Goal: Information Seeking & Learning: Learn about a topic

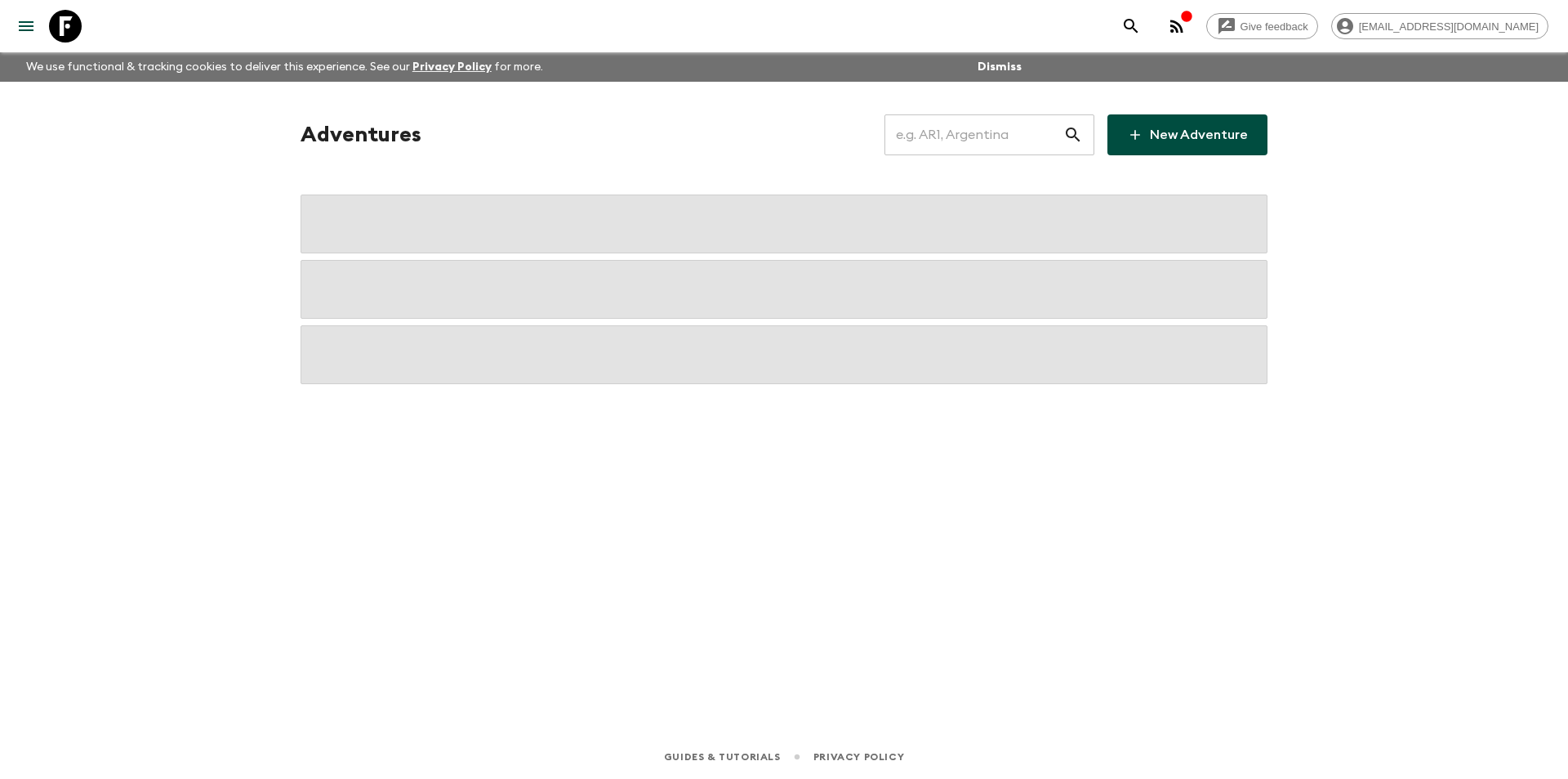
click at [975, 141] on input "text" at bounding box center [974, 134] width 179 height 45
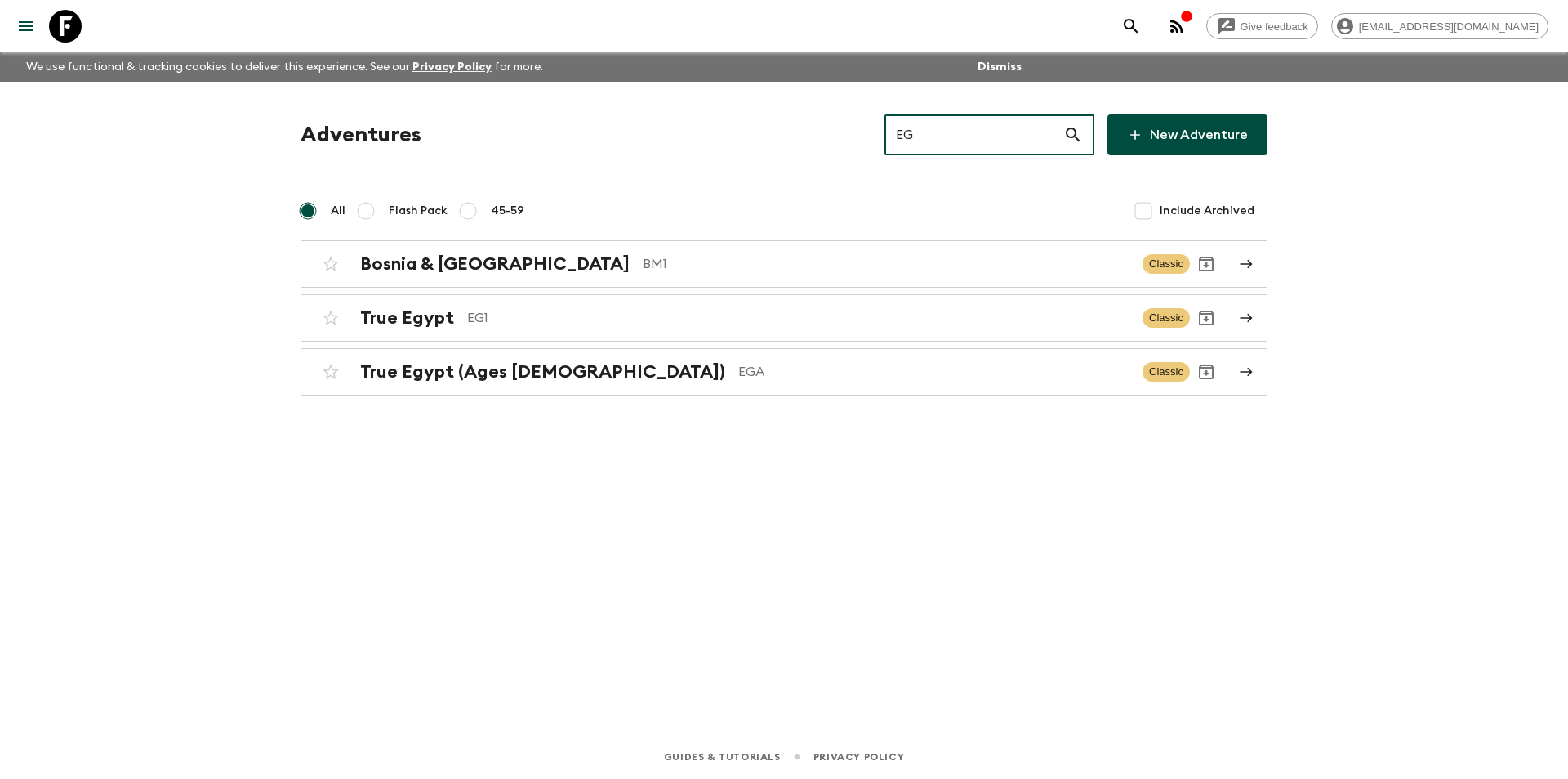
type input "EG1"
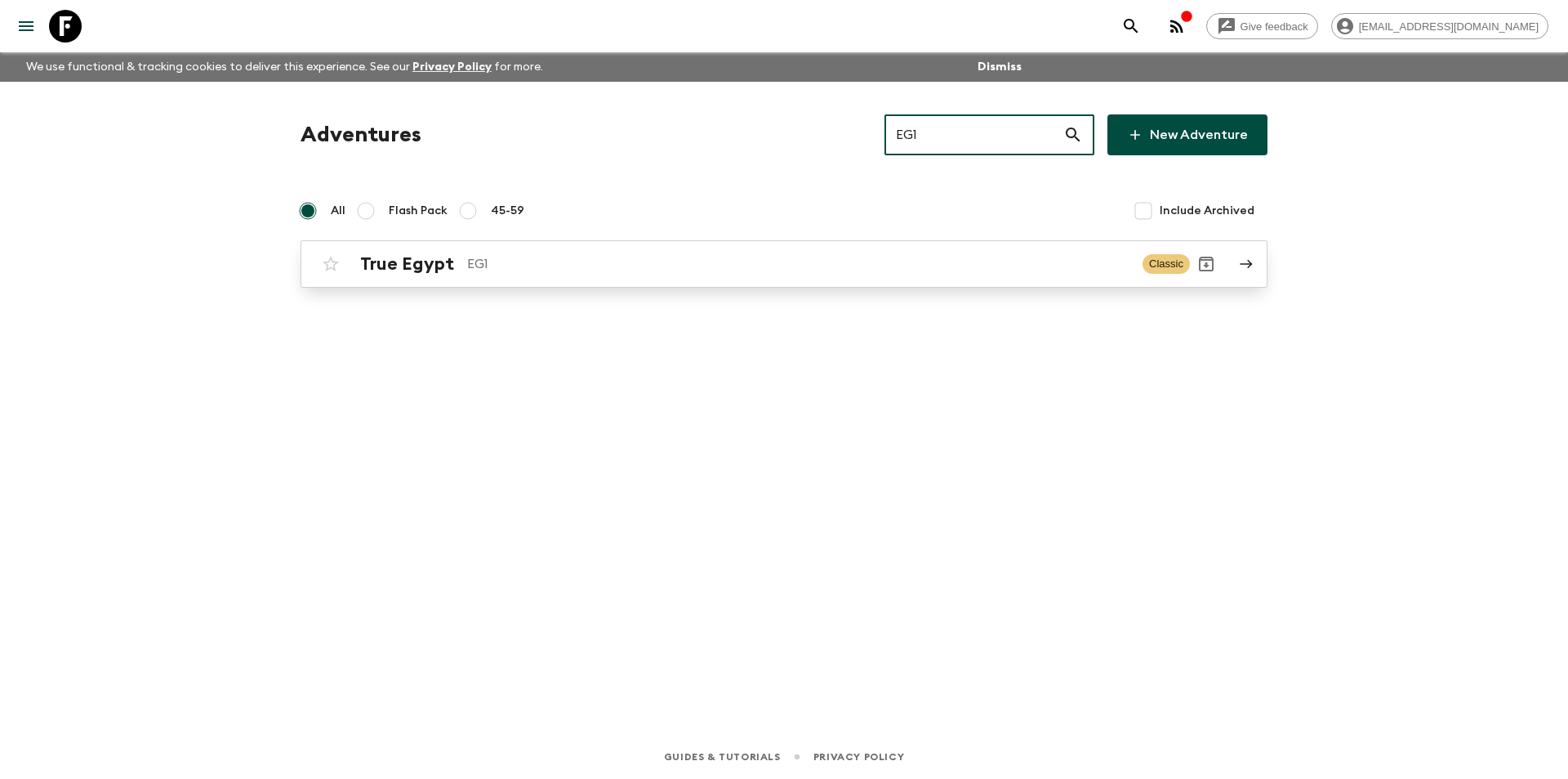
click at [979, 259] on p "EG1" at bounding box center [798, 264] width 662 height 20
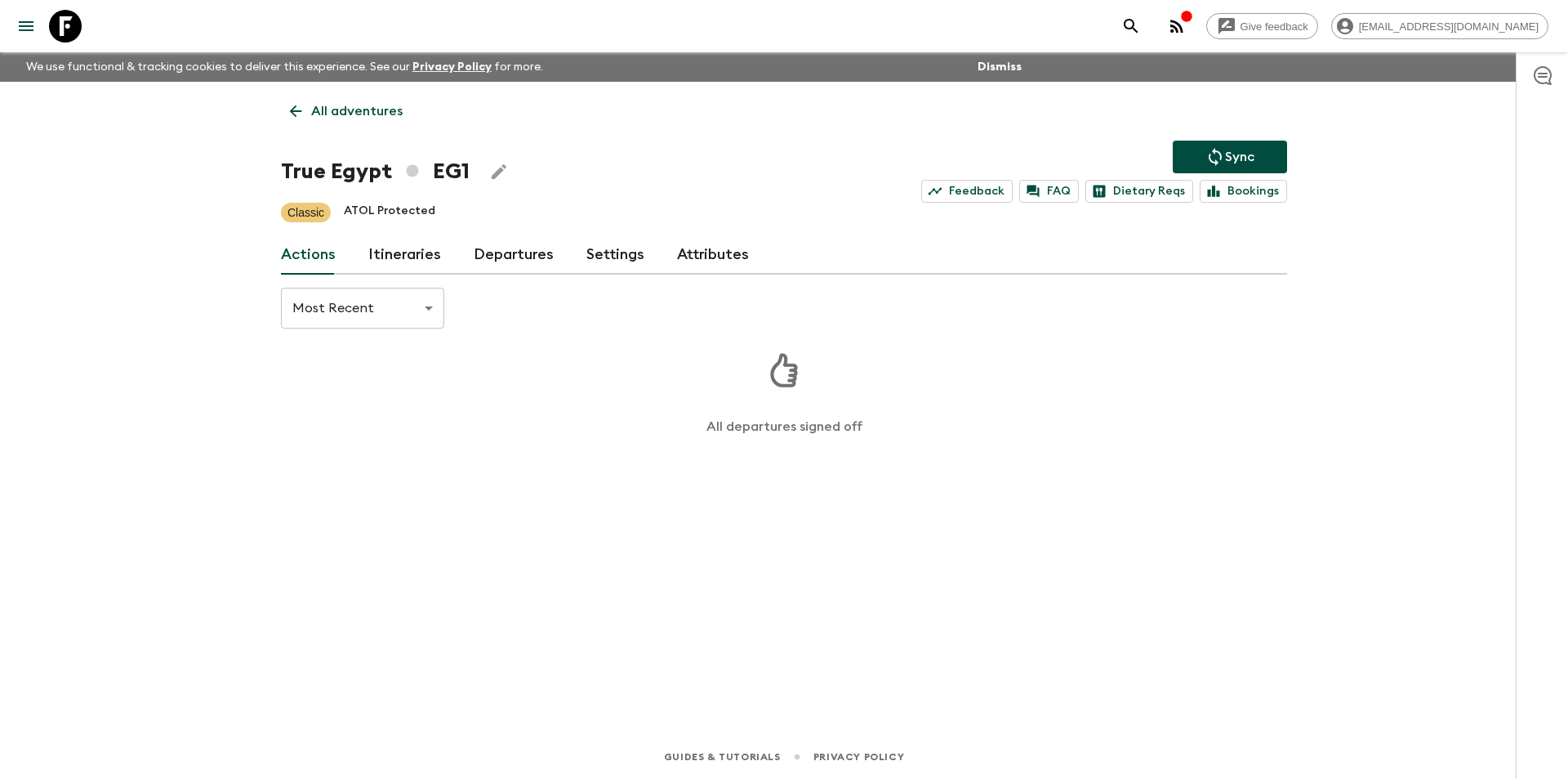
click at [414, 256] on link "Itineraries" at bounding box center [405, 255] width 73 height 39
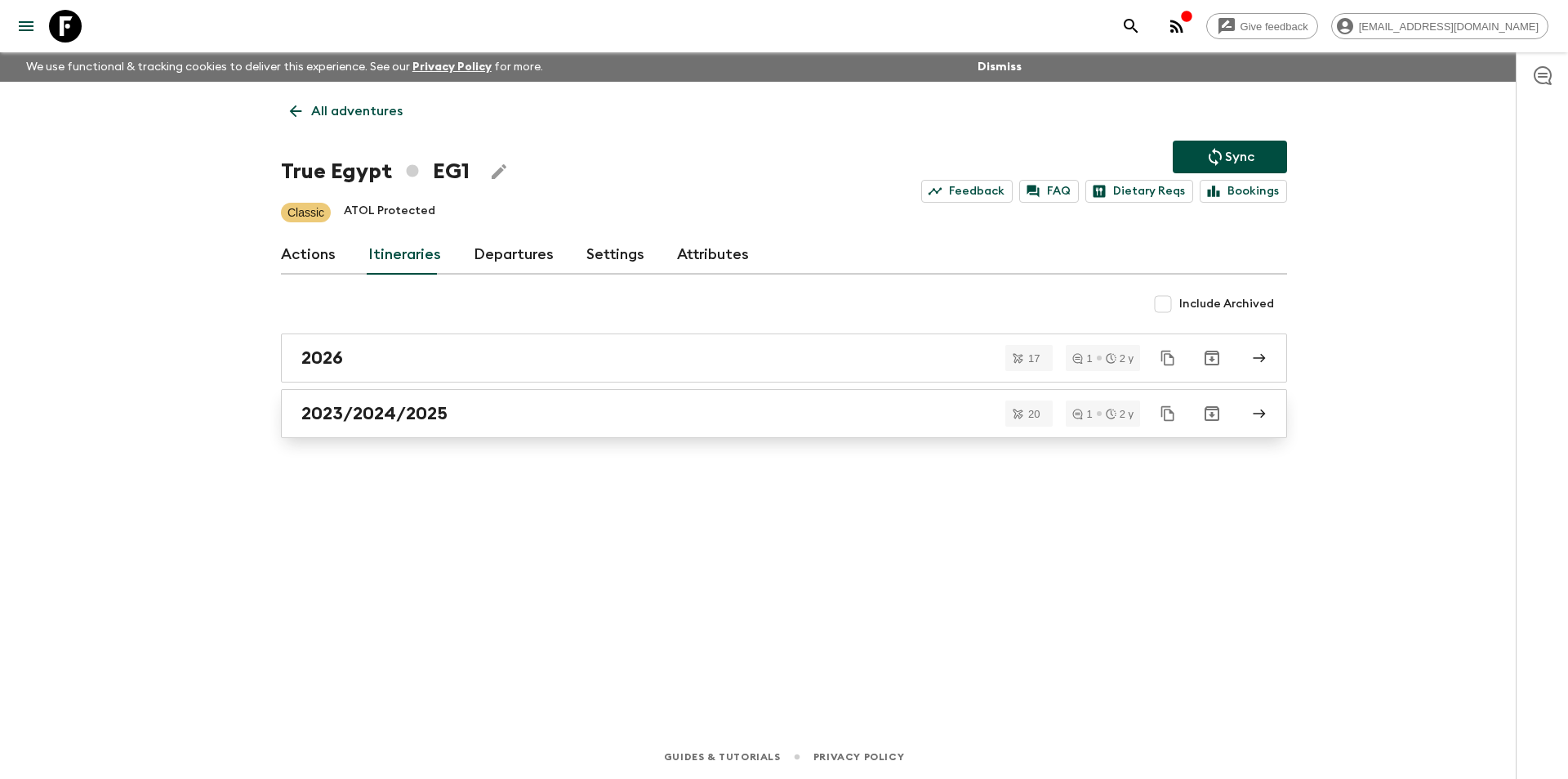
click at [545, 427] on link "2023/2024/2025" at bounding box center [784, 413] width 1006 height 49
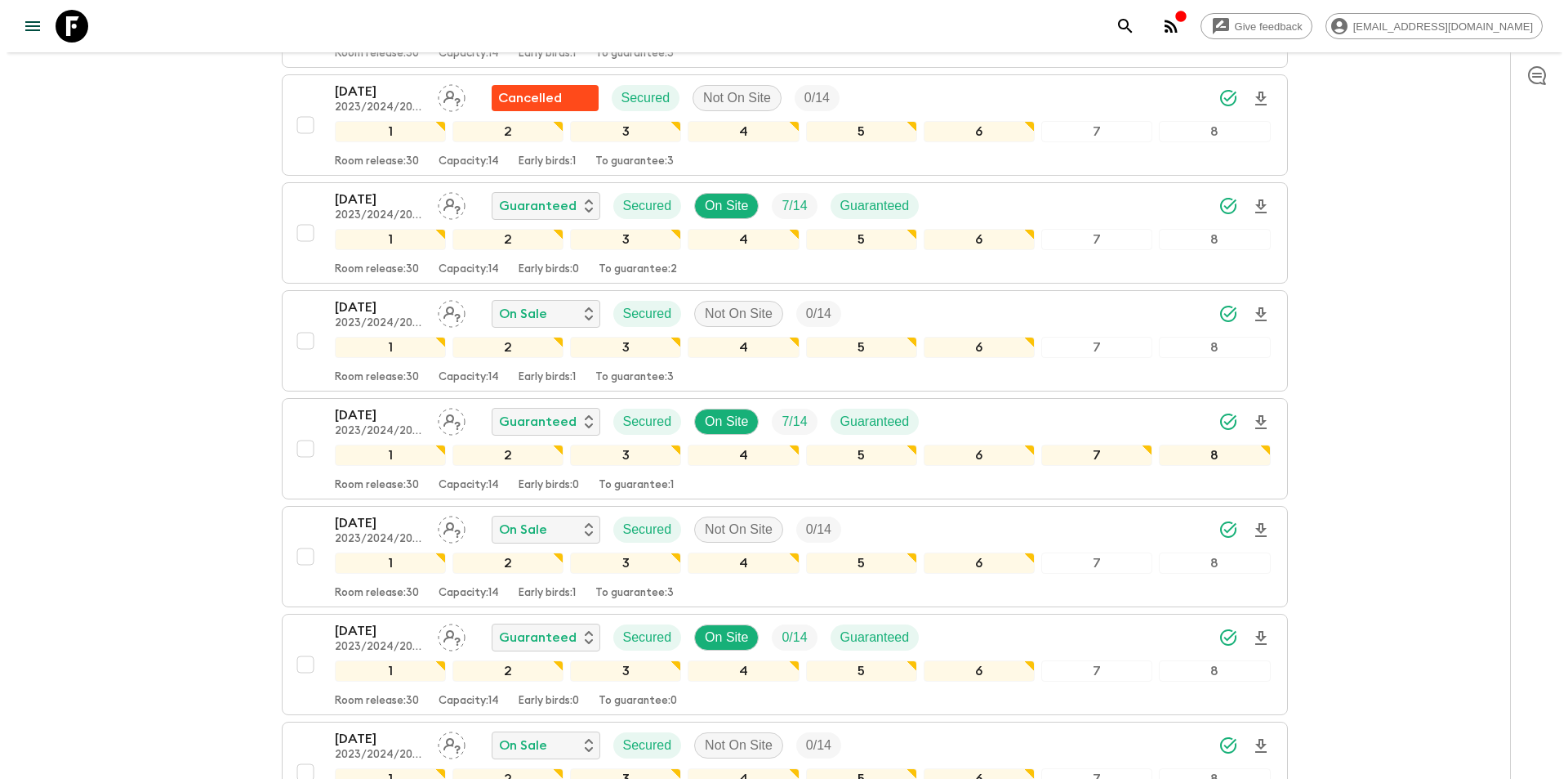
scroll to position [1052, 0]
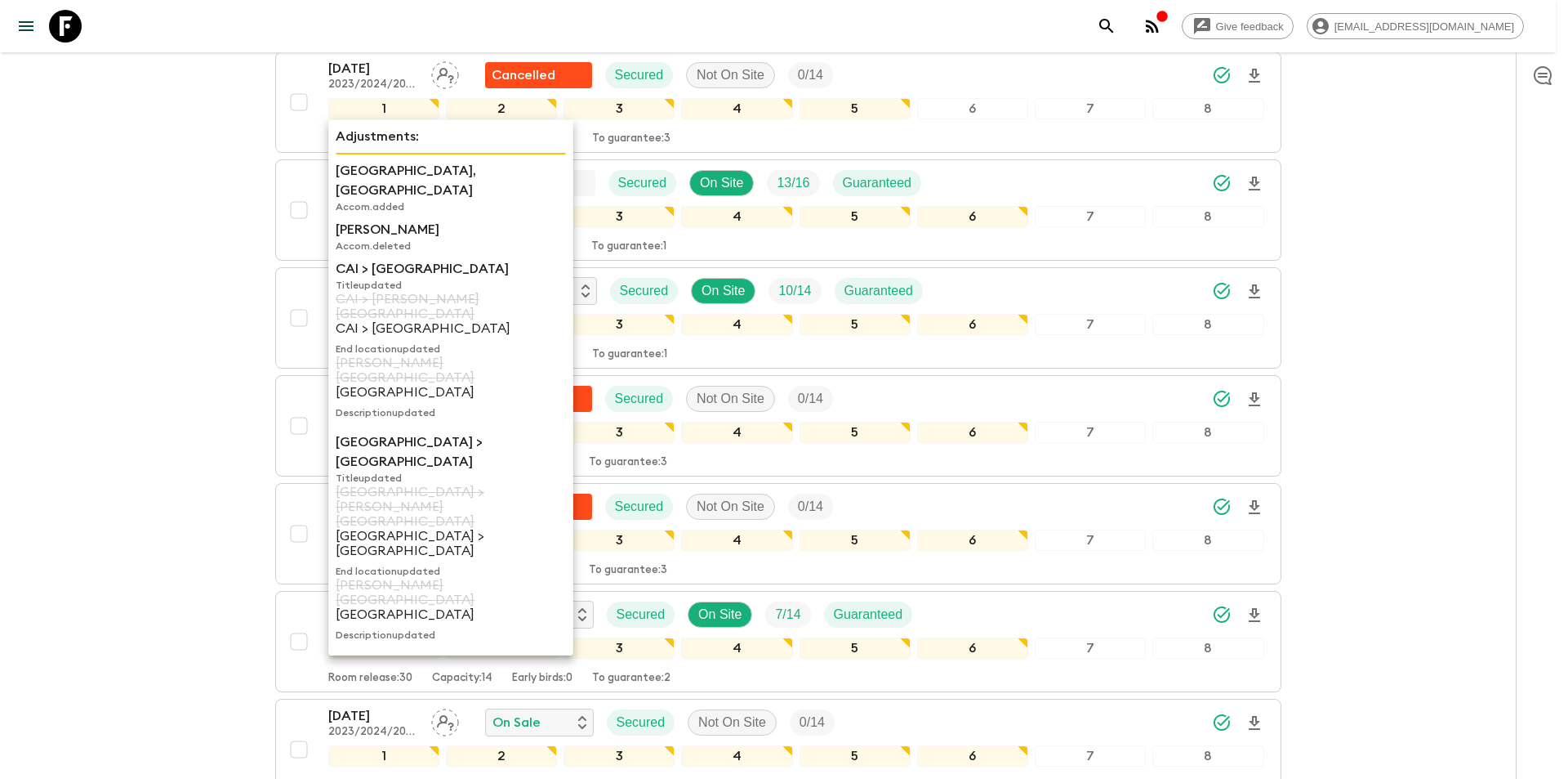
click at [328, 190] on div "Adjustments: [GEOGRAPHIC_DATA], [GEOGRAPHIC_DATA] Accom. added [PERSON_NAME] Ac…" at bounding box center [450, 387] width 245 height 536
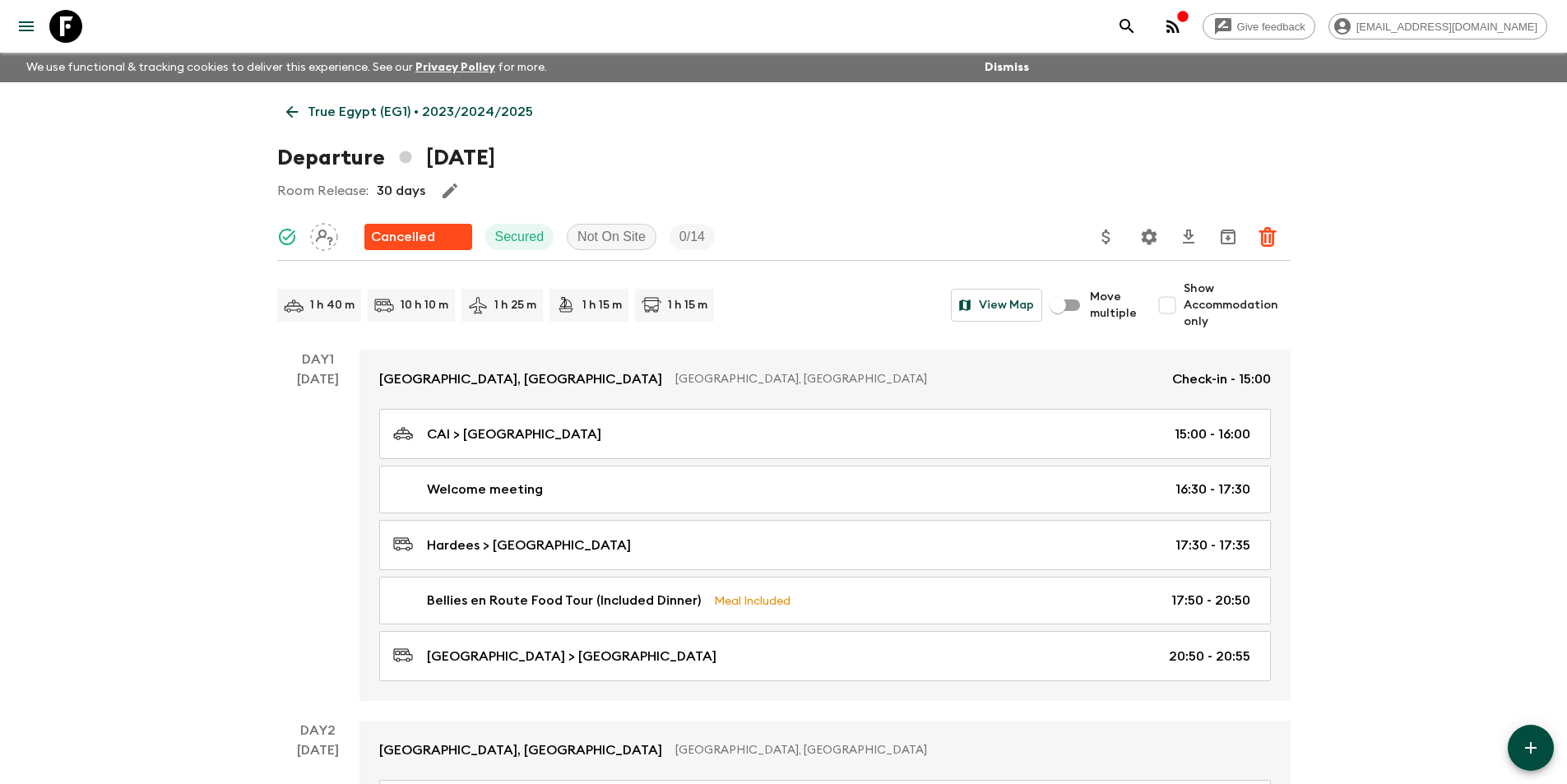
click at [294, 117] on icon at bounding box center [292, 112] width 18 height 18
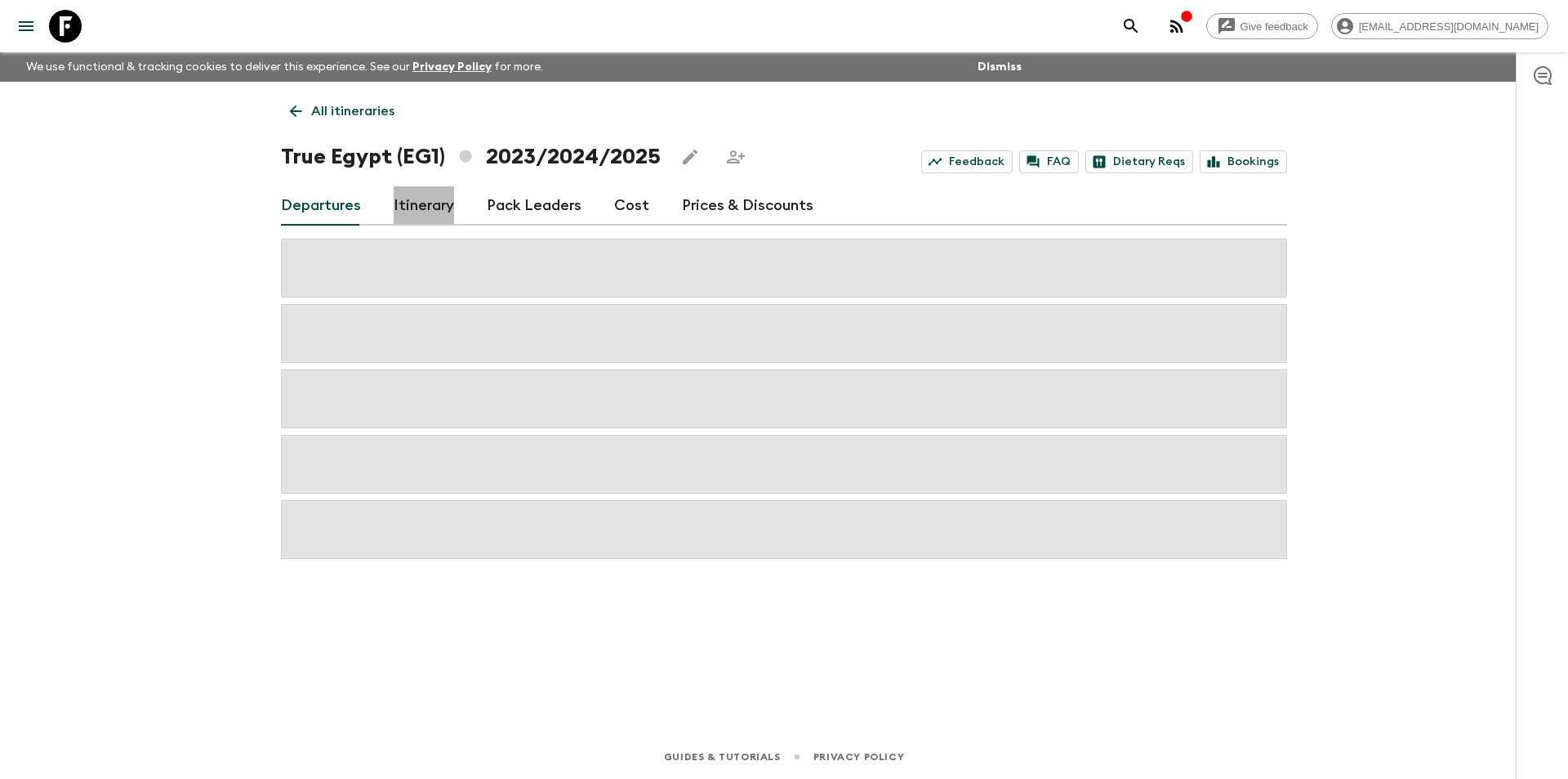
click at [393, 217] on link "Itinerary" at bounding box center [423, 205] width 60 height 39
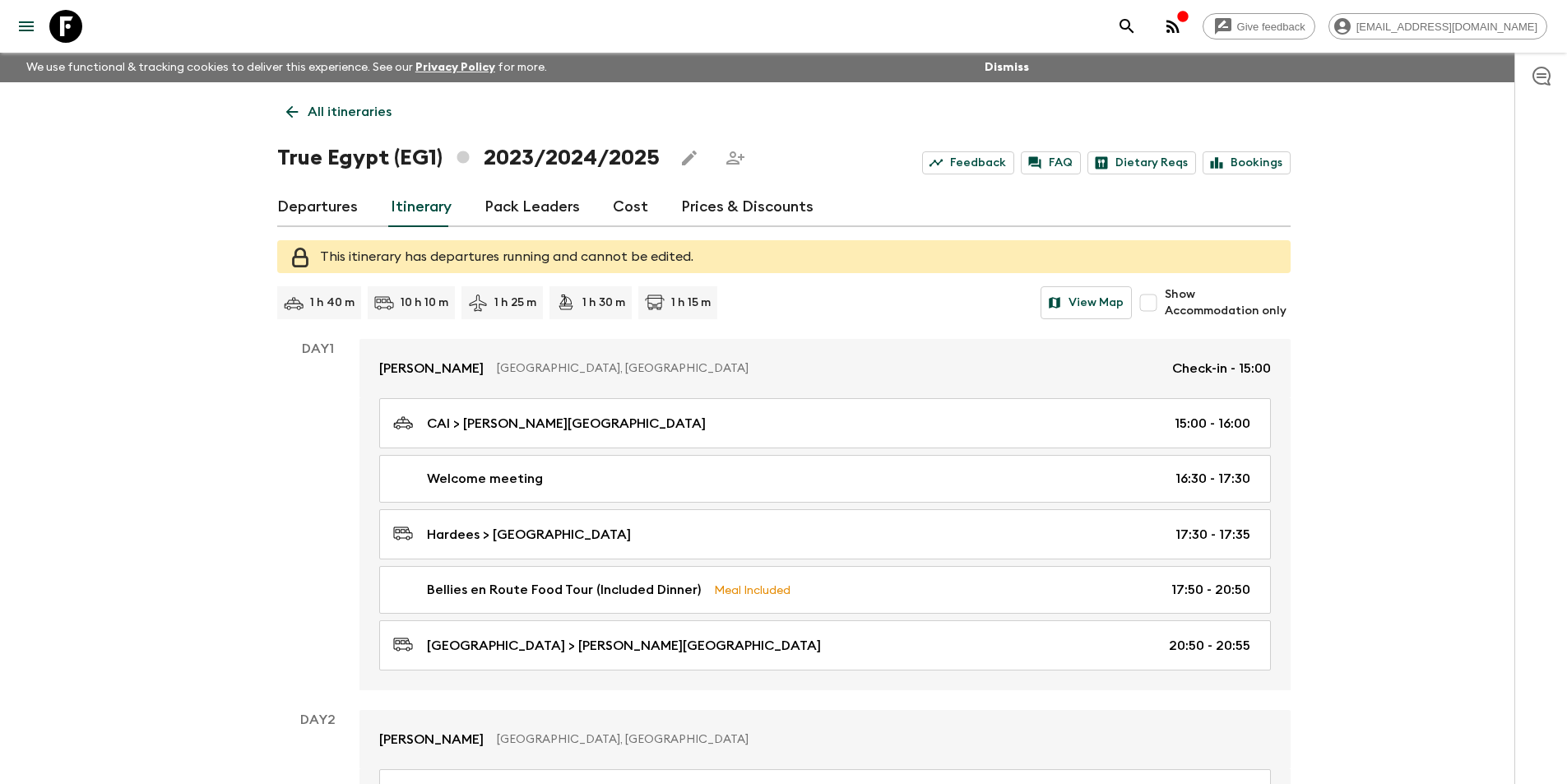
click at [332, 219] on link "Departures" at bounding box center [317, 206] width 81 height 39
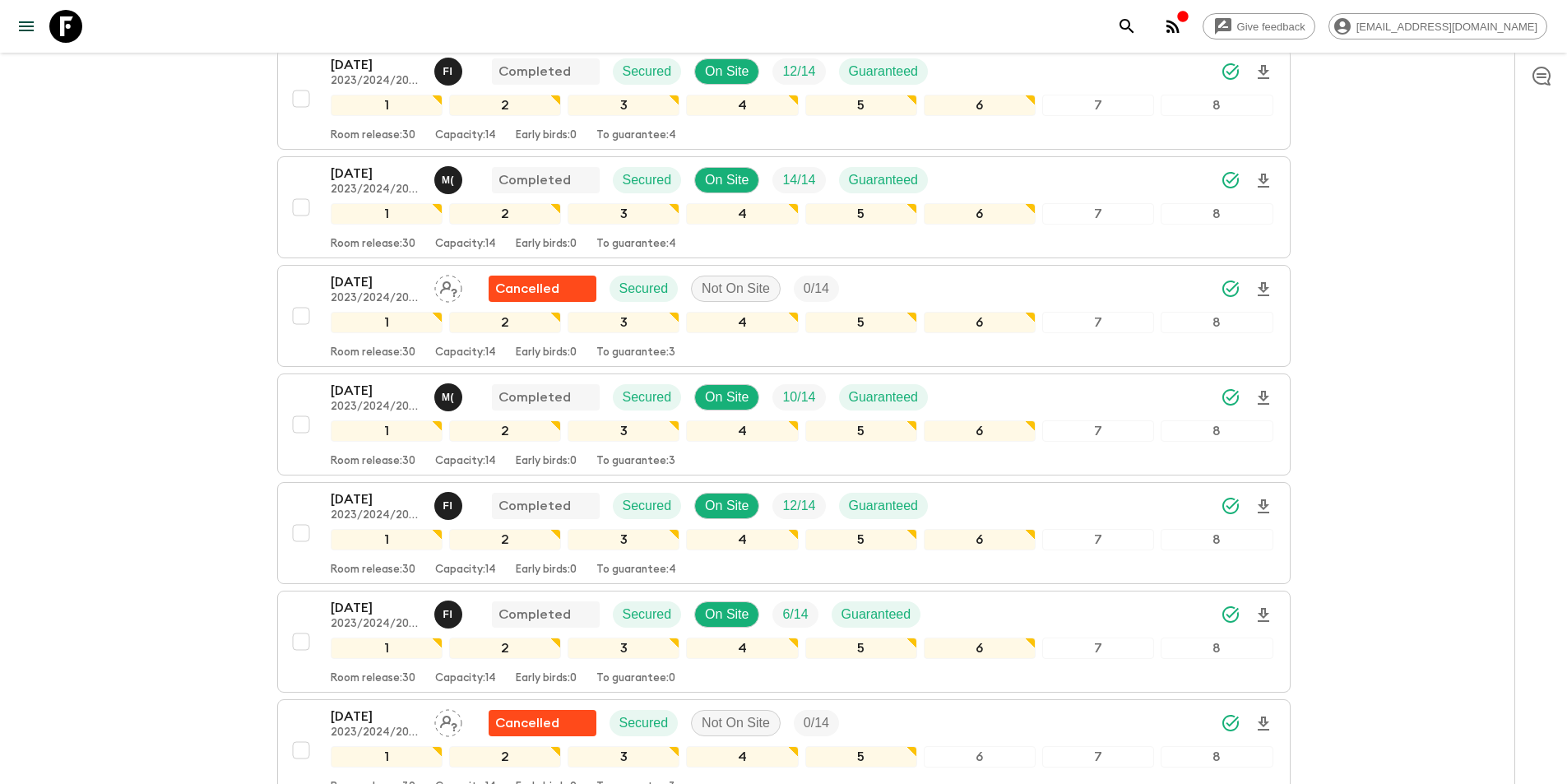
scroll to position [822, 0]
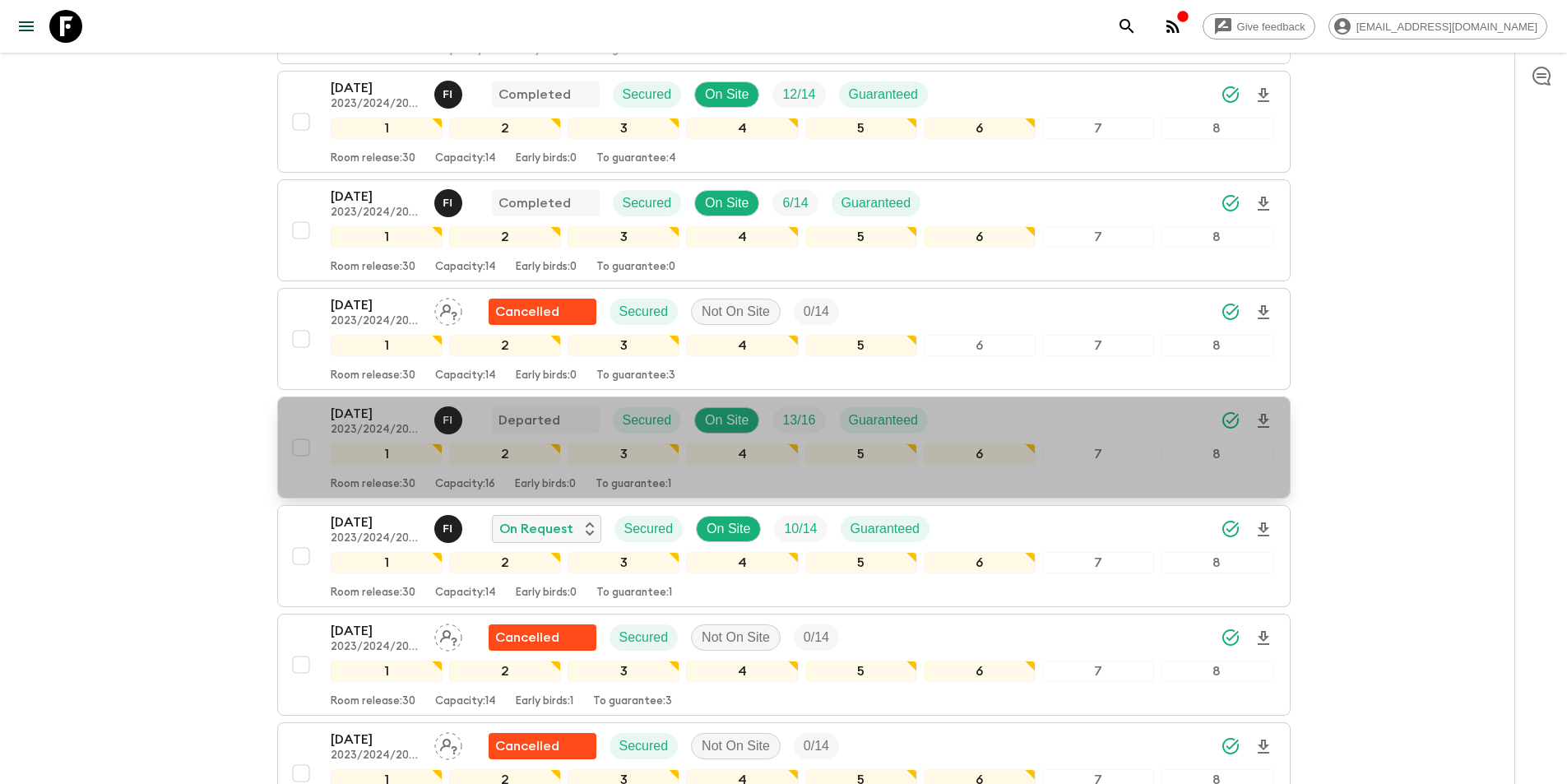
click at [321, 413] on div "[DATE] 2023/2024/2025 F I Departed Secured On Site 13 / 16 Guaranteed 1 2 3 4 5…" at bounding box center [779, 447] width 989 height 87
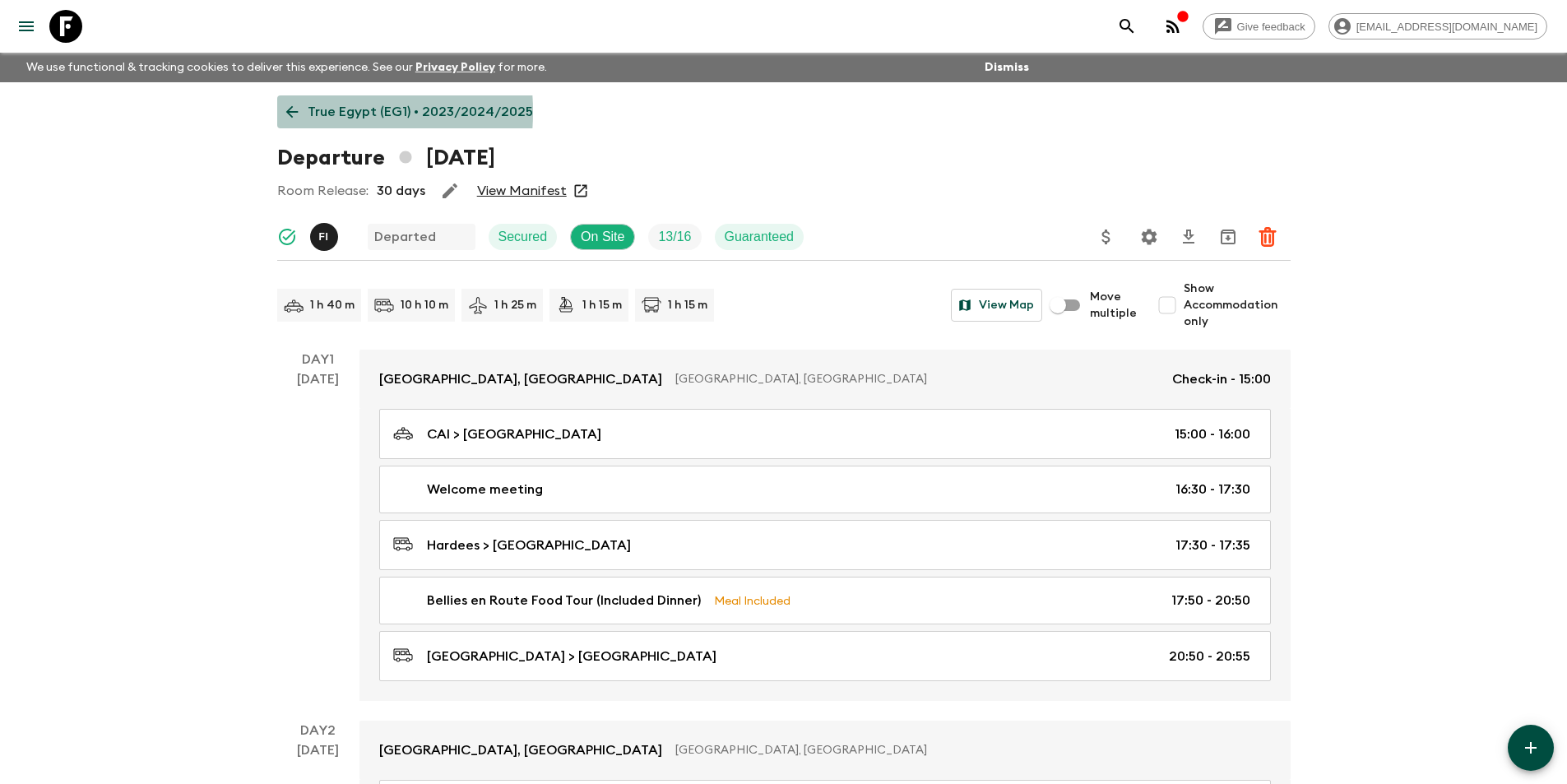
click at [291, 112] on icon at bounding box center [291, 112] width 12 height 12
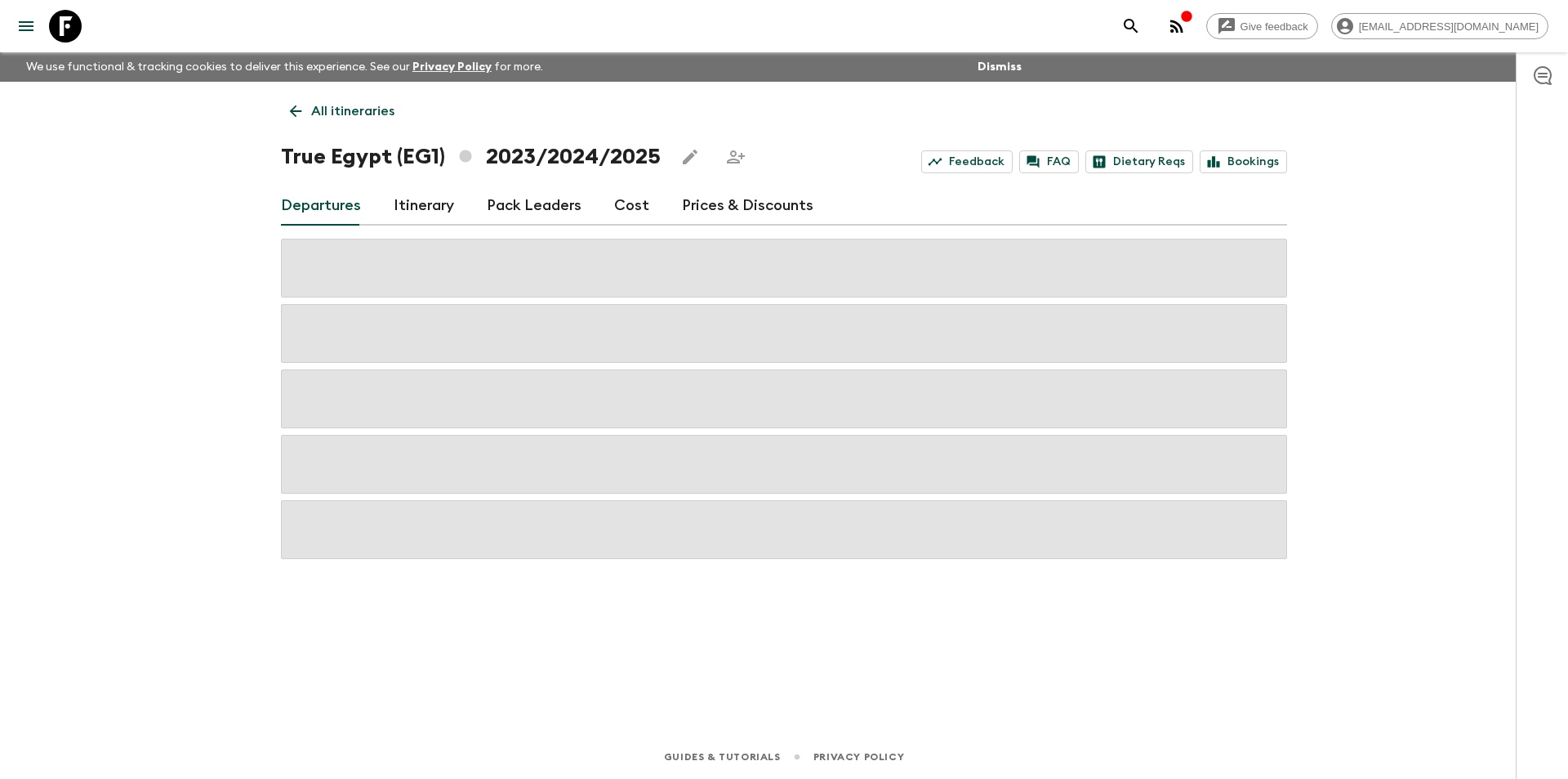
click at [624, 214] on link "Cost" at bounding box center [631, 205] width 35 height 39
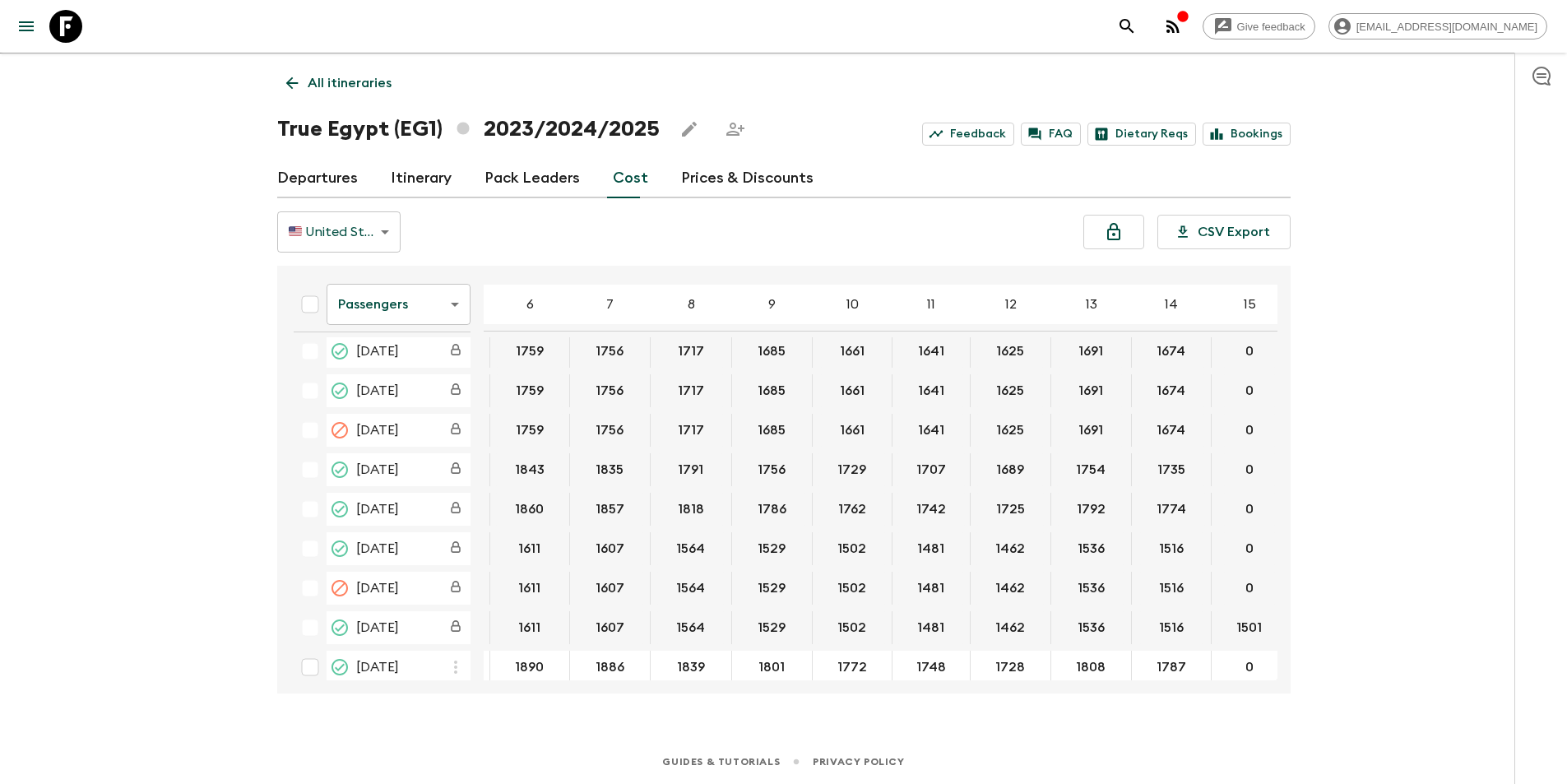
scroll to position [3680, 173]
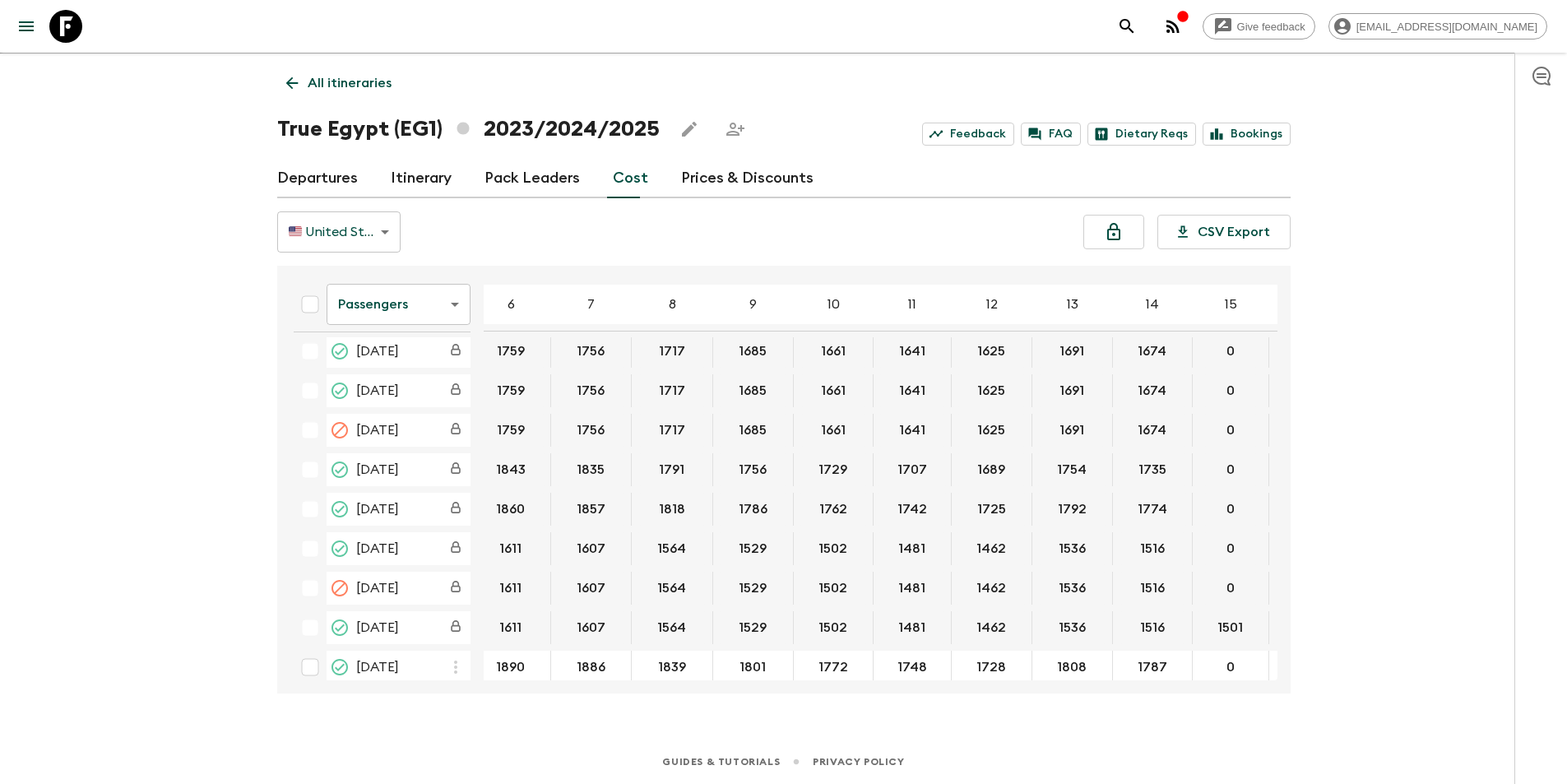
click at [406, 311] on body "Give feedback [EMAIL_ADDRESS][DOMAIN_NAME] We use functional & tracking cookies…" at bounding box center [784, 377] width 1567 height 812
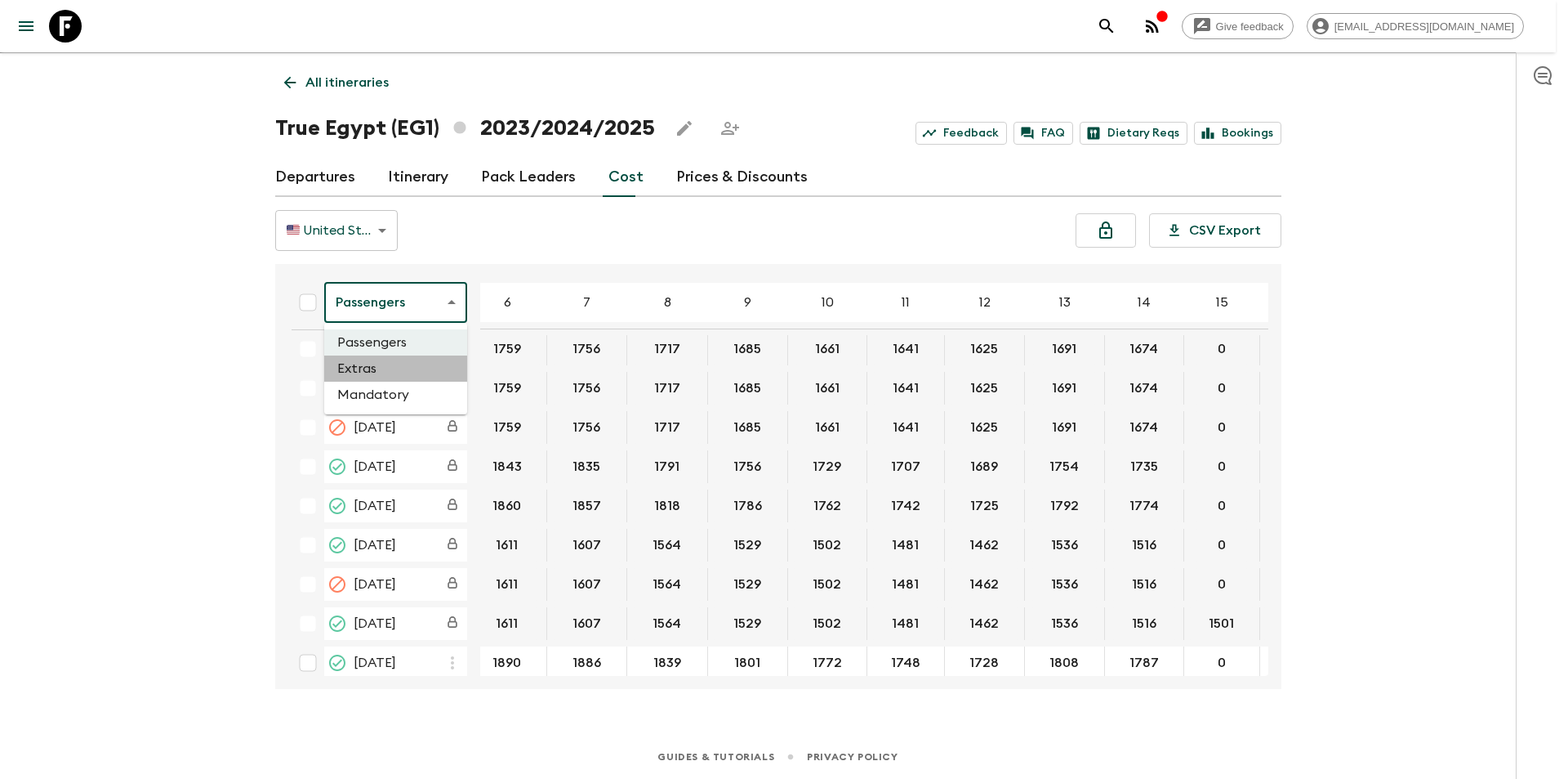
click at [393, 367] on li "Extras" at bounding box center [395, 369] width 143 height 26
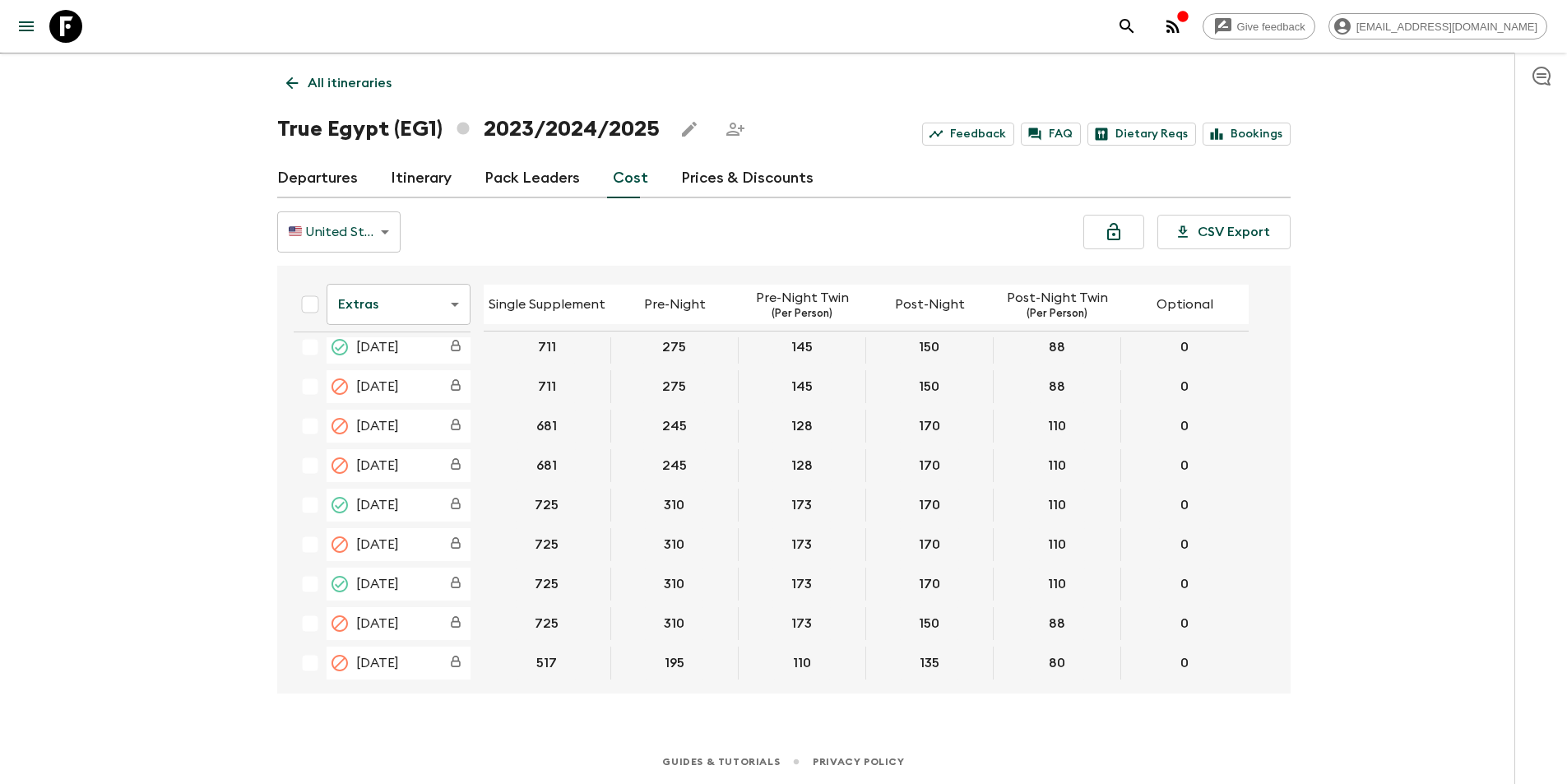
scroll to position [3700, 0]
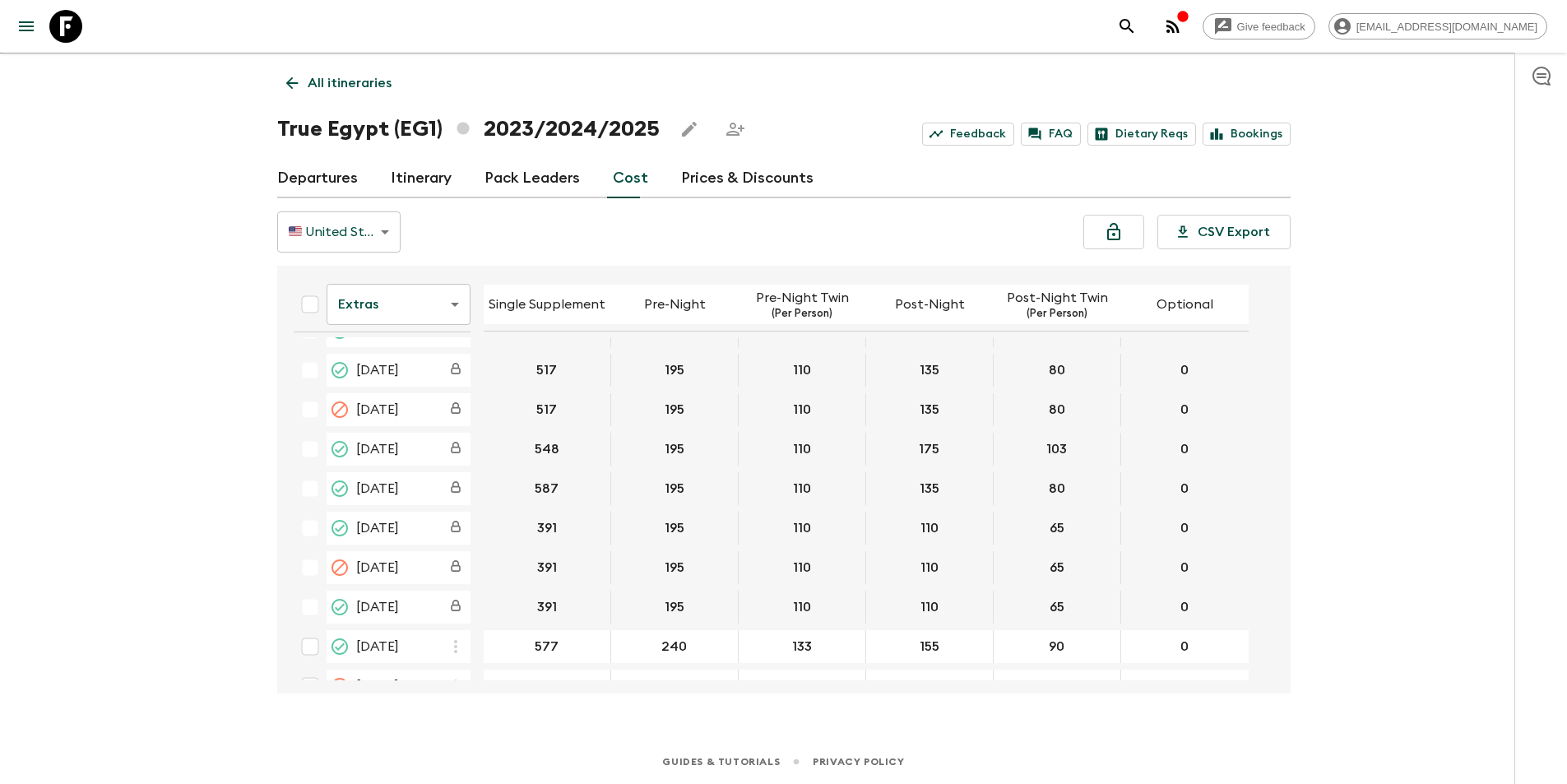
click at [431, 308] on body "Give feedback [EMAIL_ADDRESS][DOMAIN_NAME] We use functional & tracking cookies…" at bounding box center [784, 377] width 1567 height 812
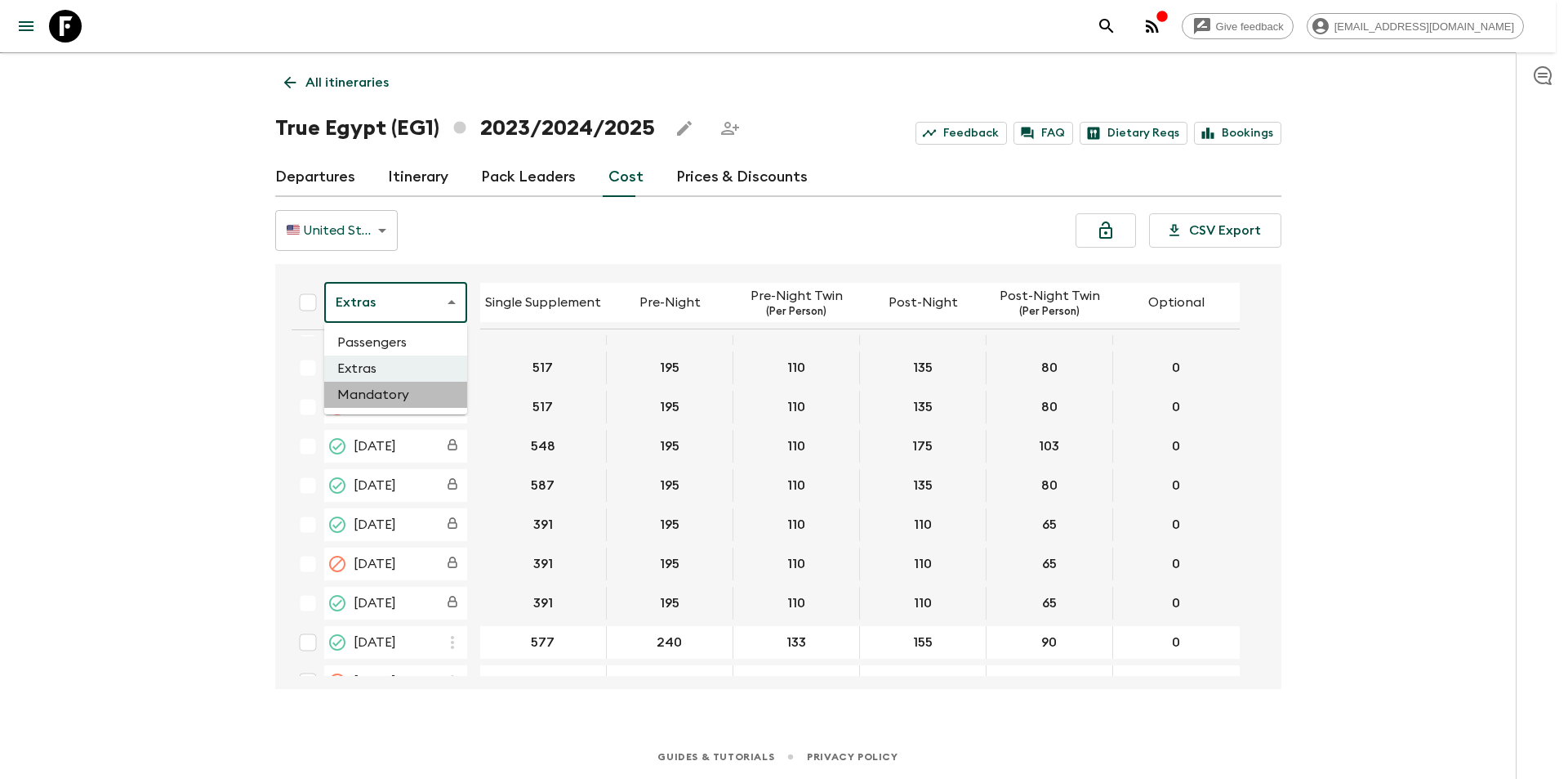
click at [395, 390] on li "Mandatory" at bounding box center [395, 394] width 143 height 26
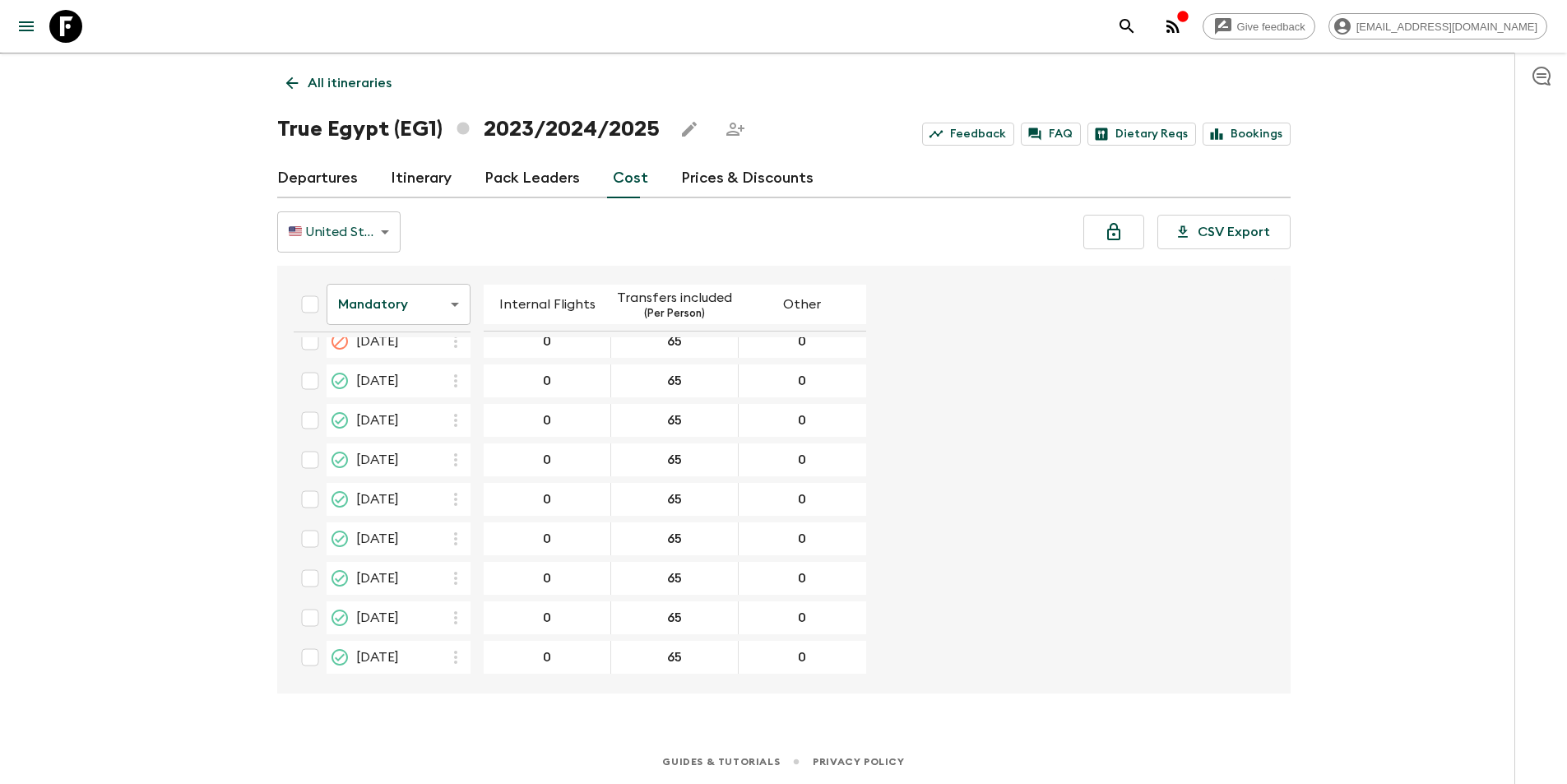
scroll to position [3674, 0]
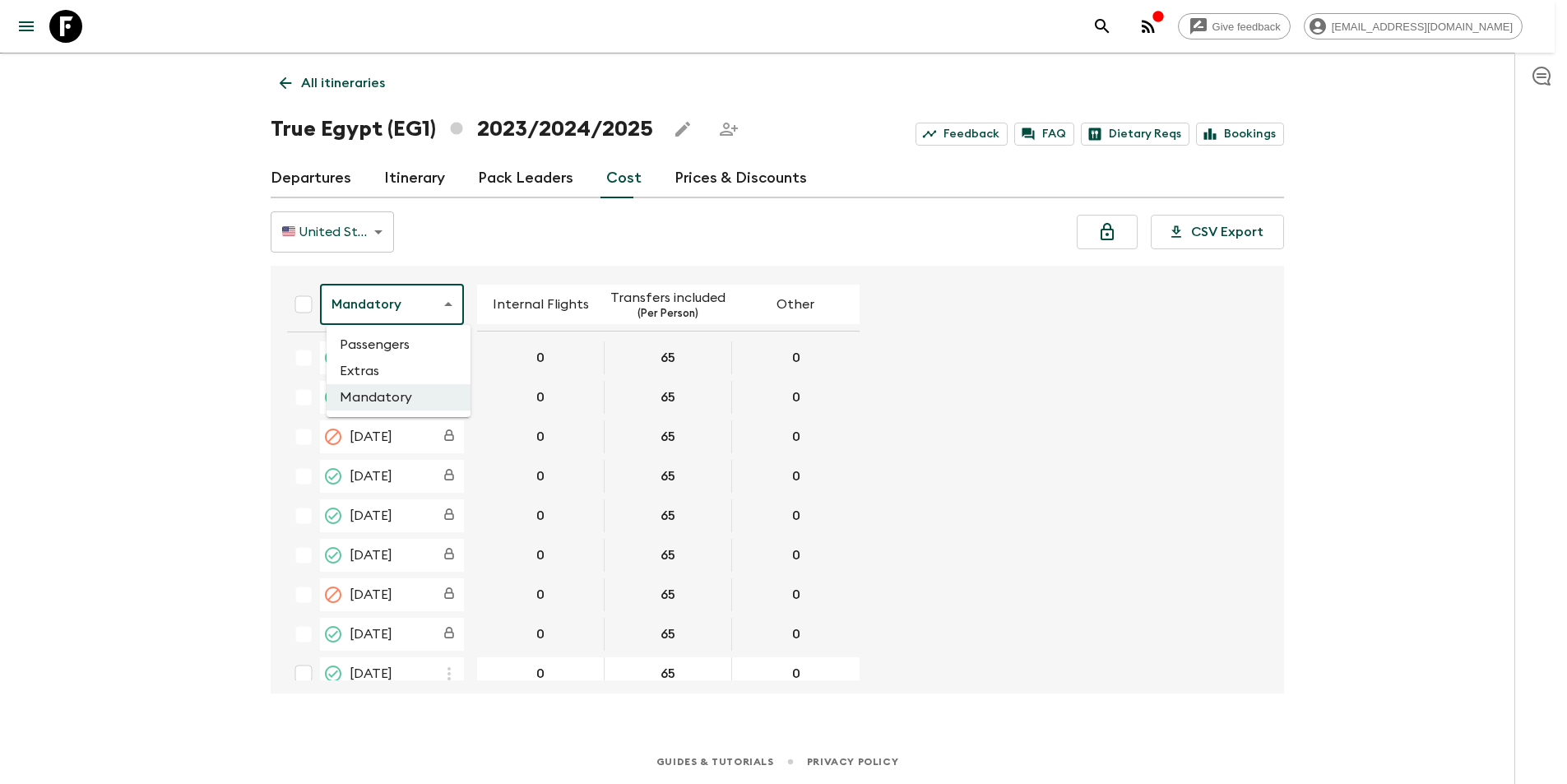
click at [421, 288] on body "Give feedback [EMAIL_ADDRESS][DOMAIN_NAME] We use functional & tracking cookies…" at bounding box center [784, 377] width 1567 height 812
click at [397, 350] on li "Passengers" at bounding box center [398, 345] width 144 height 27
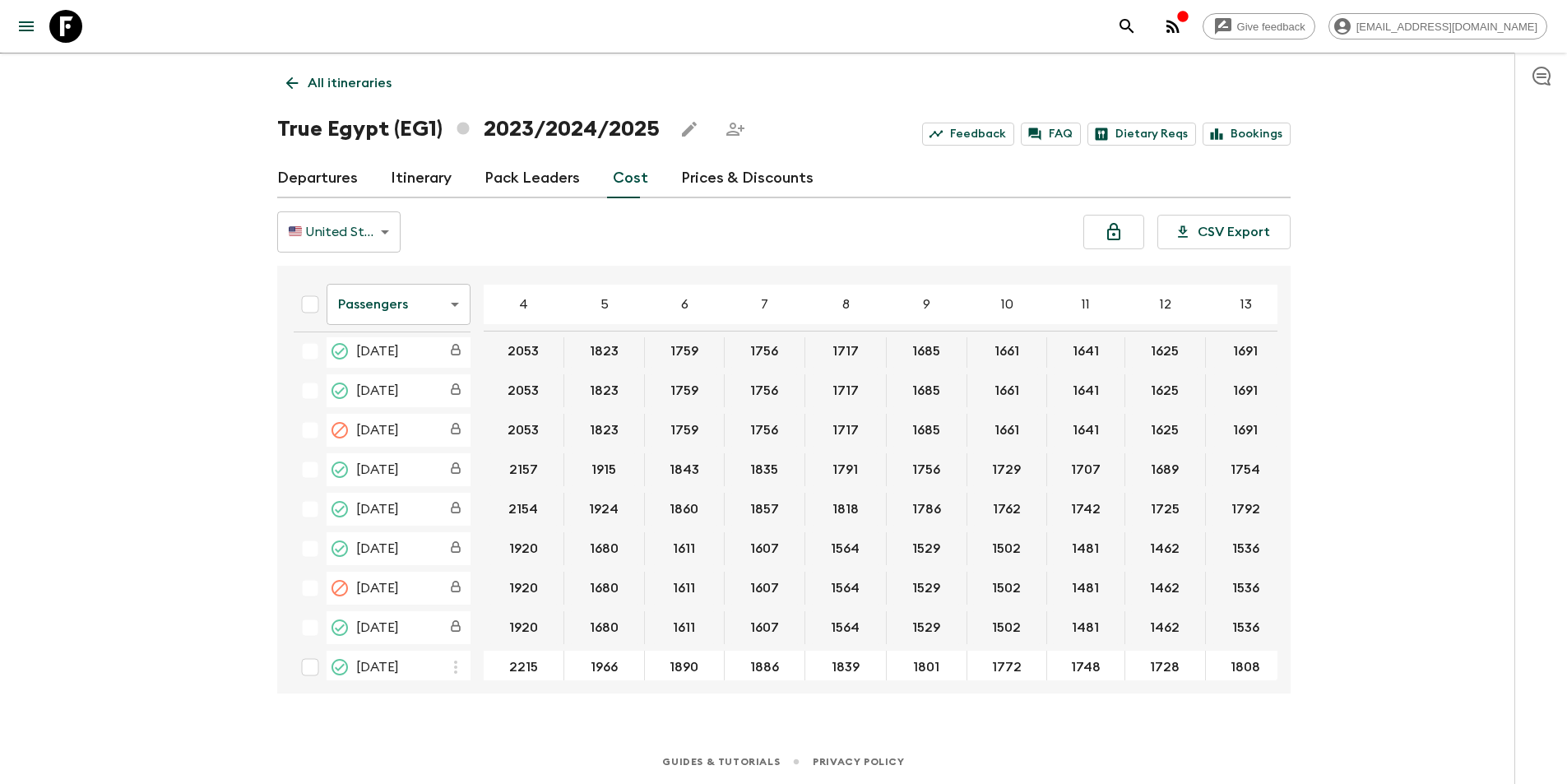
scroll to position [4091, 0]
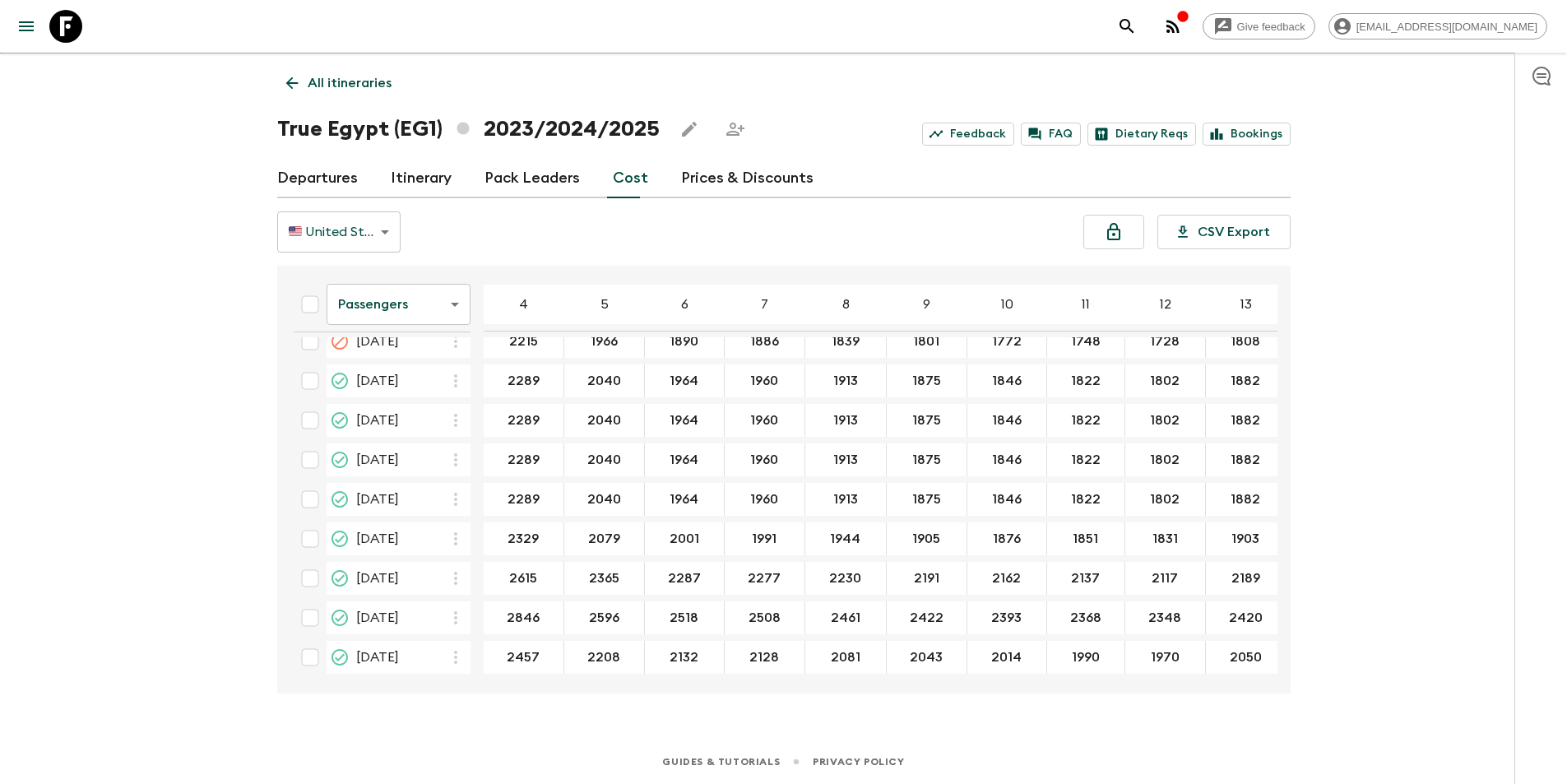
drag, startPoint x: 1278, startPoint y: 660, endPoint x: 1277, endPoint y: 641, distance: 19.0
click at [1277, 641] on div "Passengers passengersCost ​ 4 5 6 7 8 9 10 11 12 13 14 15 16 17 18 [DATE] 1974 …" at bounding box center [784, 479] width 1013 height 428
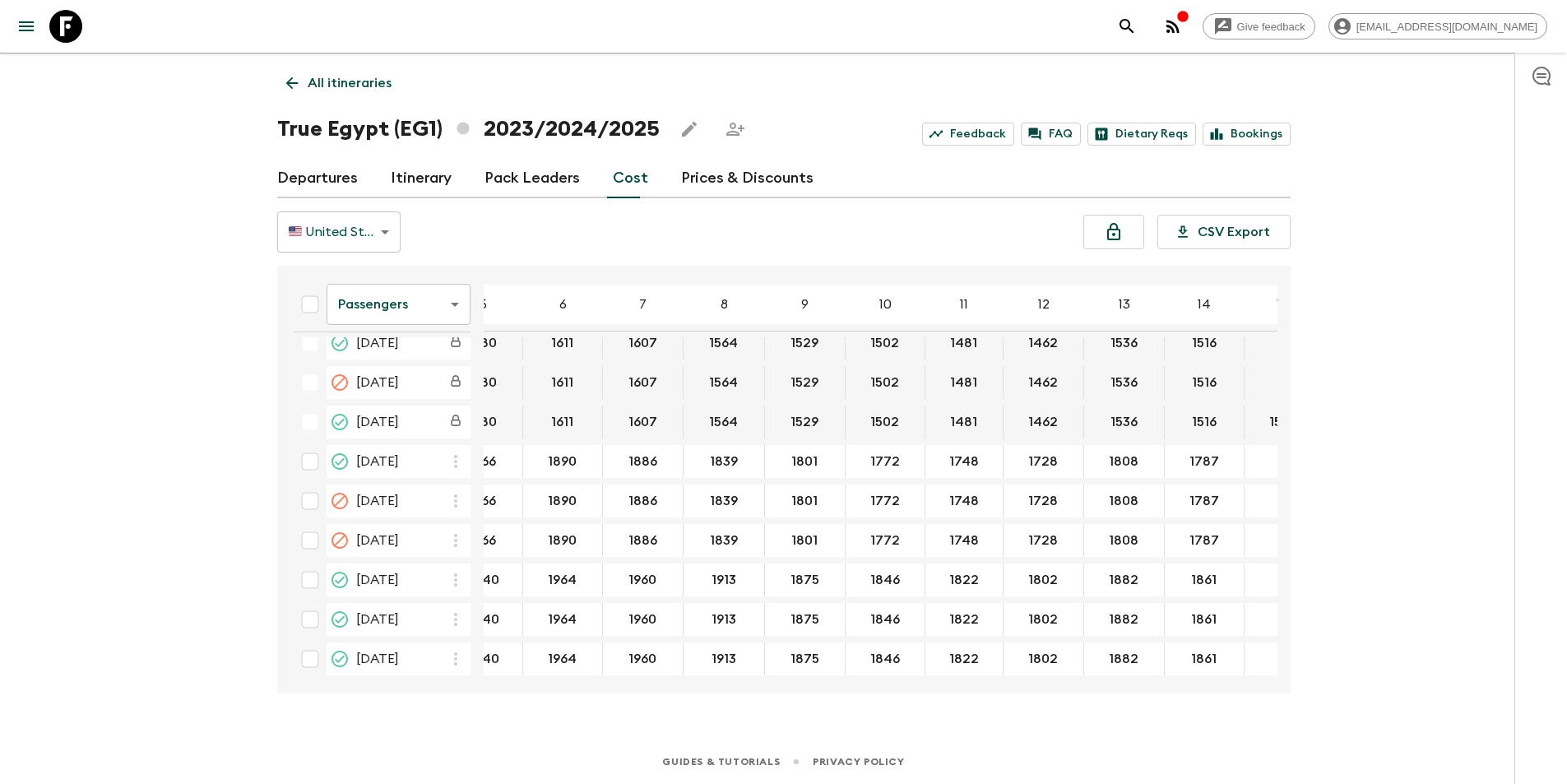
scroll to position [3886, 134]
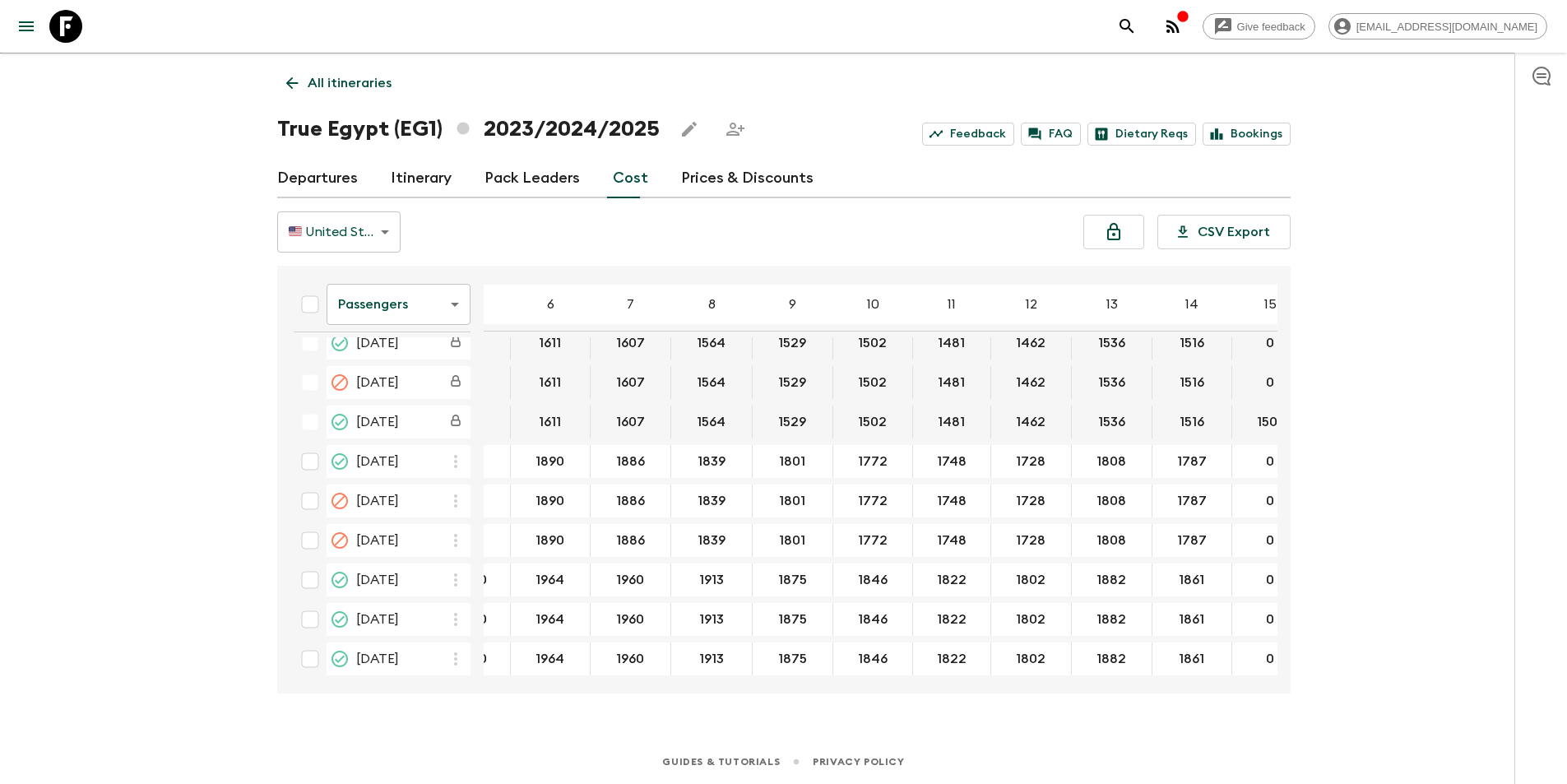
click at [393, 290] on body "Give feedback [EMAIL_ADDRESS][DOMAIN_NAME] We use functional & tracking cookies…" at bounding box center [784, 377] width 1567 height 812
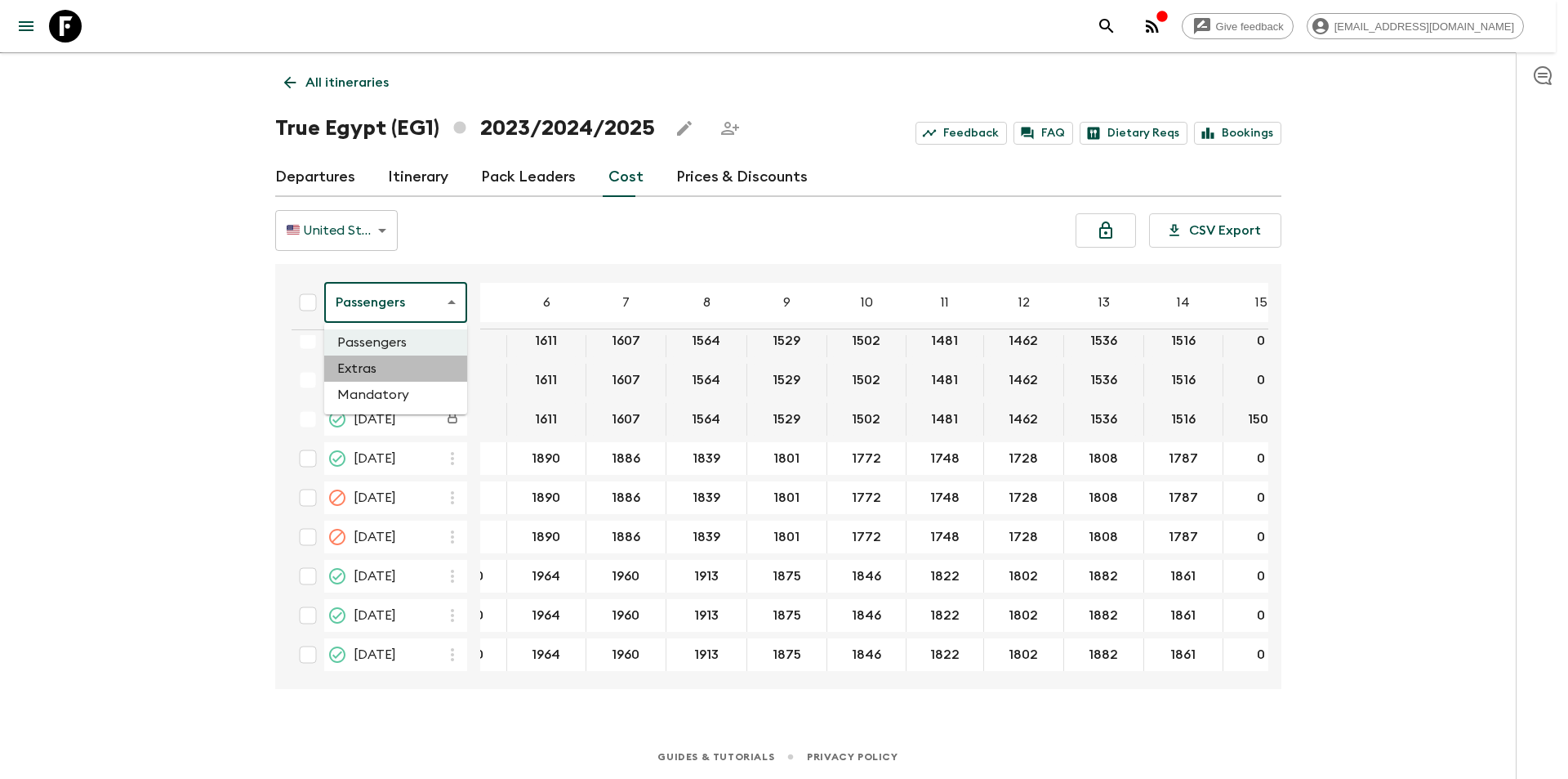
click at [380, 364] on li "Extras" at bounding box center [395, 369] width 143 height 26
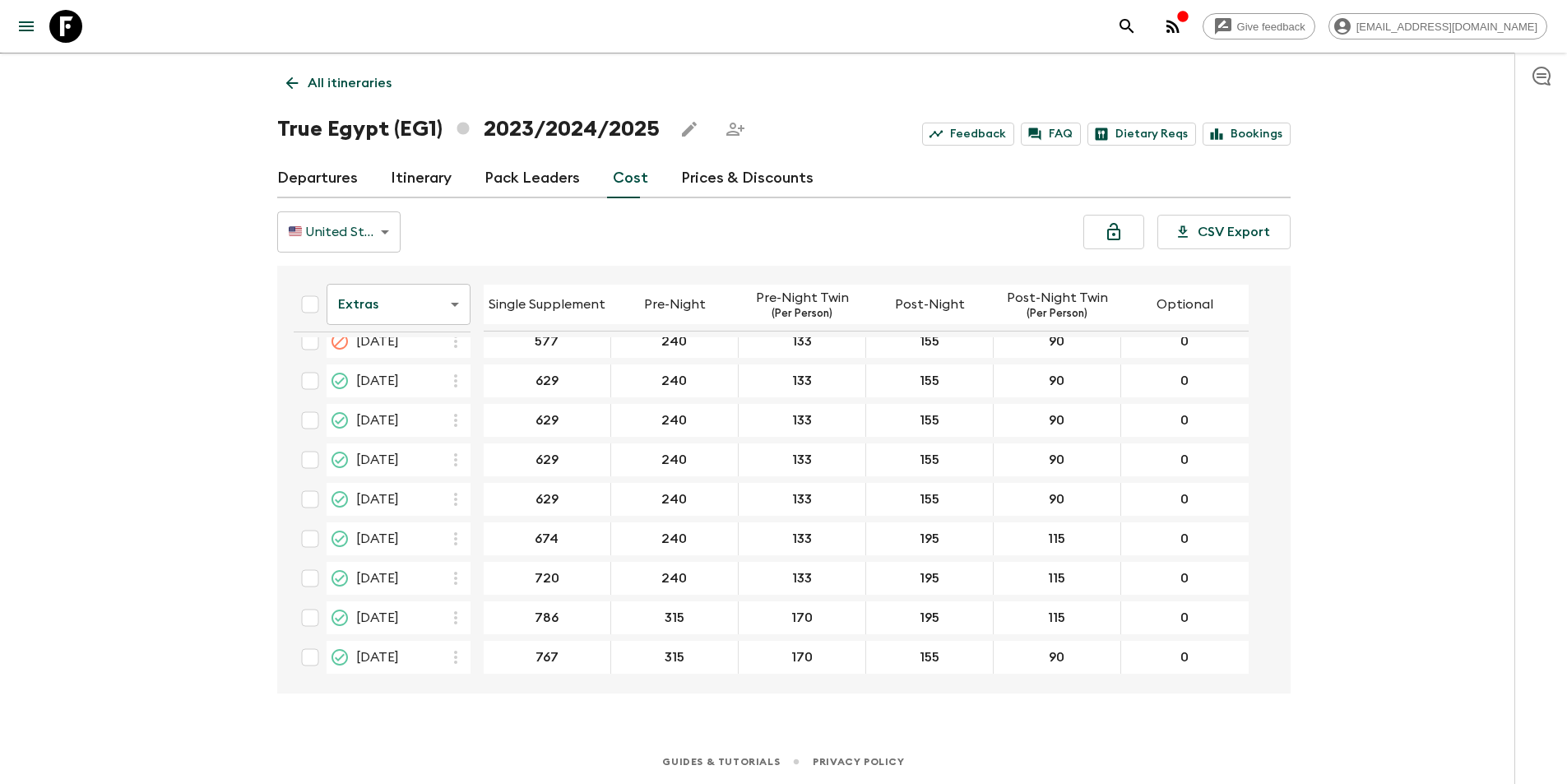
scroll to position [3674, 0]
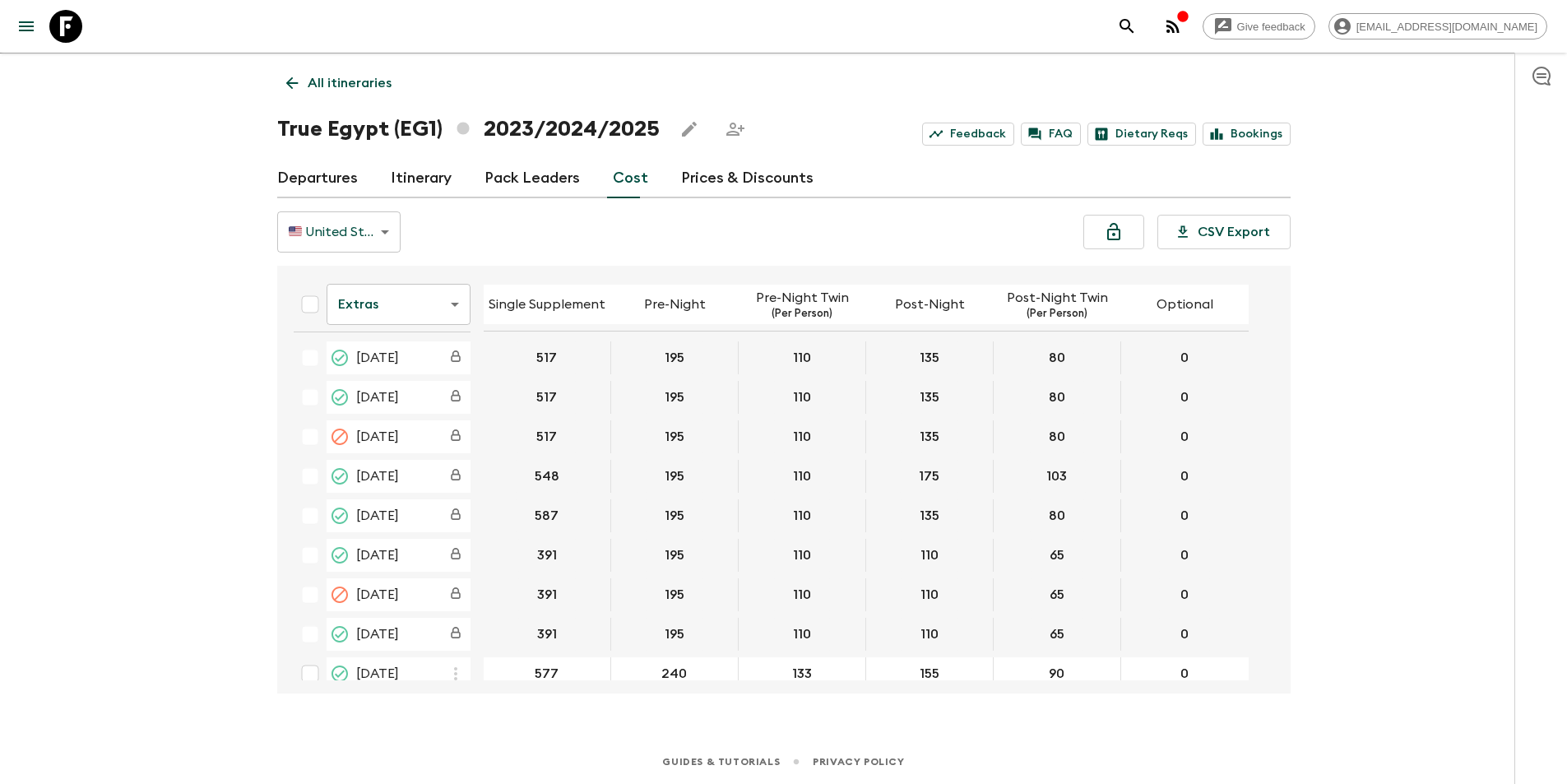
click at [72, 20] on icon at bounding box center [66, 27] width 33 height 33
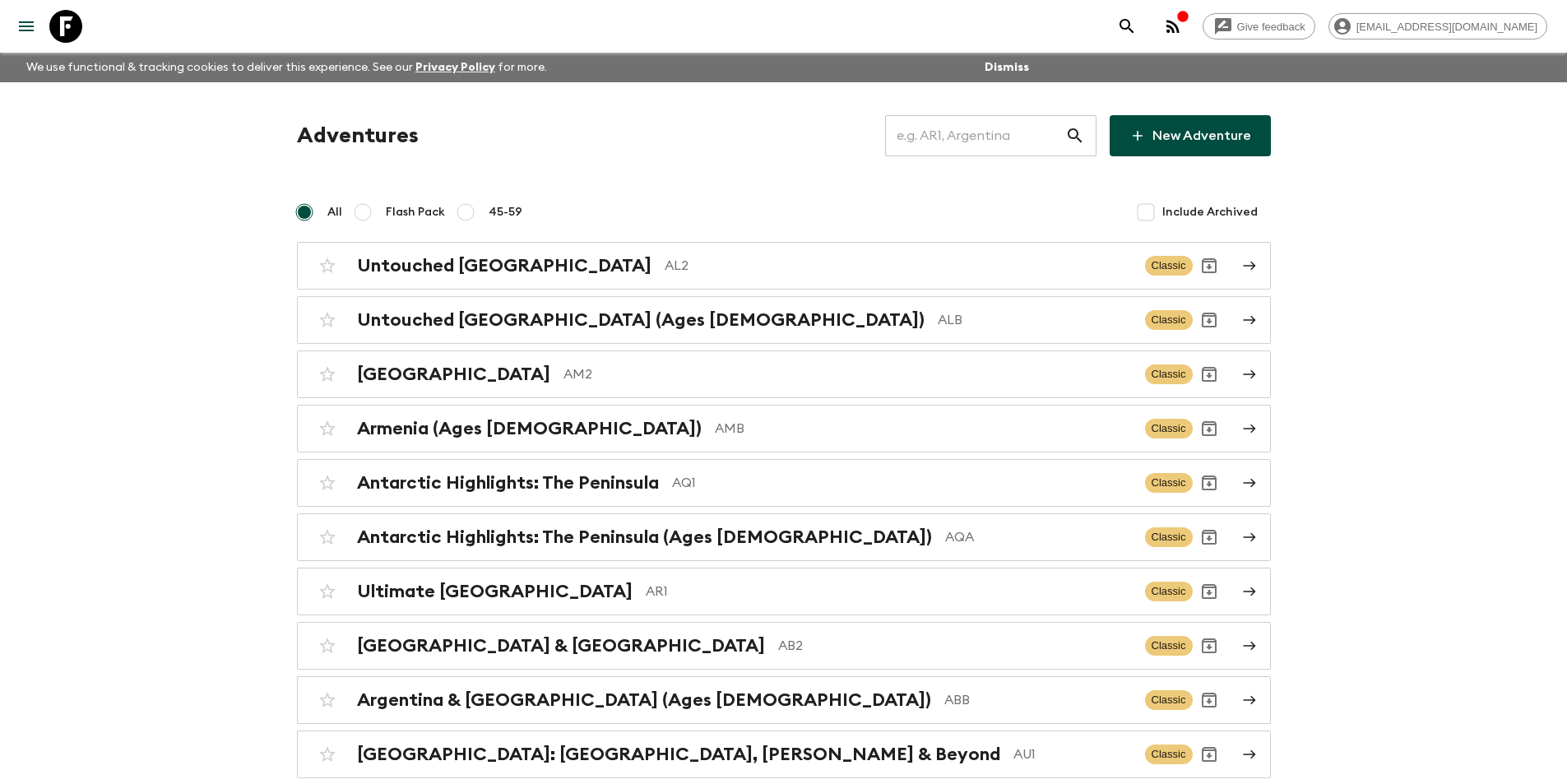
click at [980, 145] on input "text" at bounding box center [975, 135] width 180 height 46
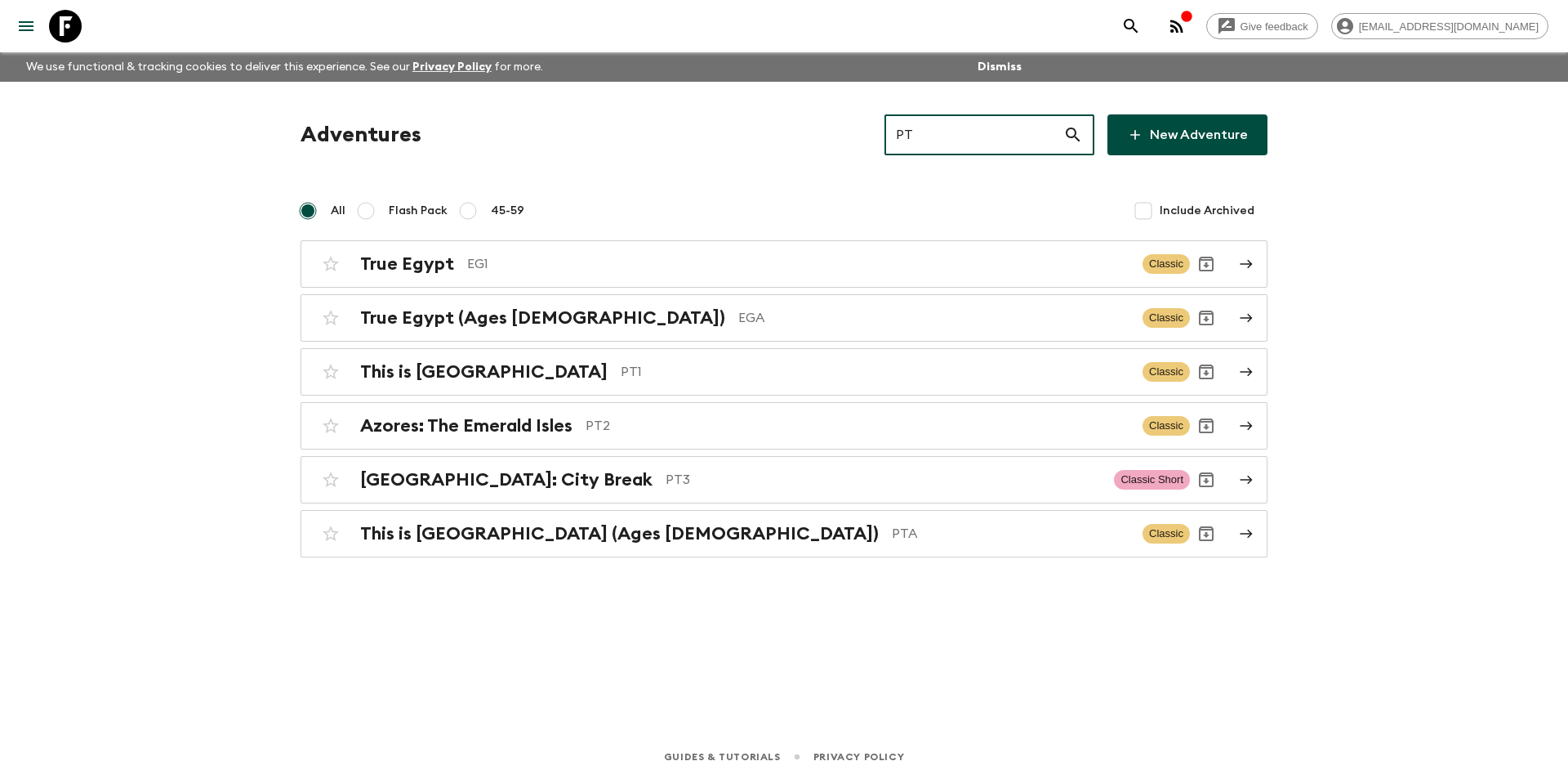
type input "PT3"
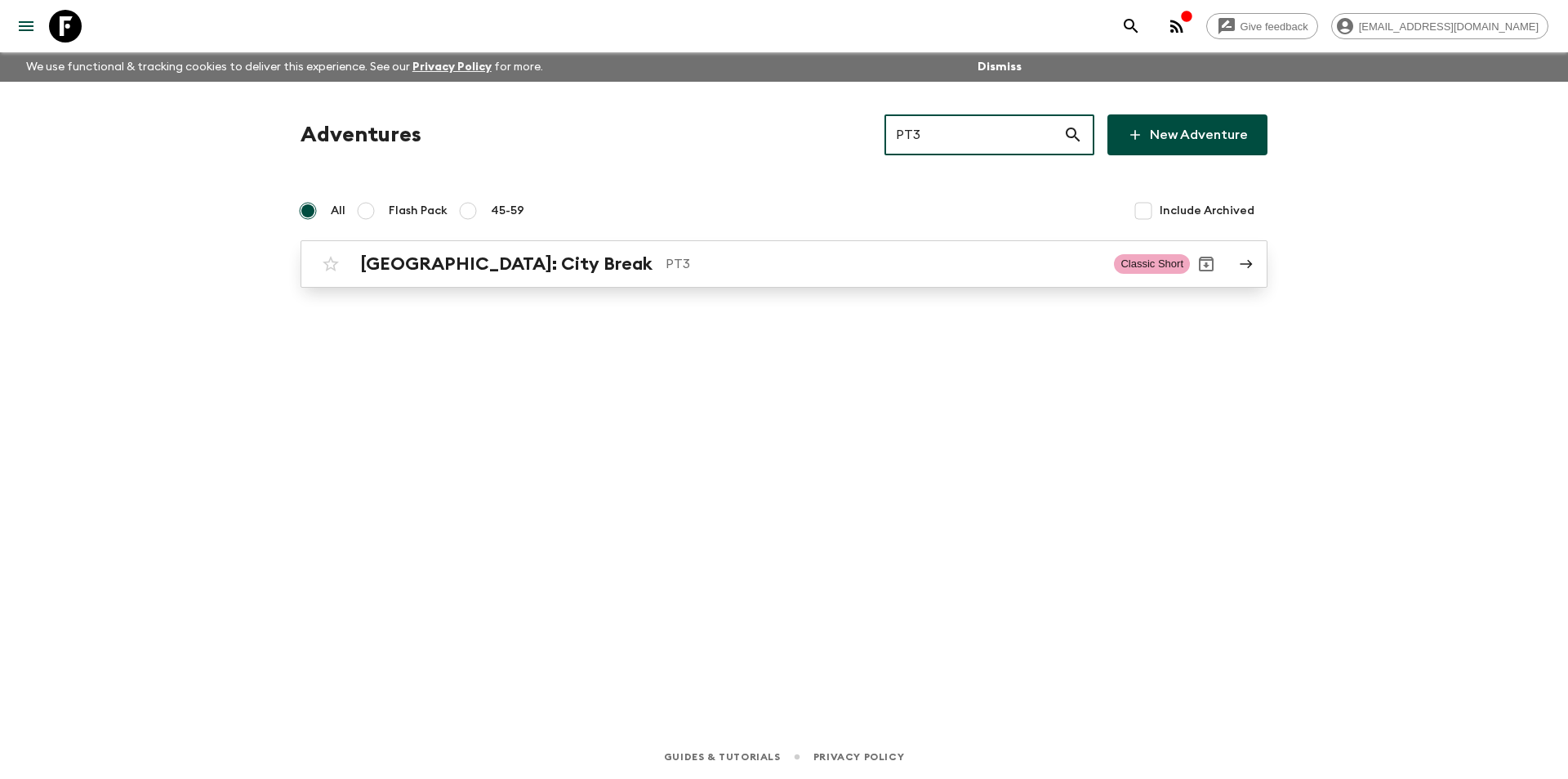
click at [990, 258] on p "PT3" at bounding box center [883, 264] width 436 height 20
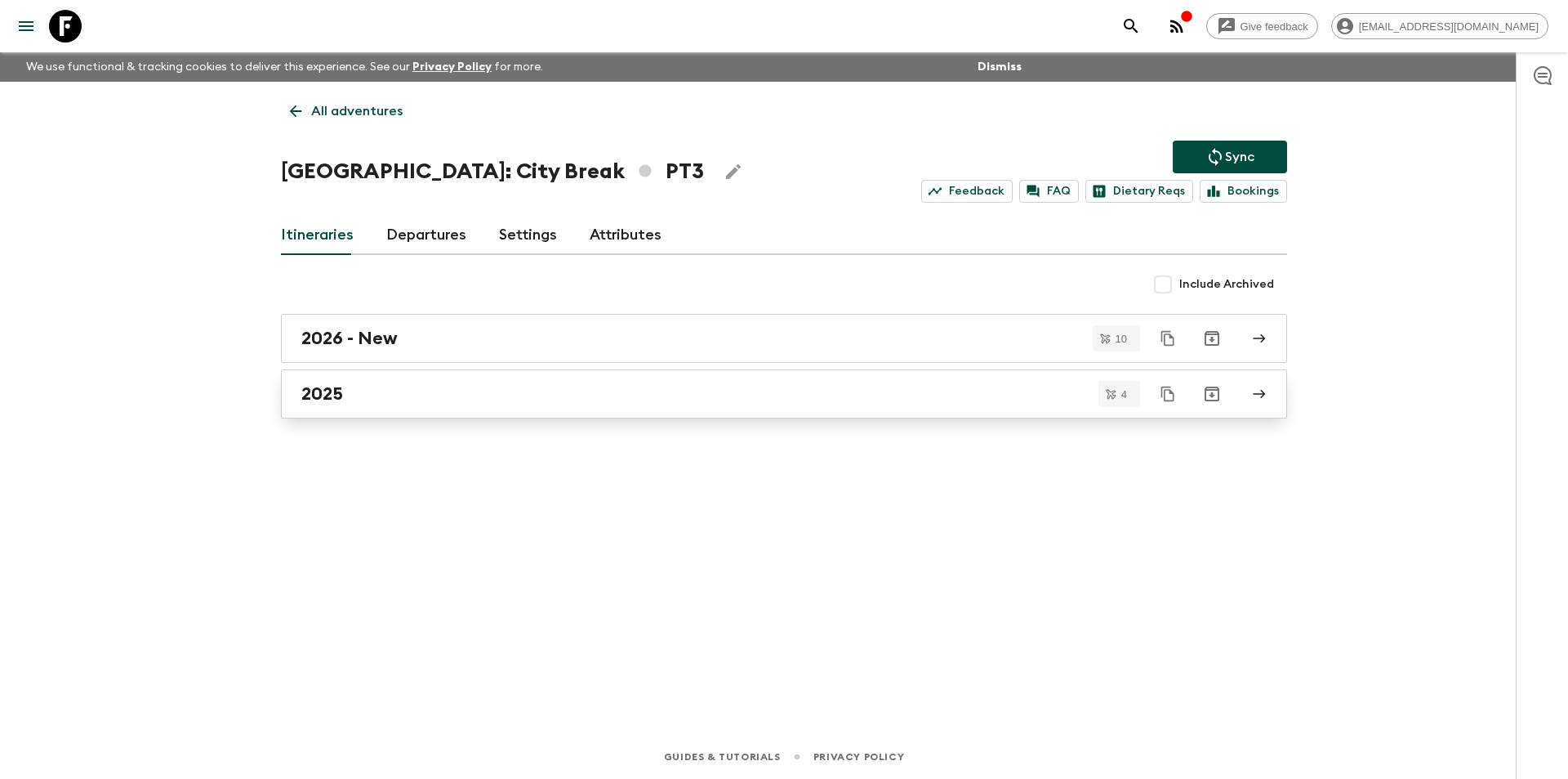
click at [696, 383] on div "2025" at bounding box center [769, 394] width 934 height 22
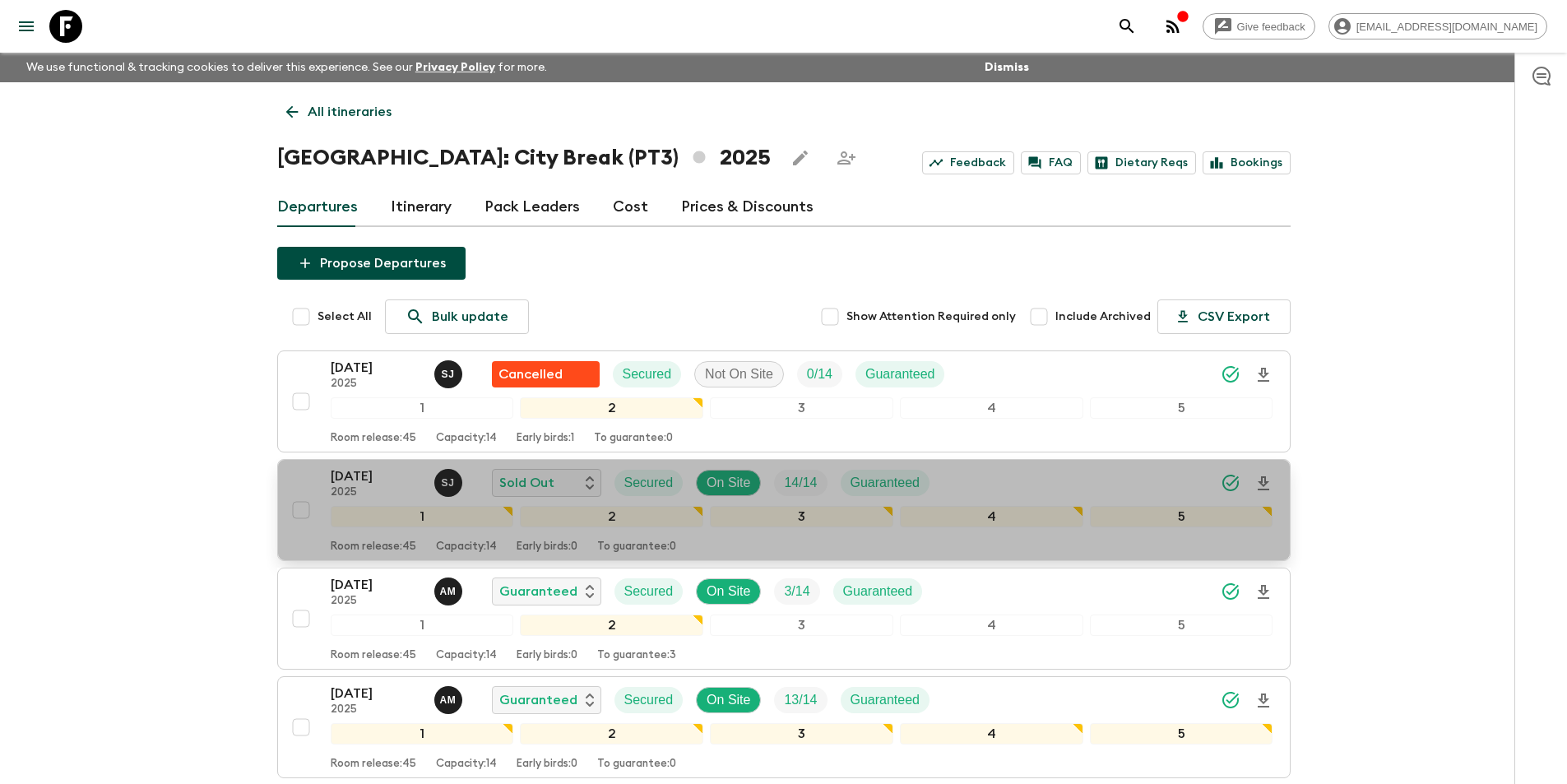
click at [355, 478] on p "[DATE]" at bounding box center [376, 476] width 91 height 20
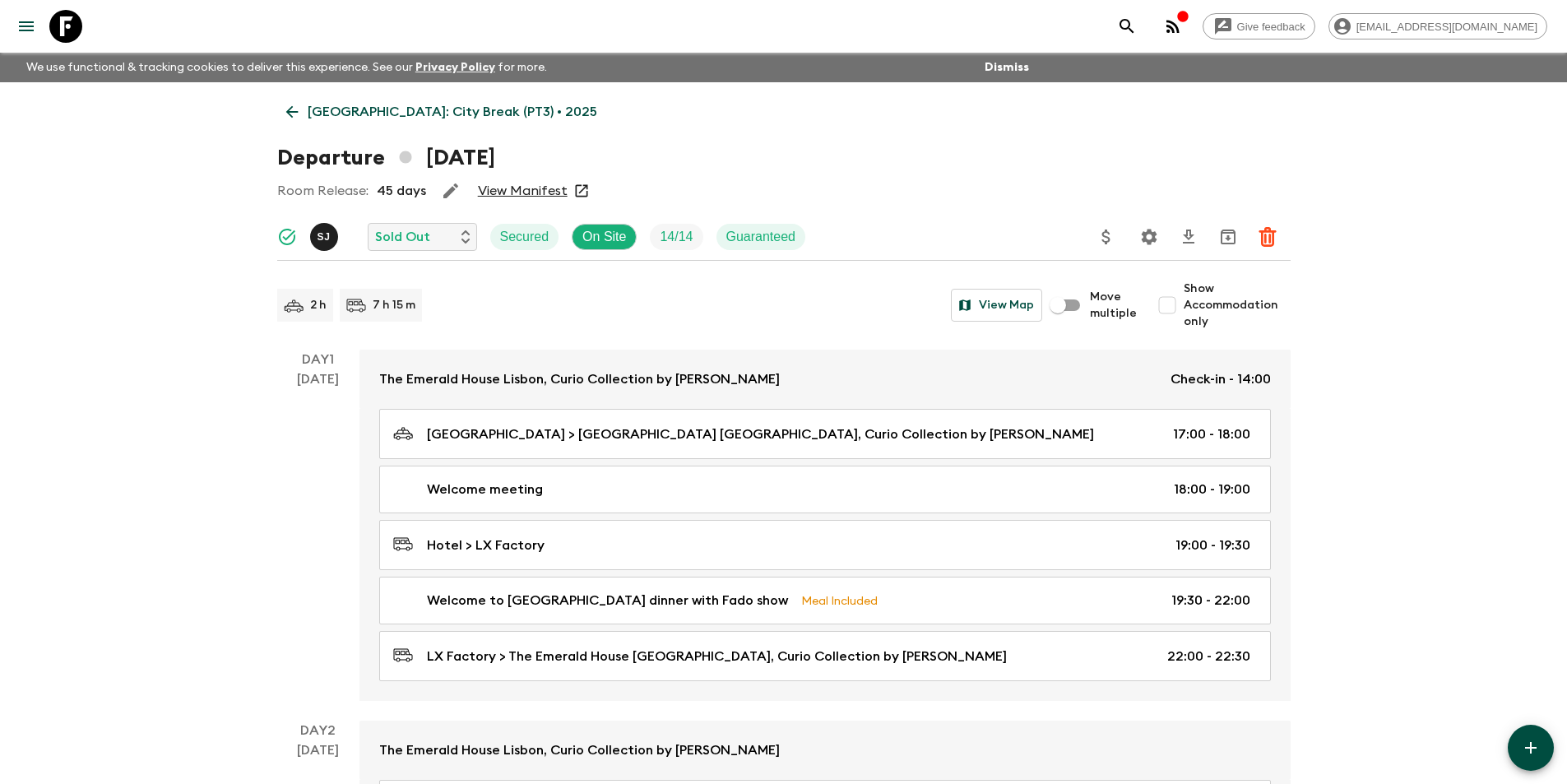
click at [281, 115] on link "[GEOGRAPHIC_DATA]: City Break (PT3) • 2025" at bounding box center [441, 112] width 329 height 33
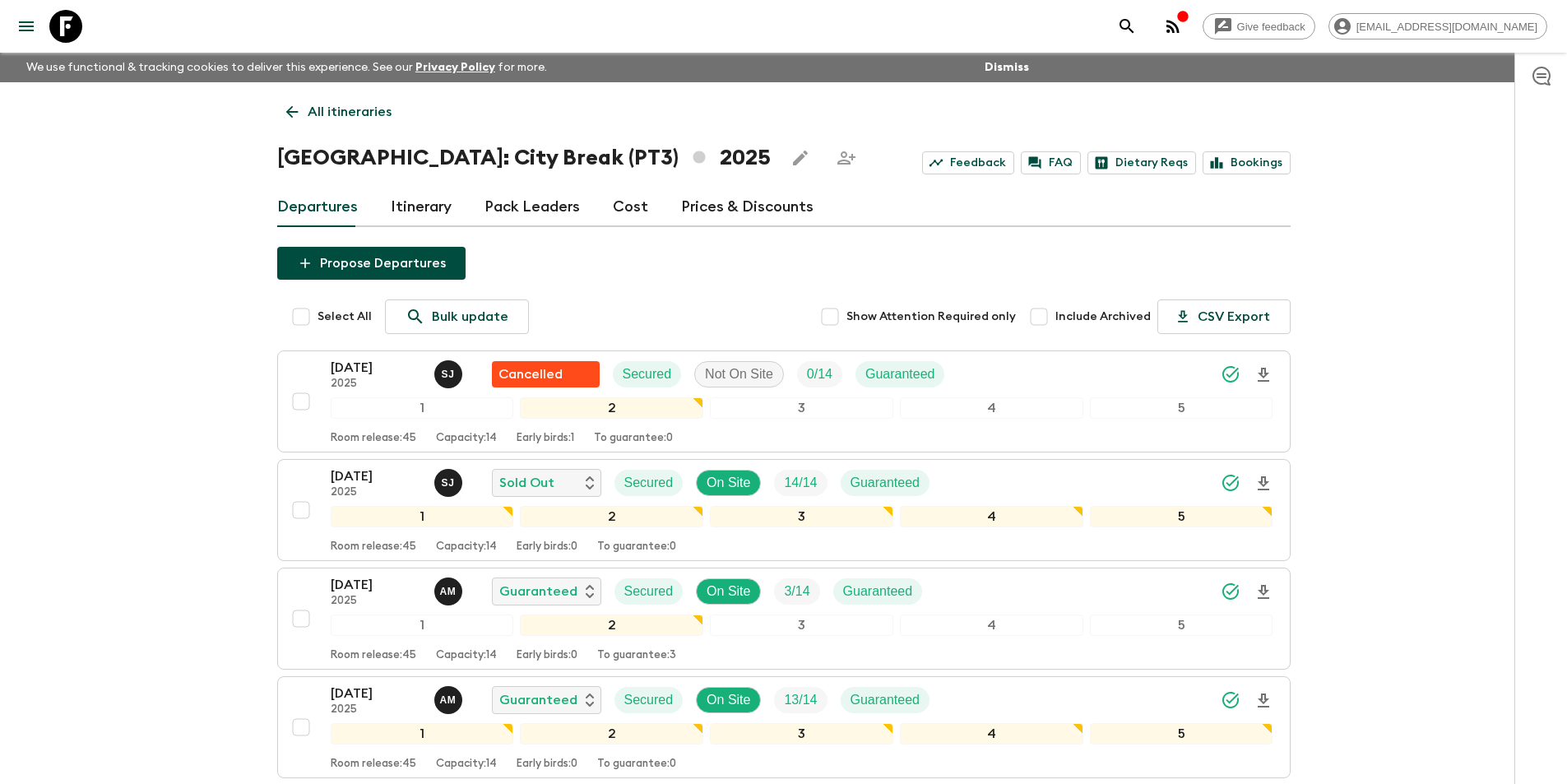
click at [639, 216] on link "Cost" at bounding box center [630, 206] width 35 height 39
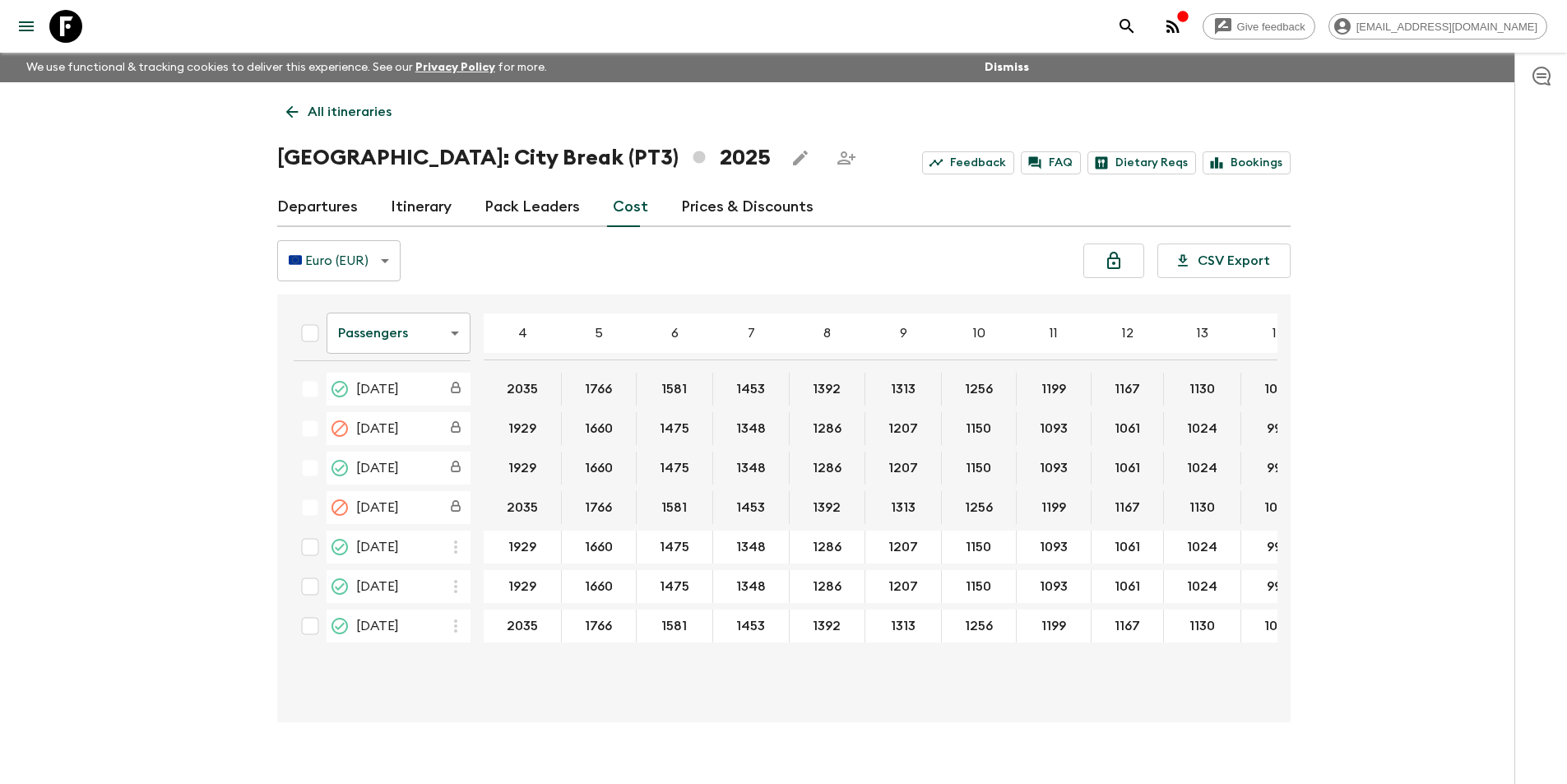
scroll to position [0, 131]
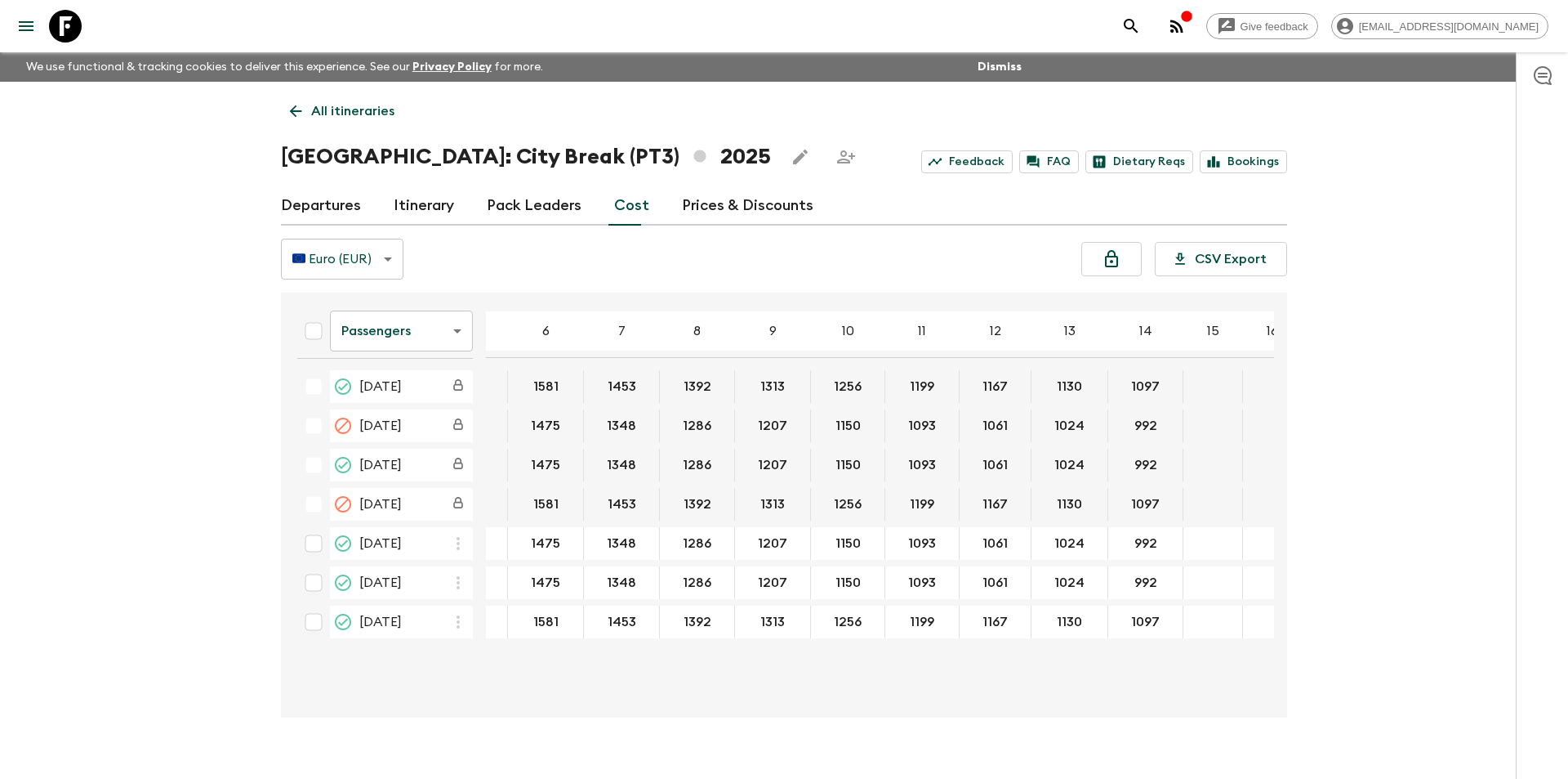
click at [357, 334] on body "Give feedback [EMAIL_ADDRESS][DOMAIN_NAME] We use functional & tracking cookies…" at bounding box center [784, 404] width 1568 height 807
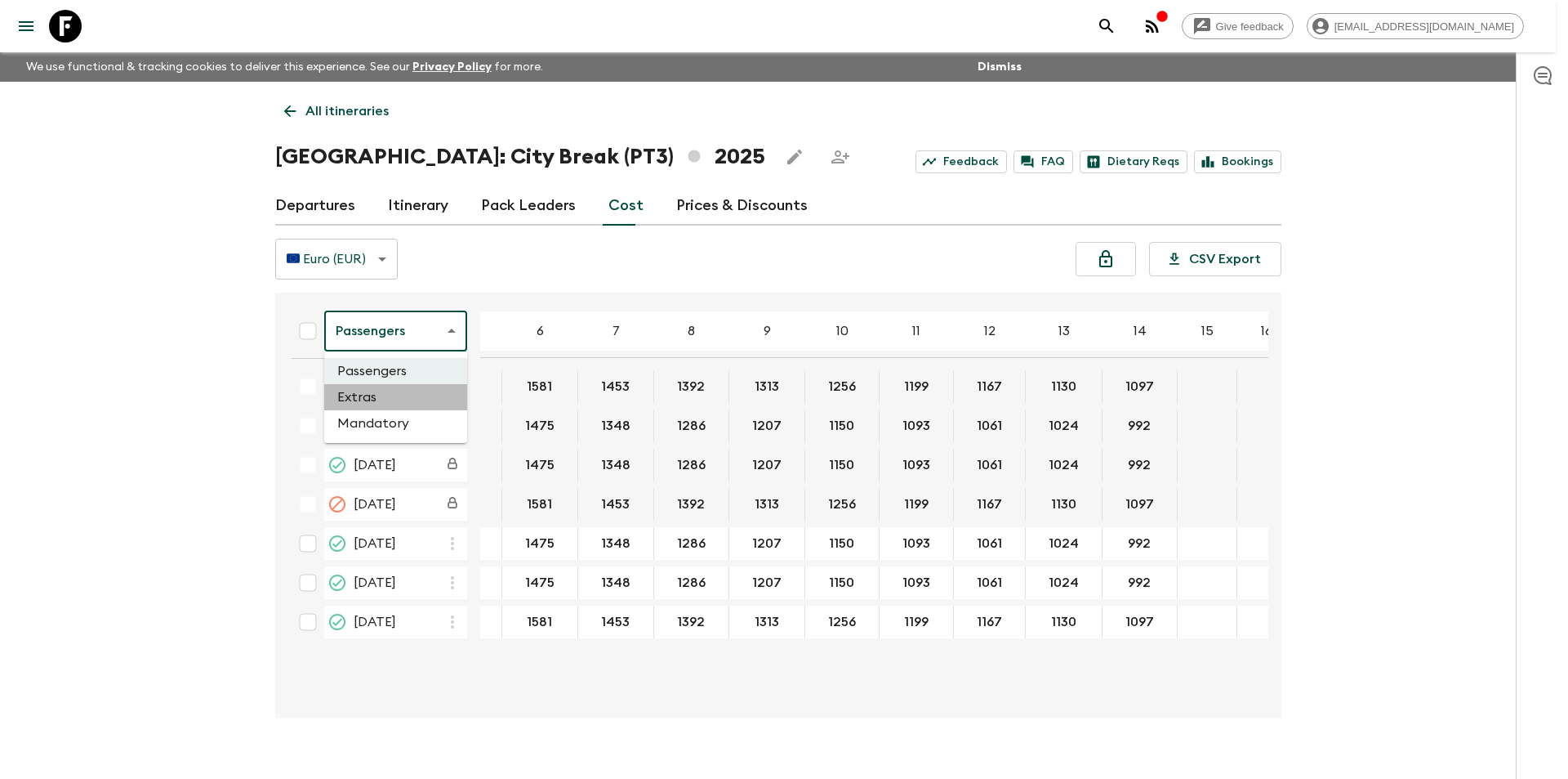
click at [367, 406] on li "Extras" at bounding box center [395, 397] width 143 height 26
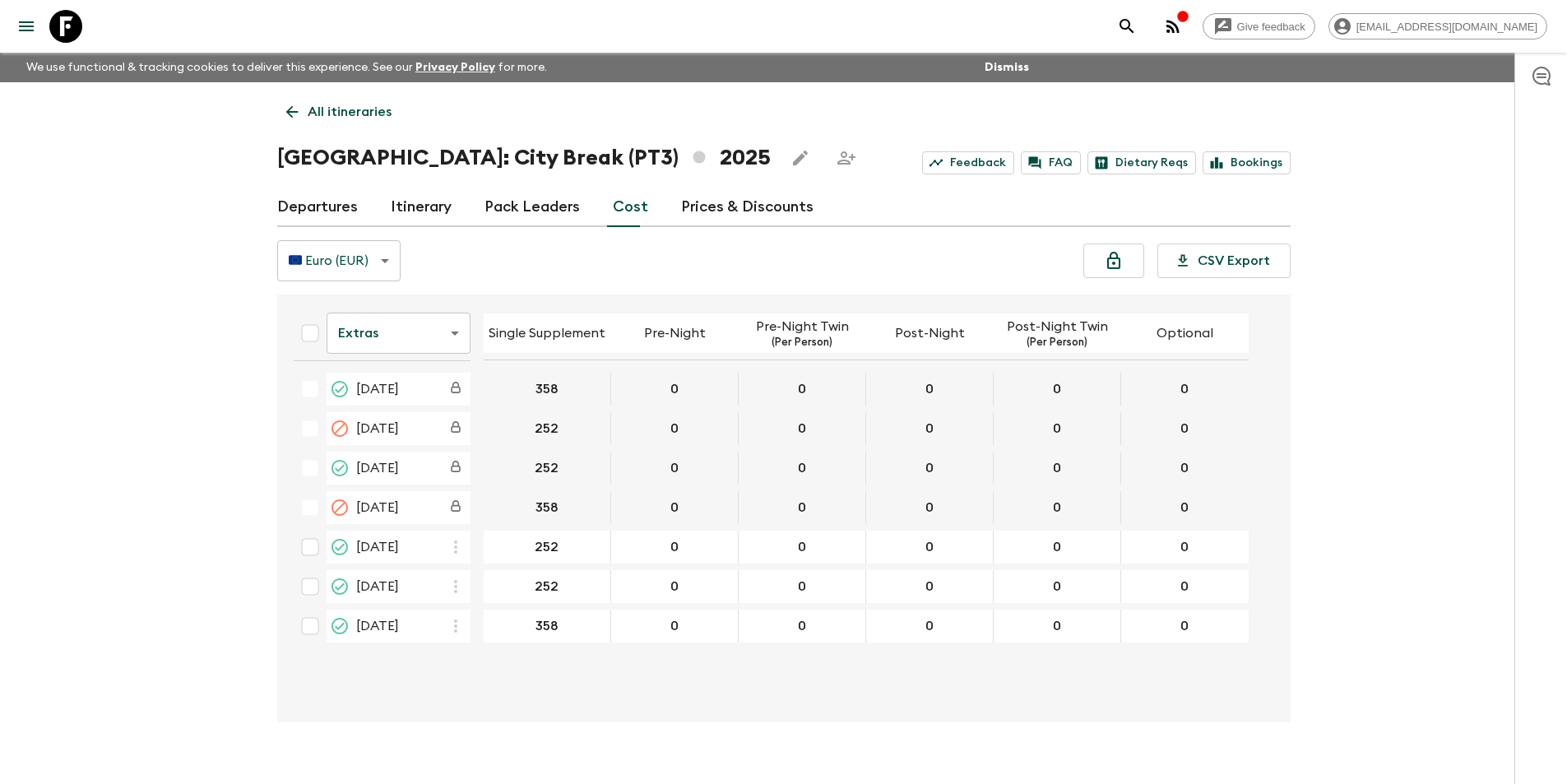
click at [381, 346] on body "Give feedback [EMAIL_ADDRESS][DOMAIN_NAME] We use functional & tracking cookies…" at bounding box center [784, 406] width 1567 height 812
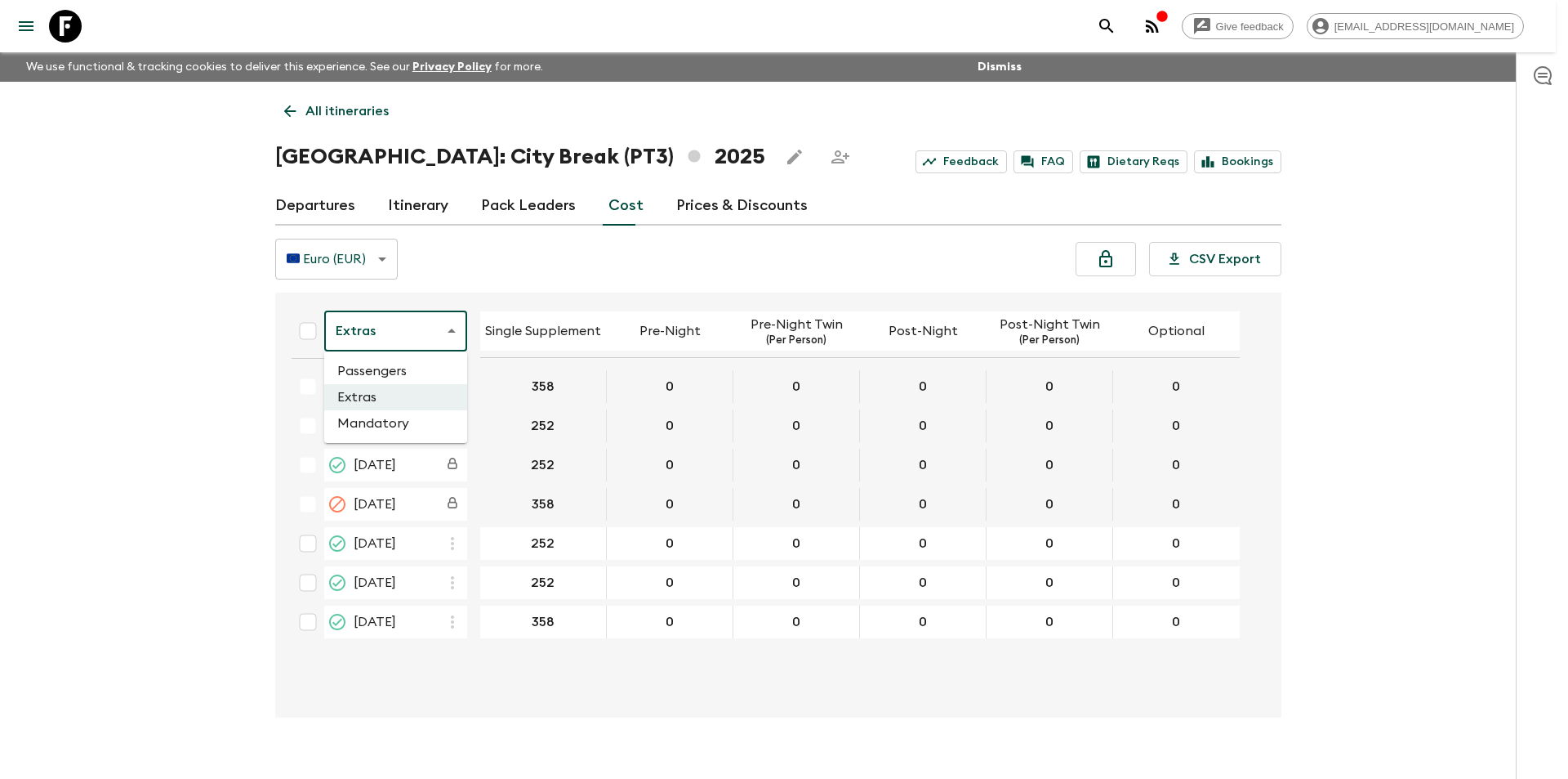
click at [389, 416] on li "Mandatory" at bounding box center [395, 423] width 143 height 26
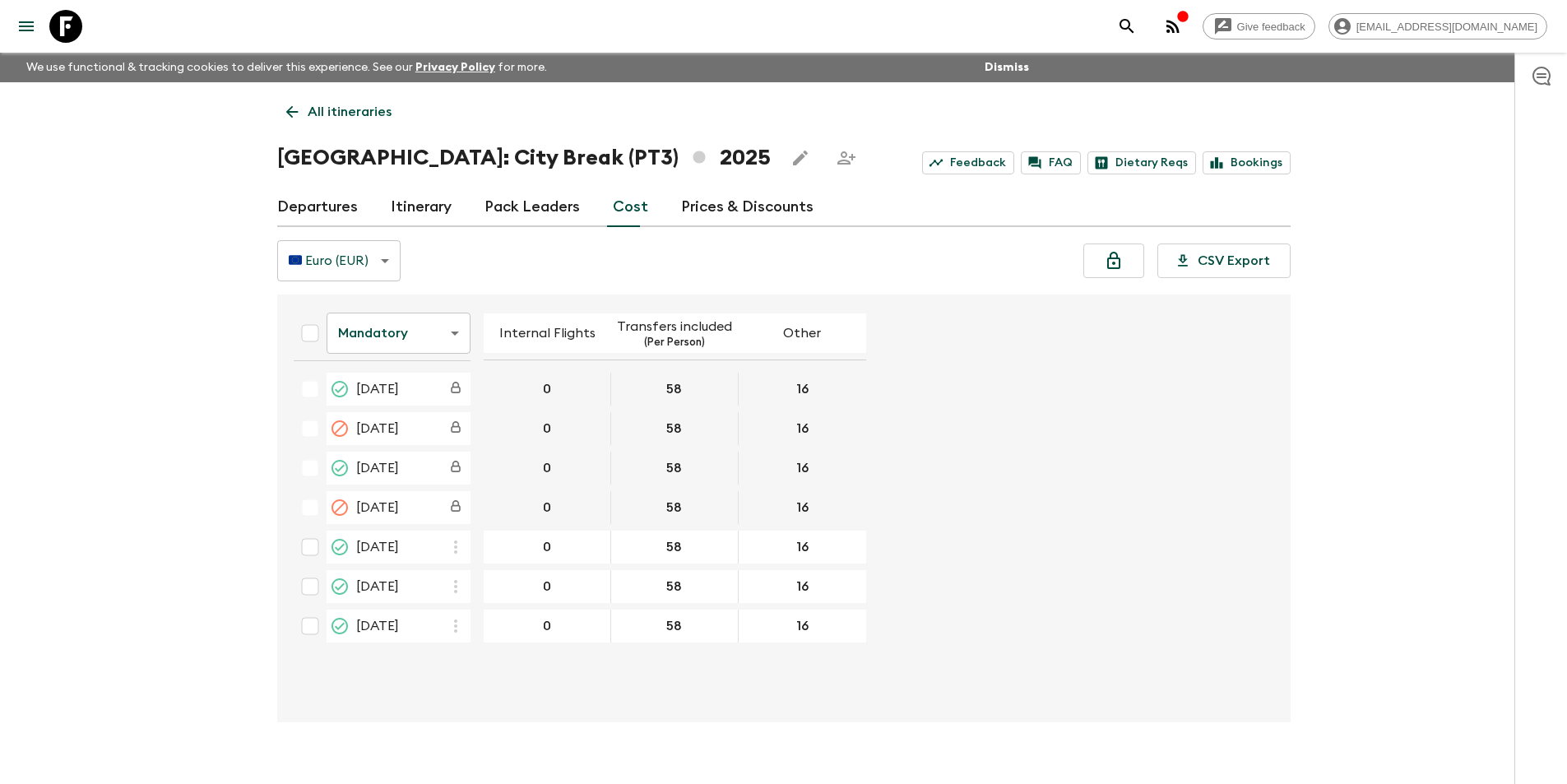
click at [58, 34] on icon at bounding box center [66, 27] width 33 height 33
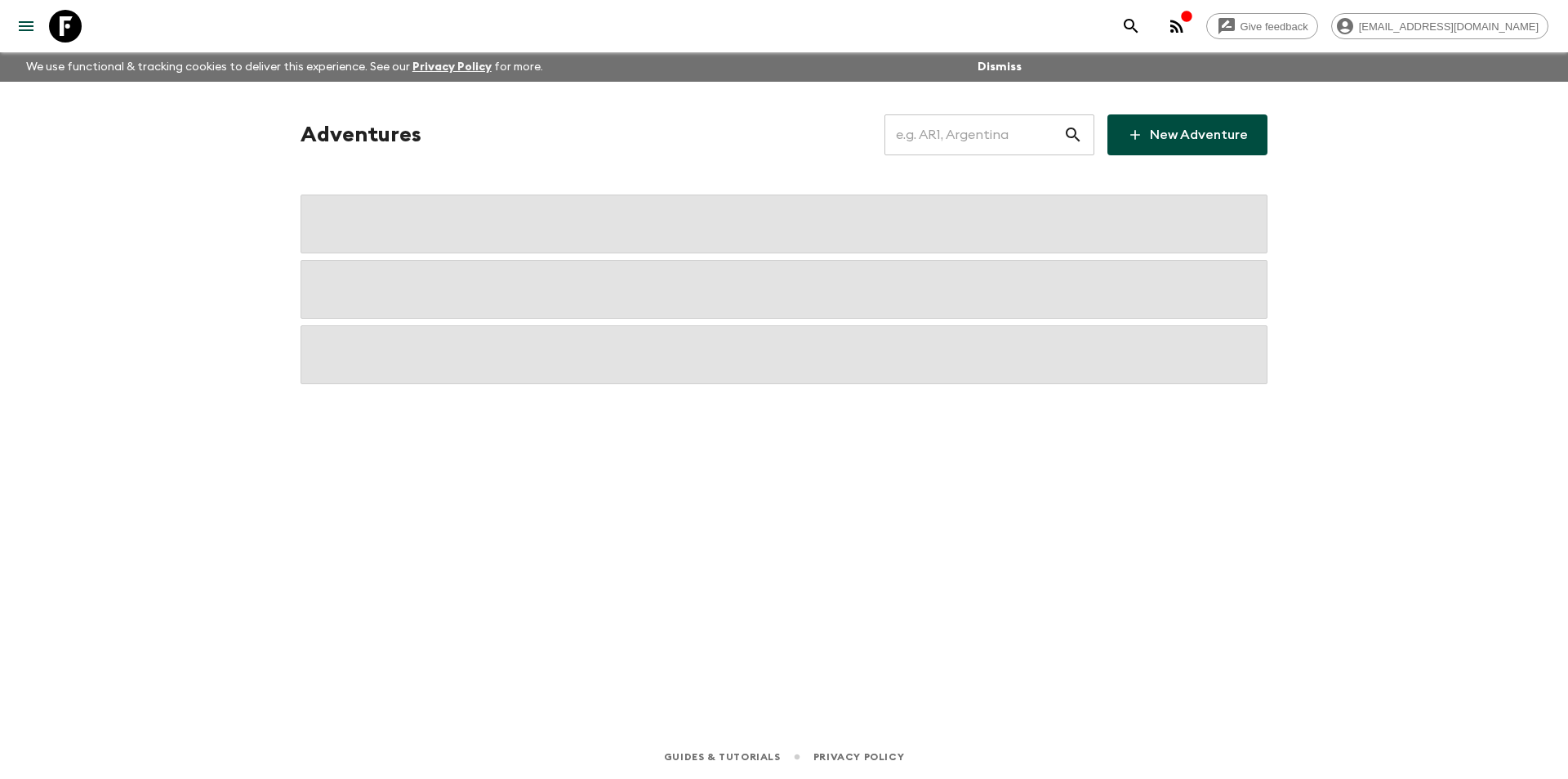
click at [979, 160] on div "Adventures ​ New Adventure" at bounding box center [784, 249] width 1006 height 270
click at [979, 142] on input "text" at bounding box center [974, 134] width 179 height 45
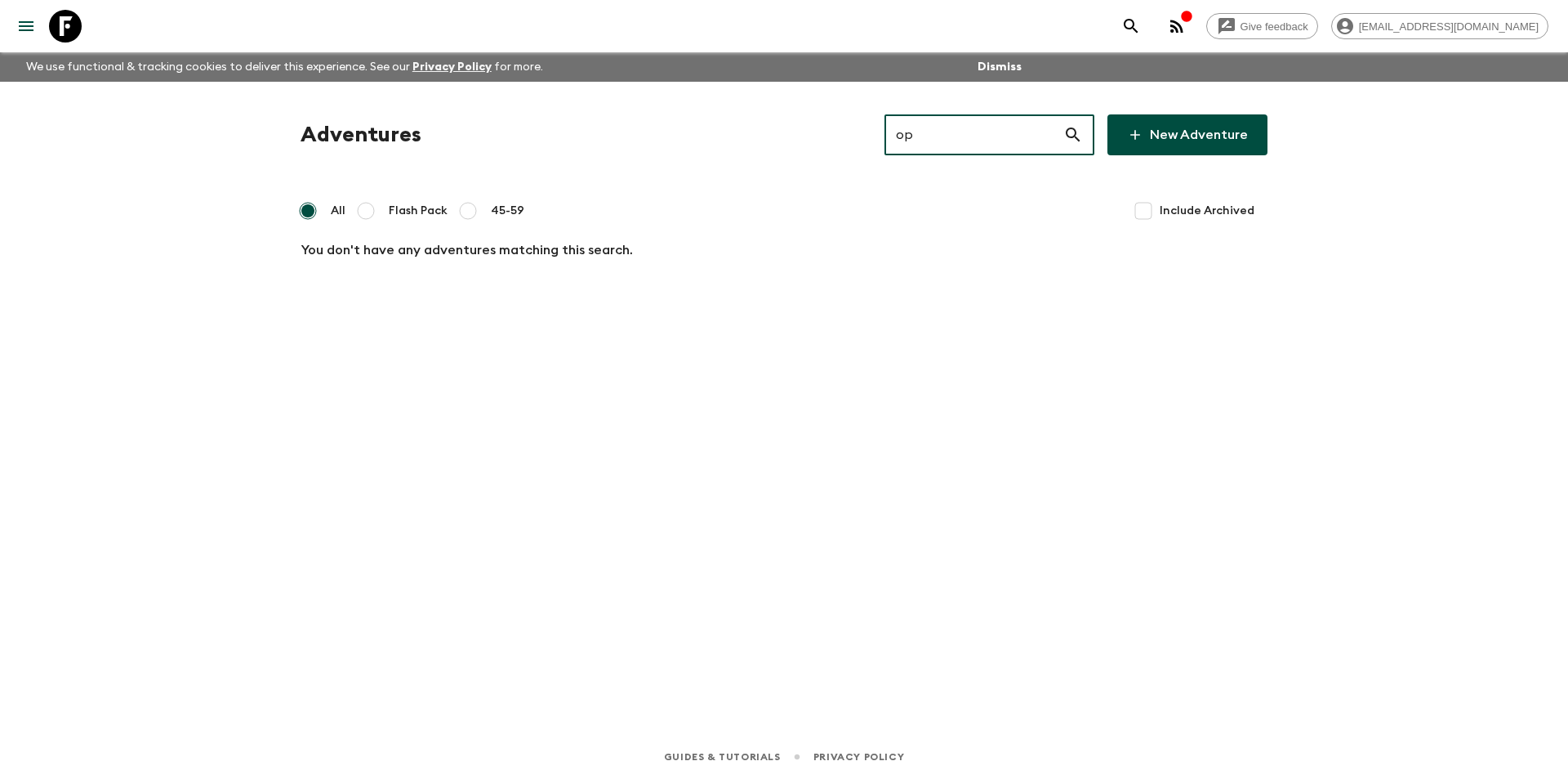
type input "o"
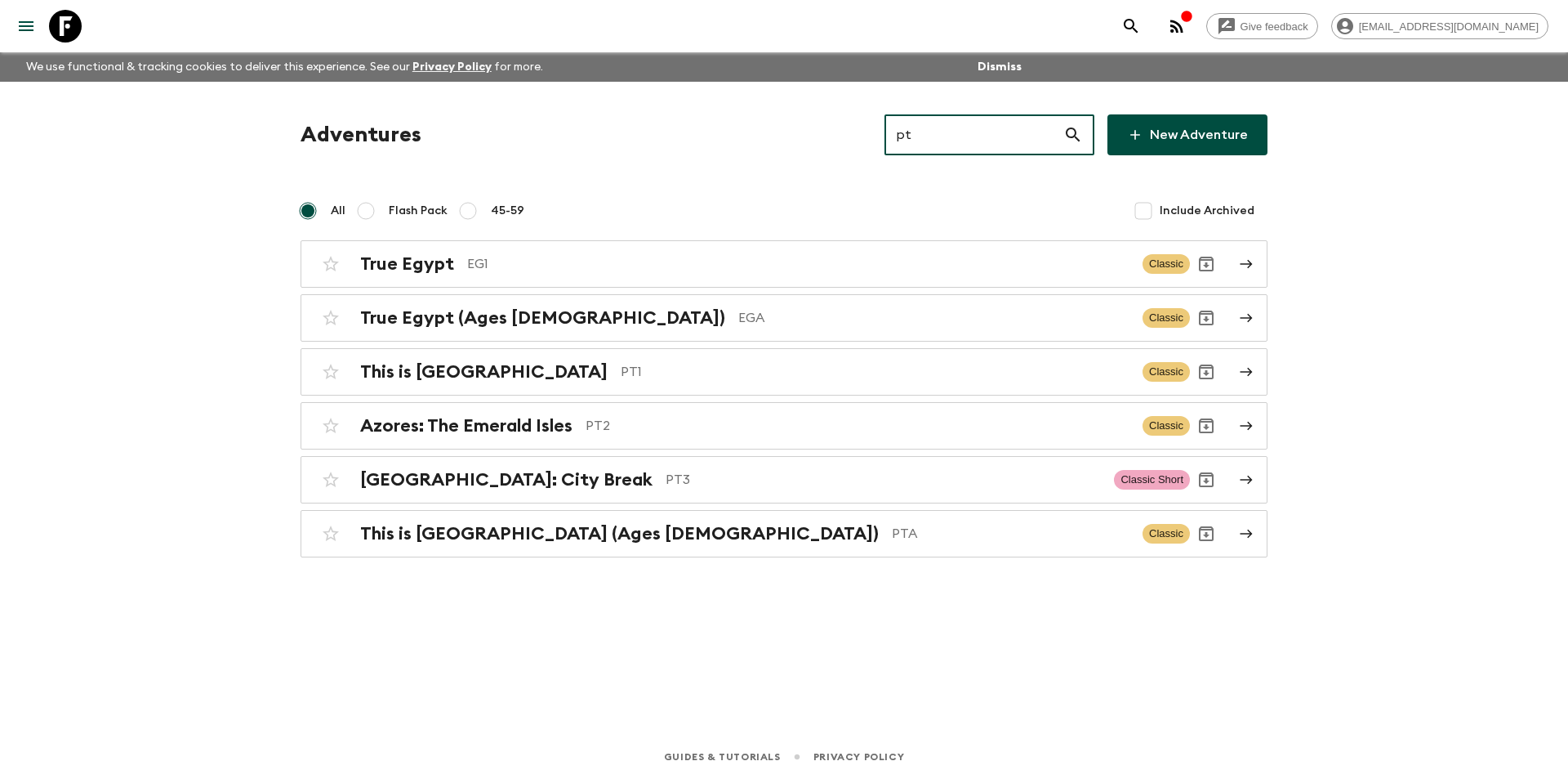
type input "pt3"
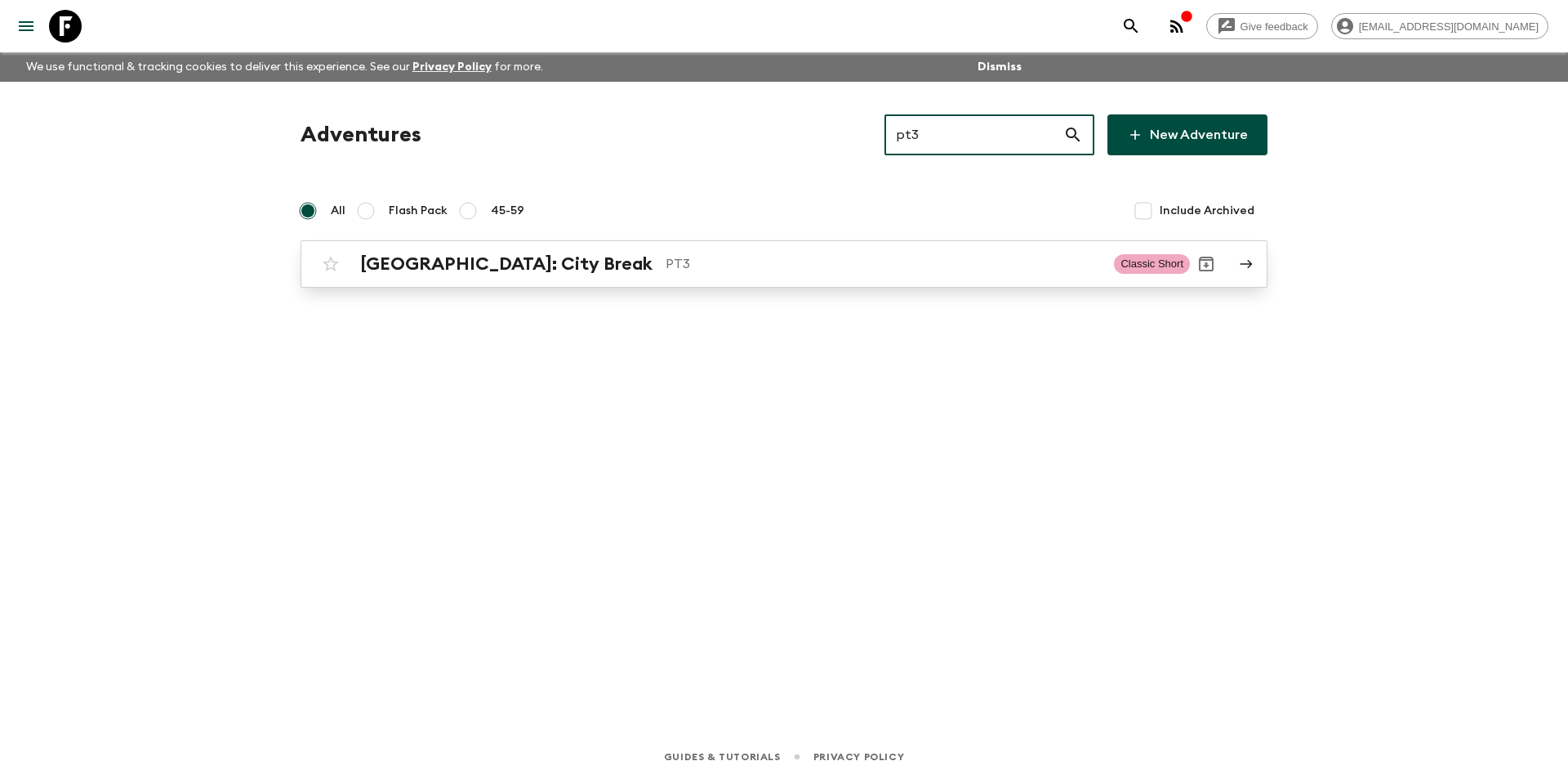
click at [961, 285] on link "[GEOGRAPHIC_DATA]: City Break PT3 Classic Short" at bounding box center [784, 264] width 967 height 47
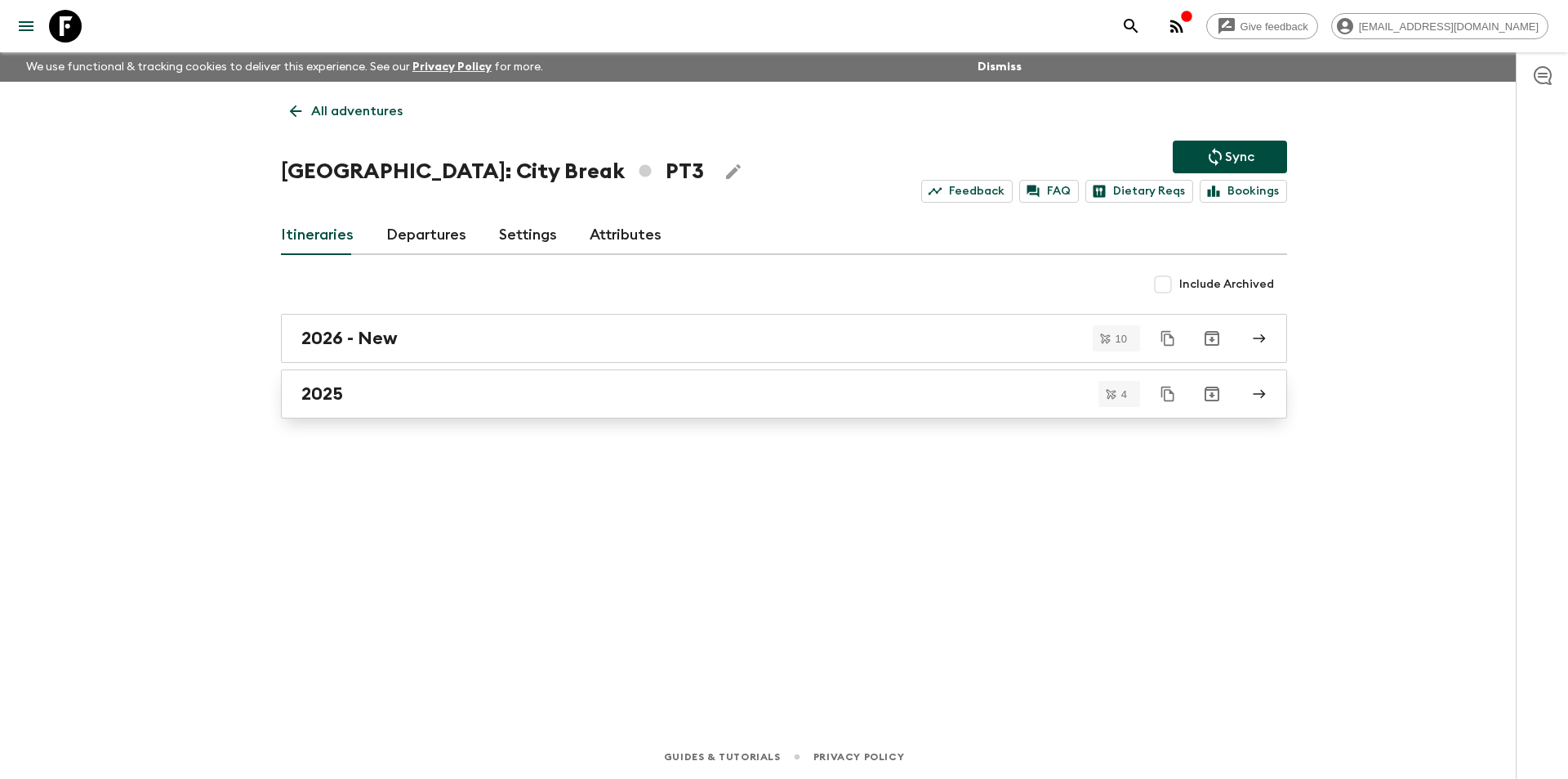
click at [659, 409] on link "2025" at bounding box center [784, 394] width 1006 height 49
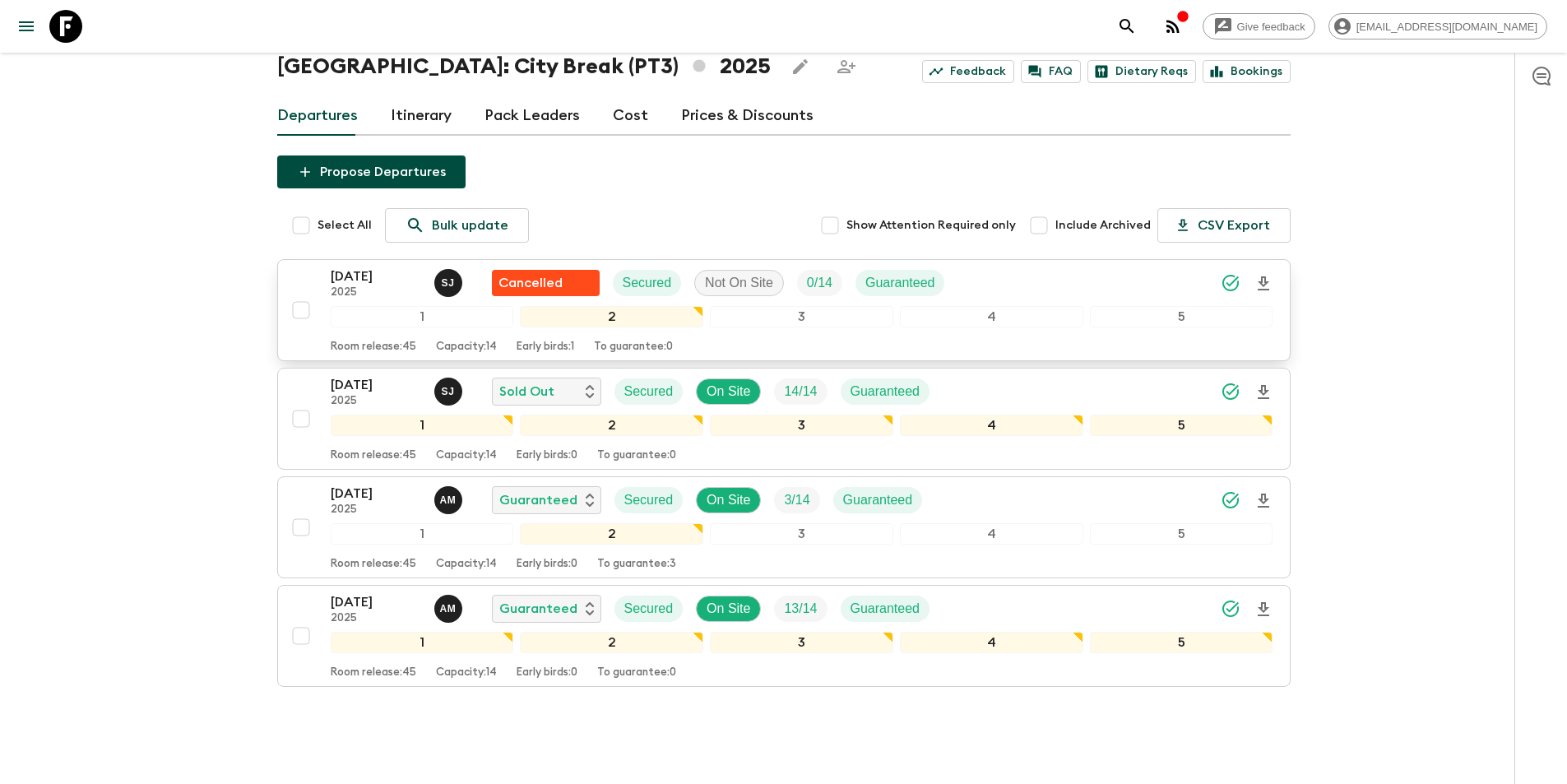
scroll to position [144, 0]
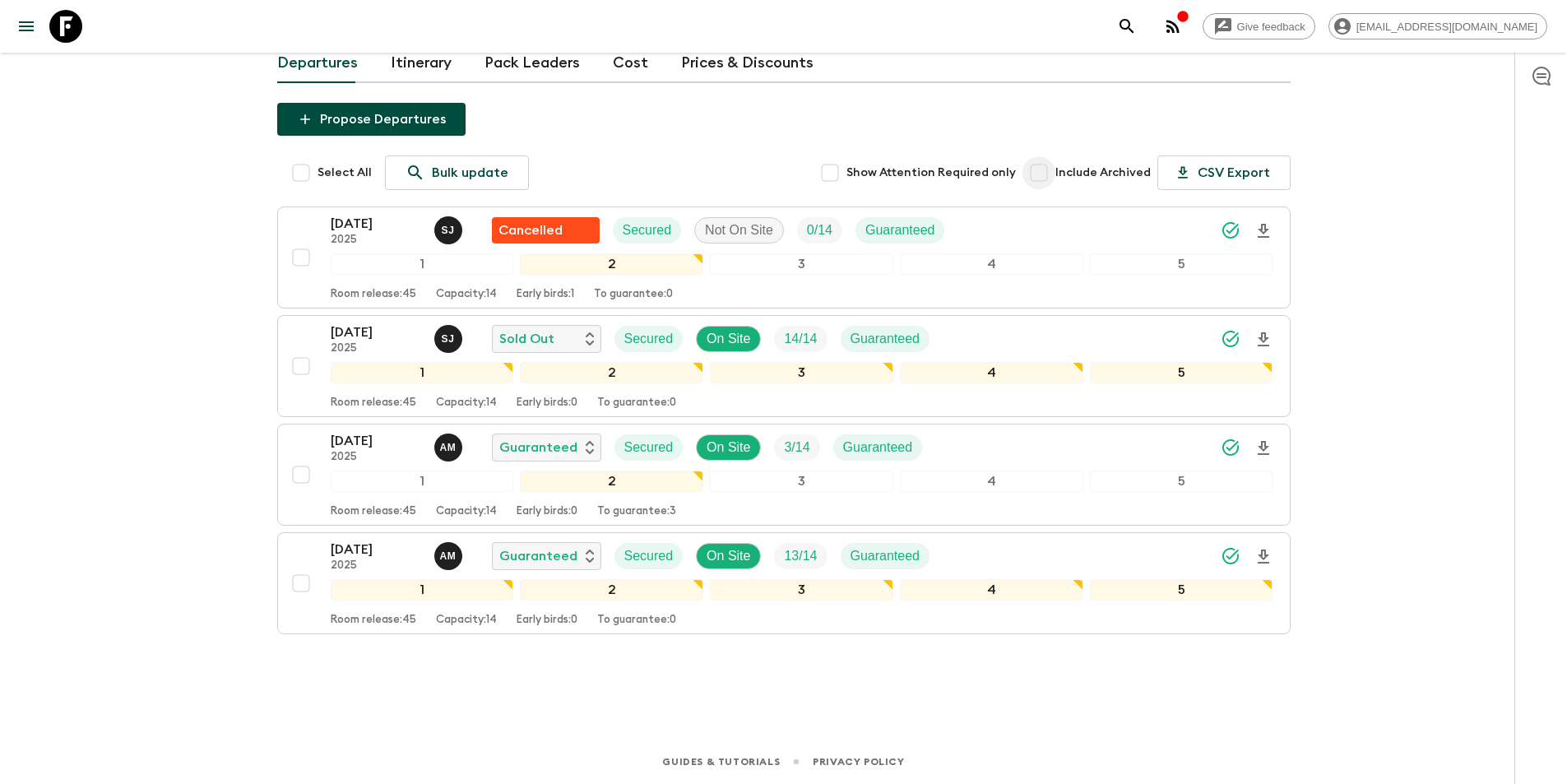
click at [1039, 172] on input "Include Archived" at bounding box center [1039, 173] width 33 height 33
checkbox input "true"
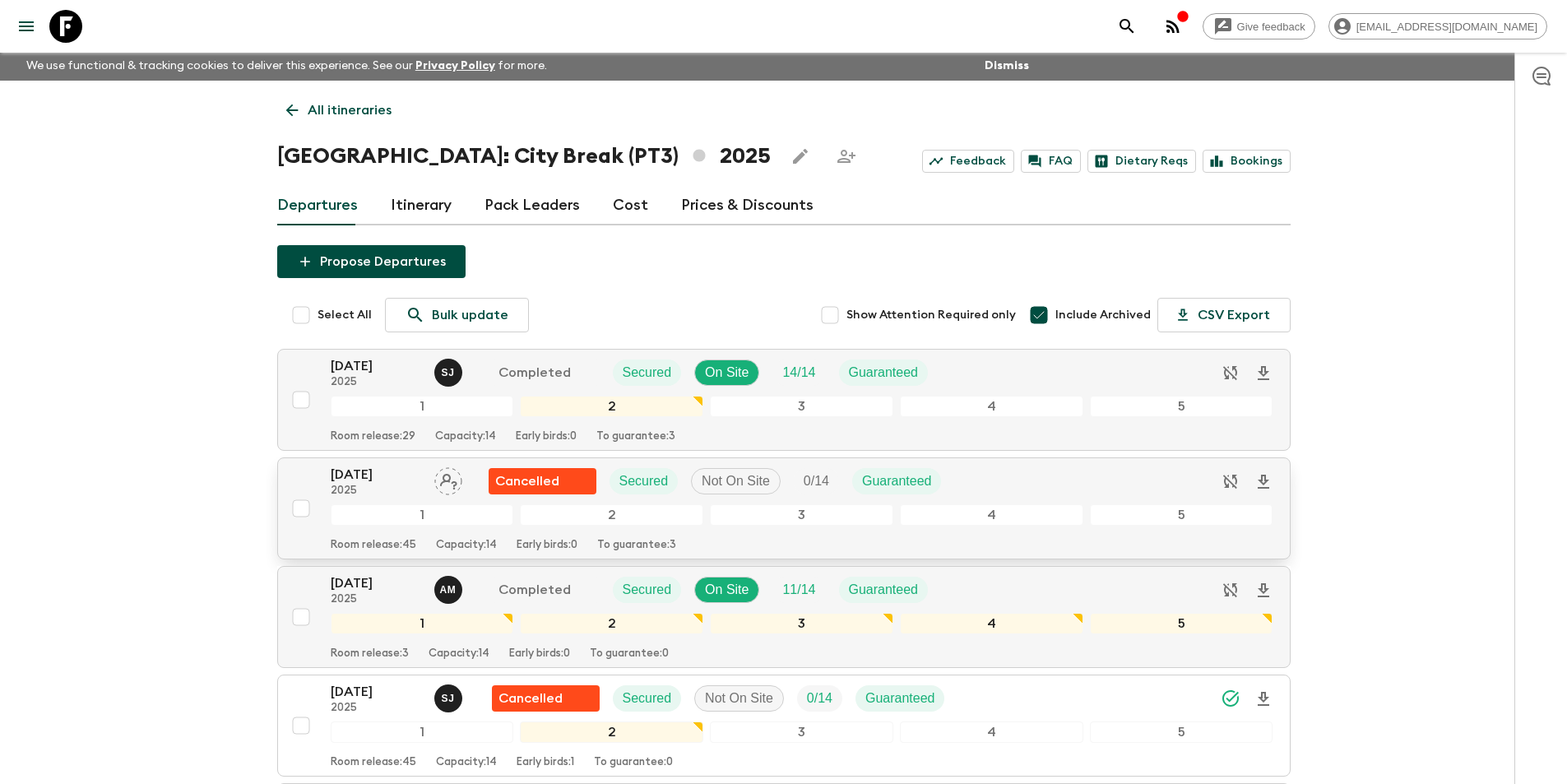
scroll to position [0, 0]
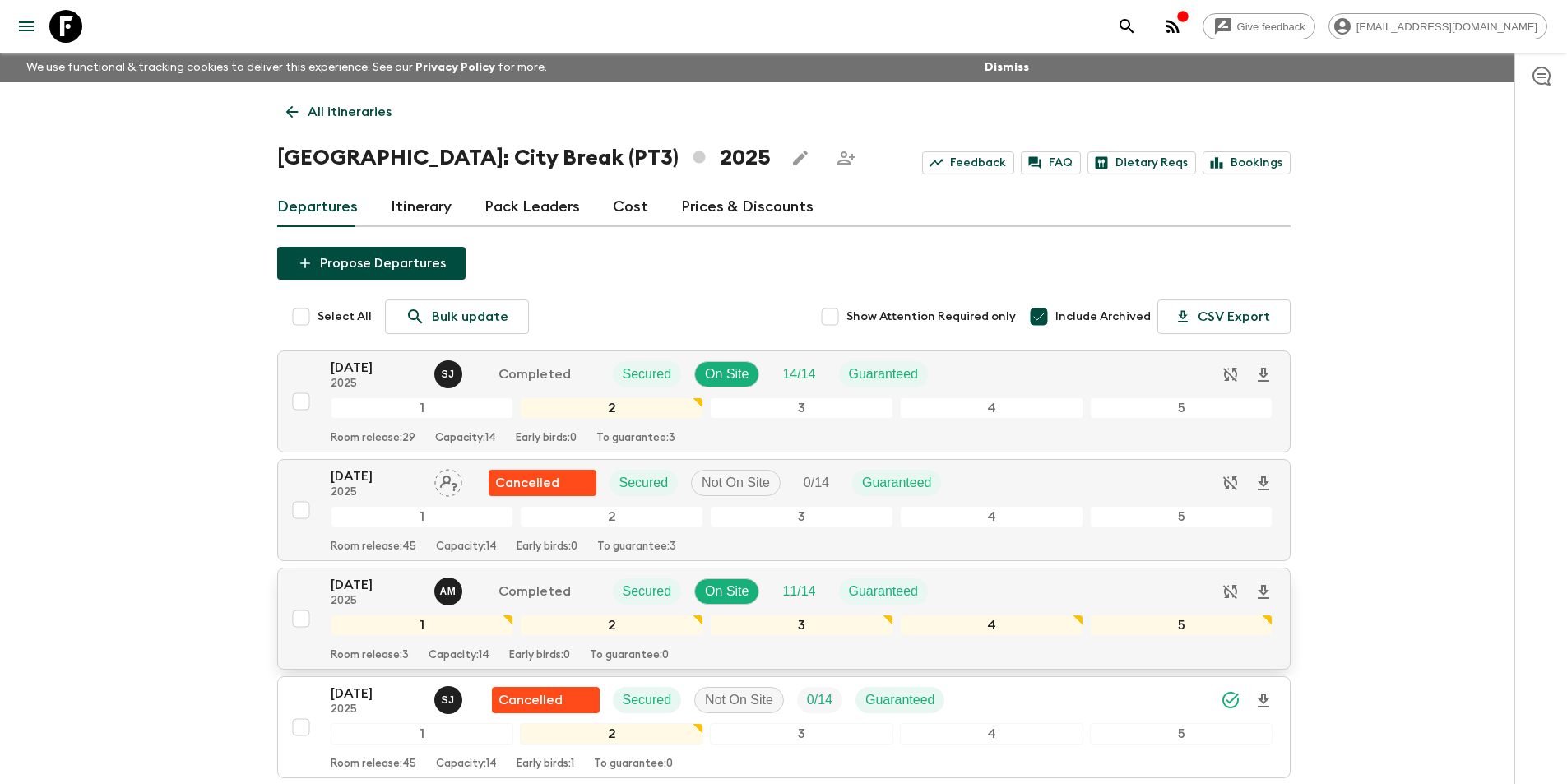
click at [364, 593] on p "[DATE]" at bounding box center [376, 585] width 91 height 20
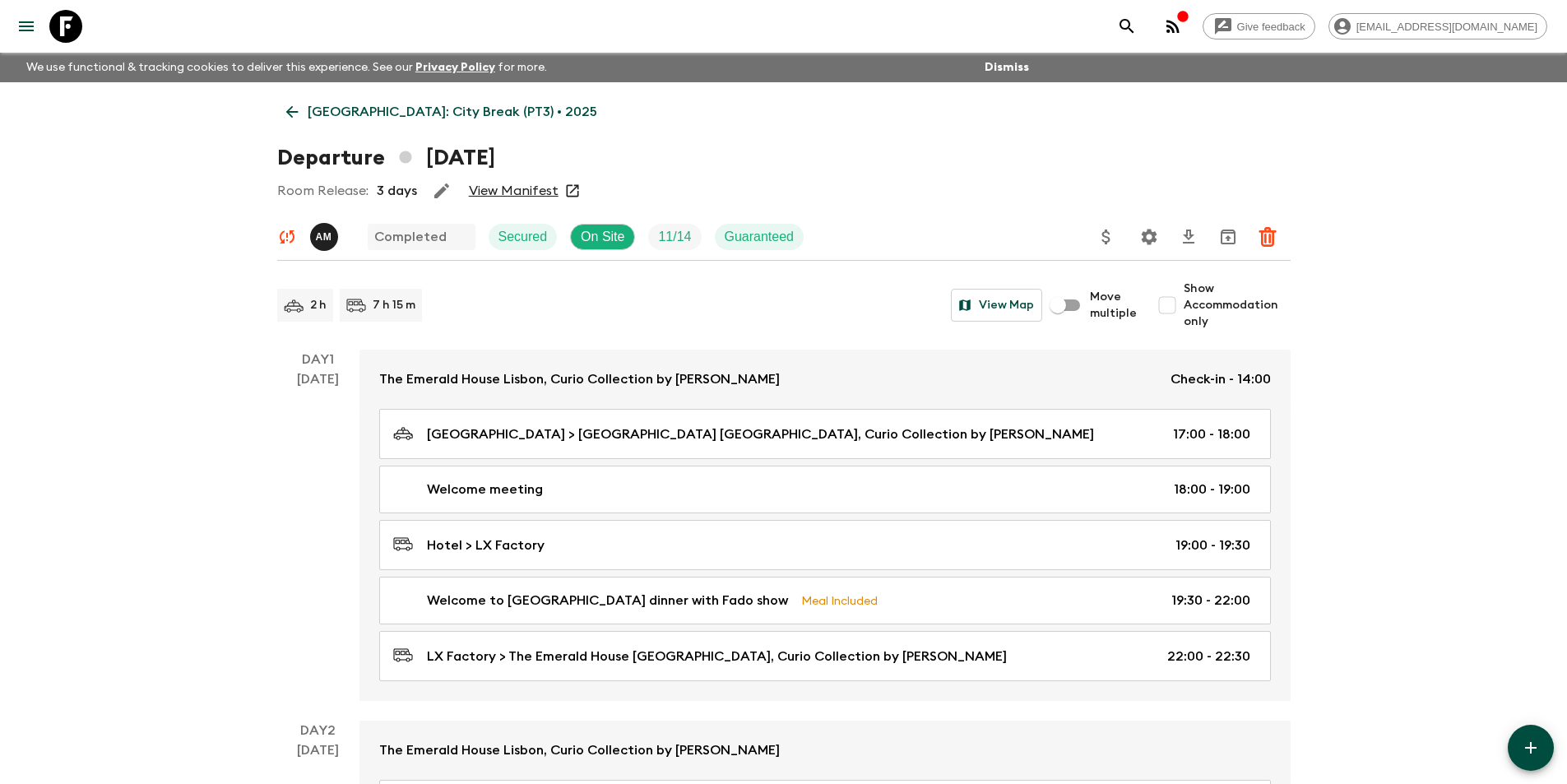
click at [283, 111] on icon at bounding box center [292, 112] width 18 height 18
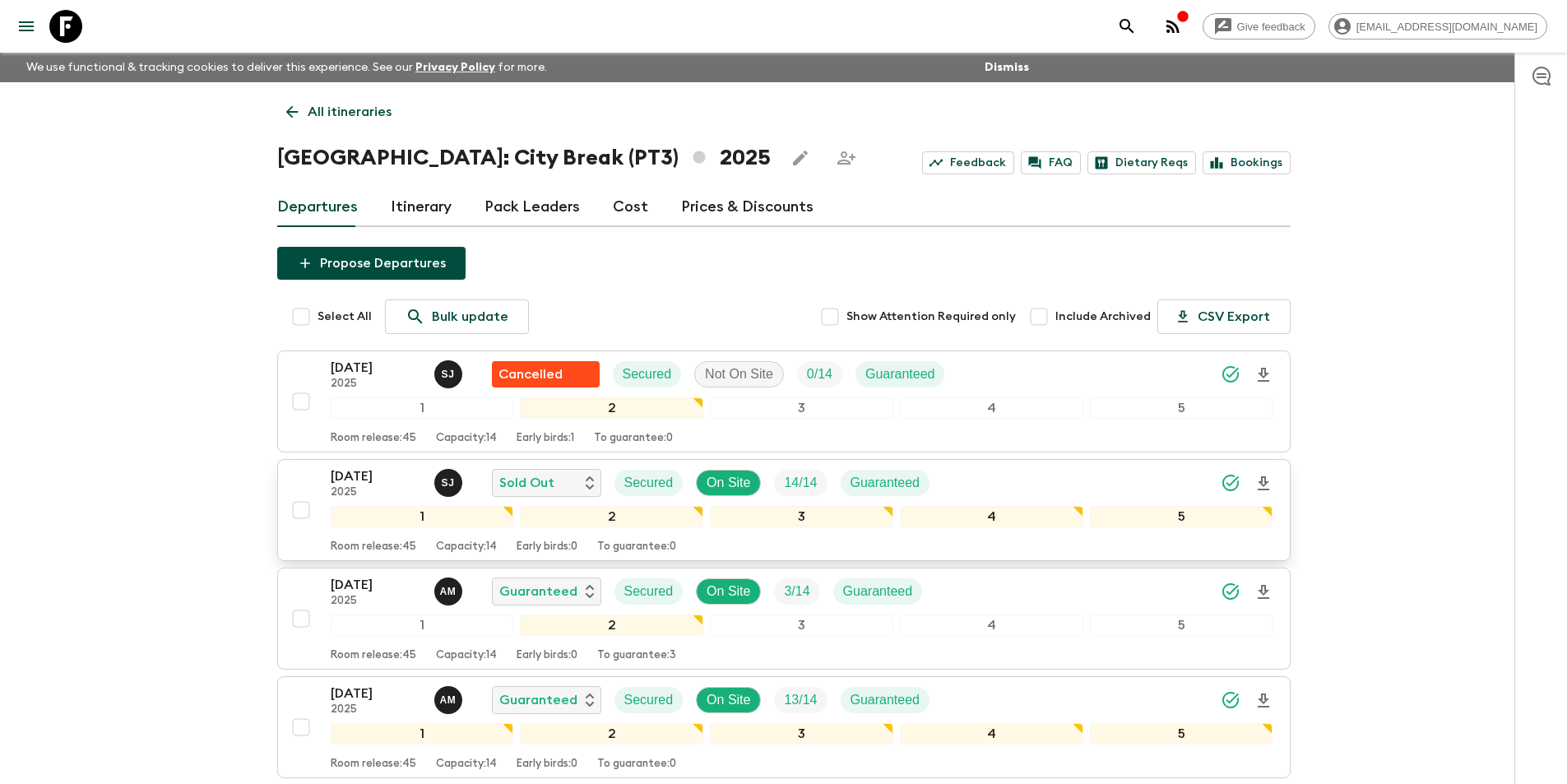
click at [385, 490] on p "2025" at bounding box center [376, 493] width 91 height 13
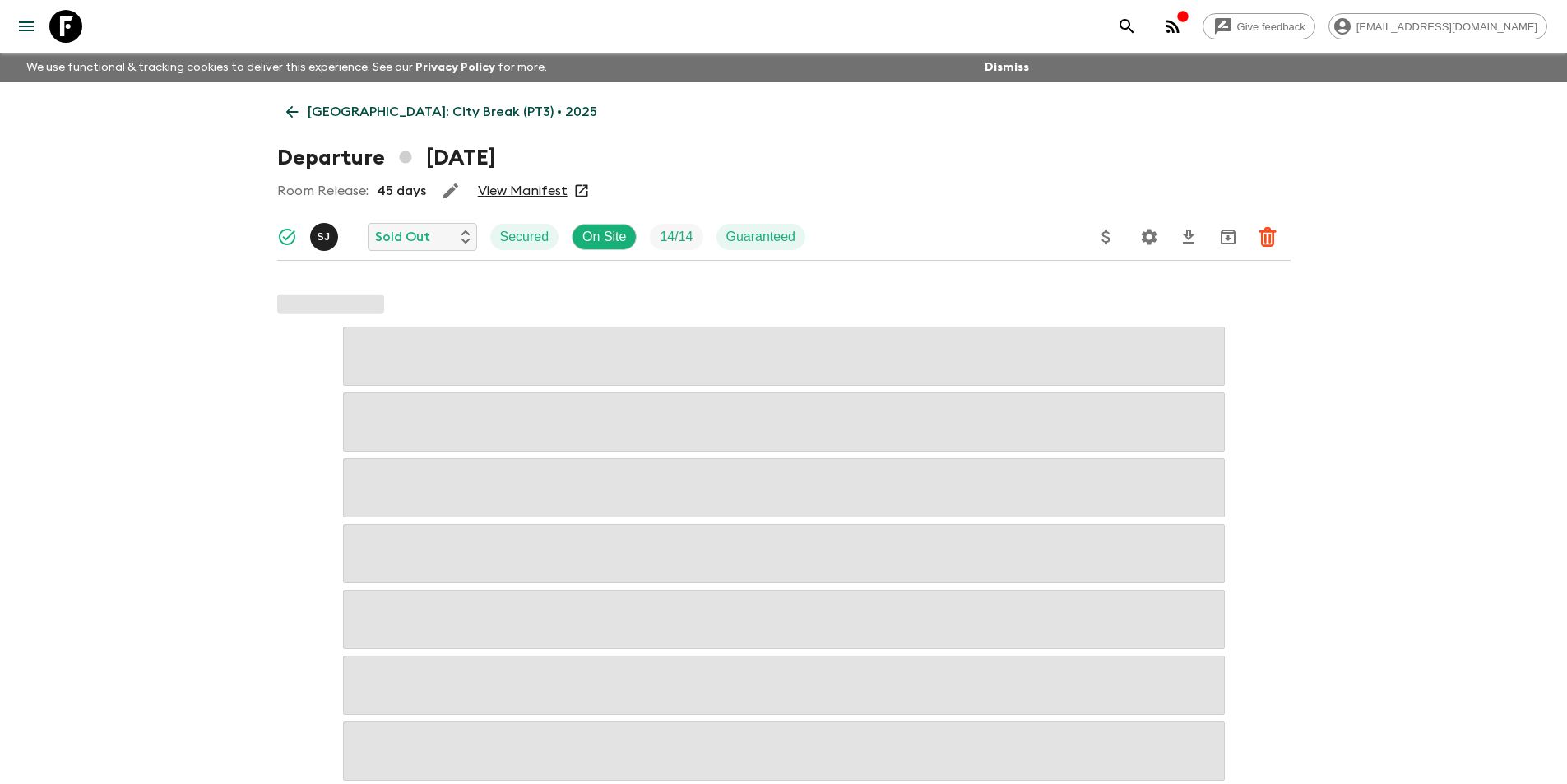
click at [517, 187] on link "View Manifest" at bounding box center [523, 191] width 90 height 17
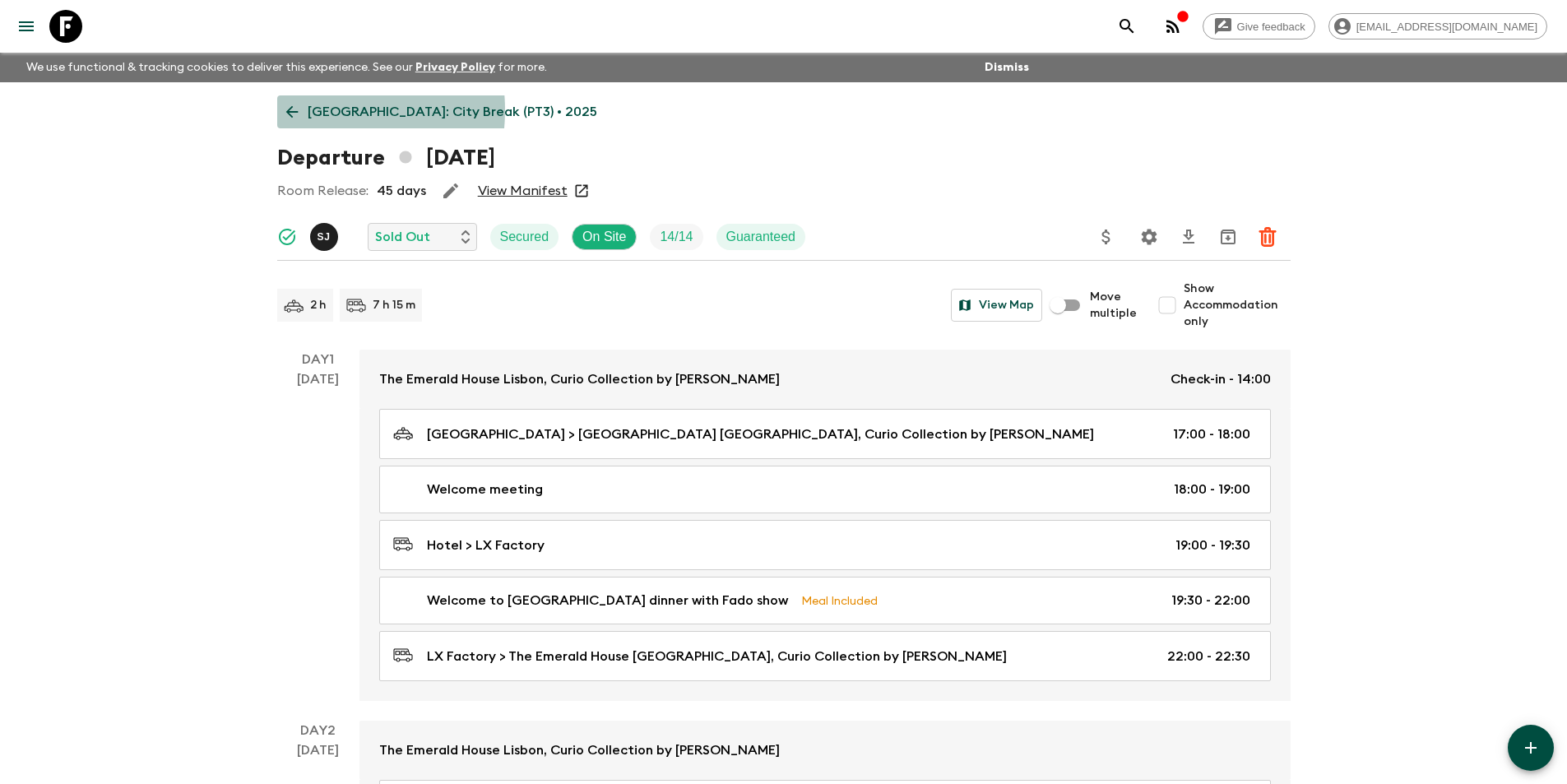
click at [302, 110] on link "[GEOGRAPHIC_DATA]: City Break (PT3) • 2025" at bounding box center [441, 112] width 329 height 33
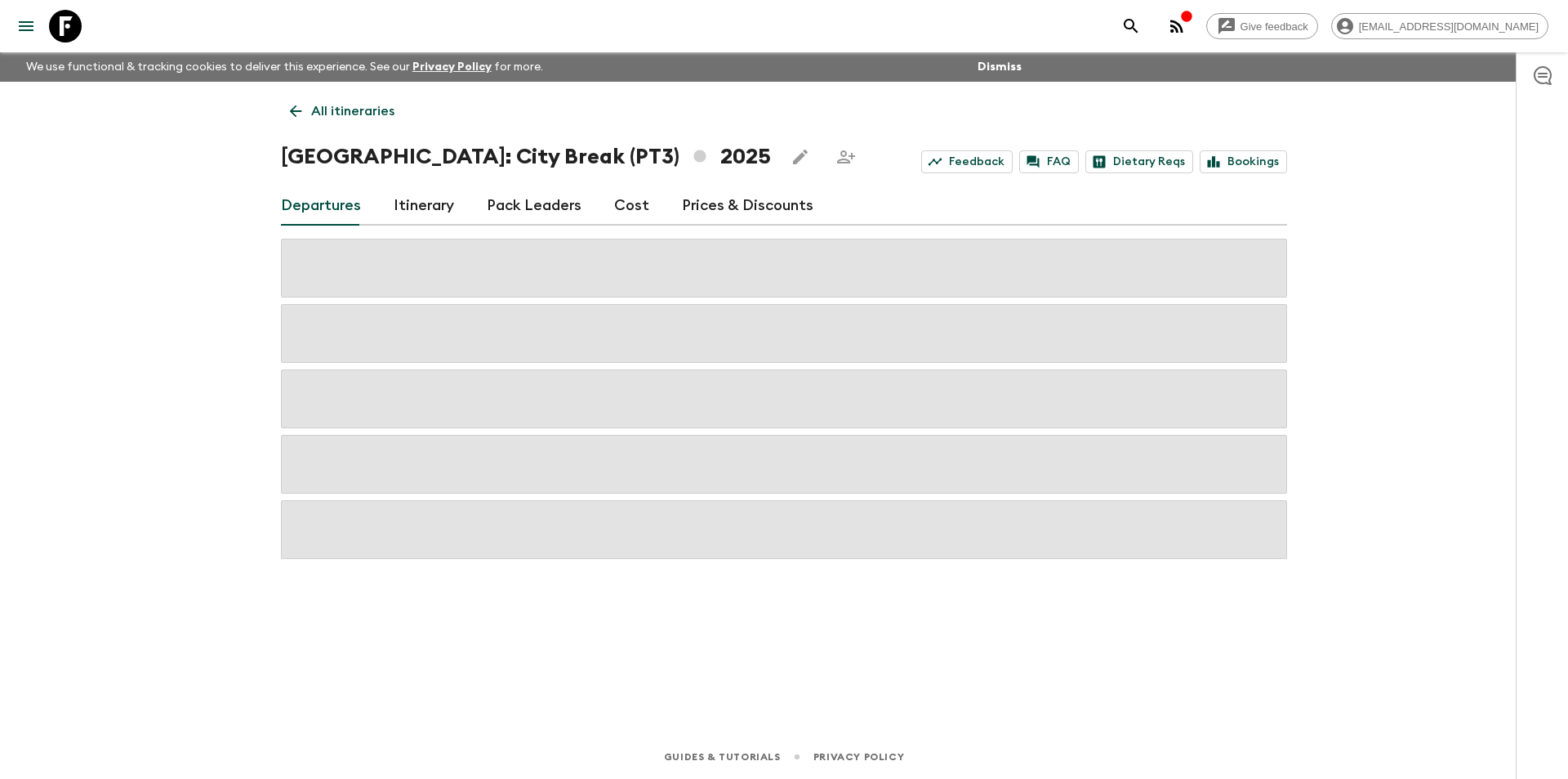
click at [643, 204] on div "Departures Itinerary Pack Leaders Cost Prices & Discounts" at bounding box center [784, 205] width 1006 height 39
click at [617, 214] on link "Cost" at bounding box center [631, 205] width 35 height 39
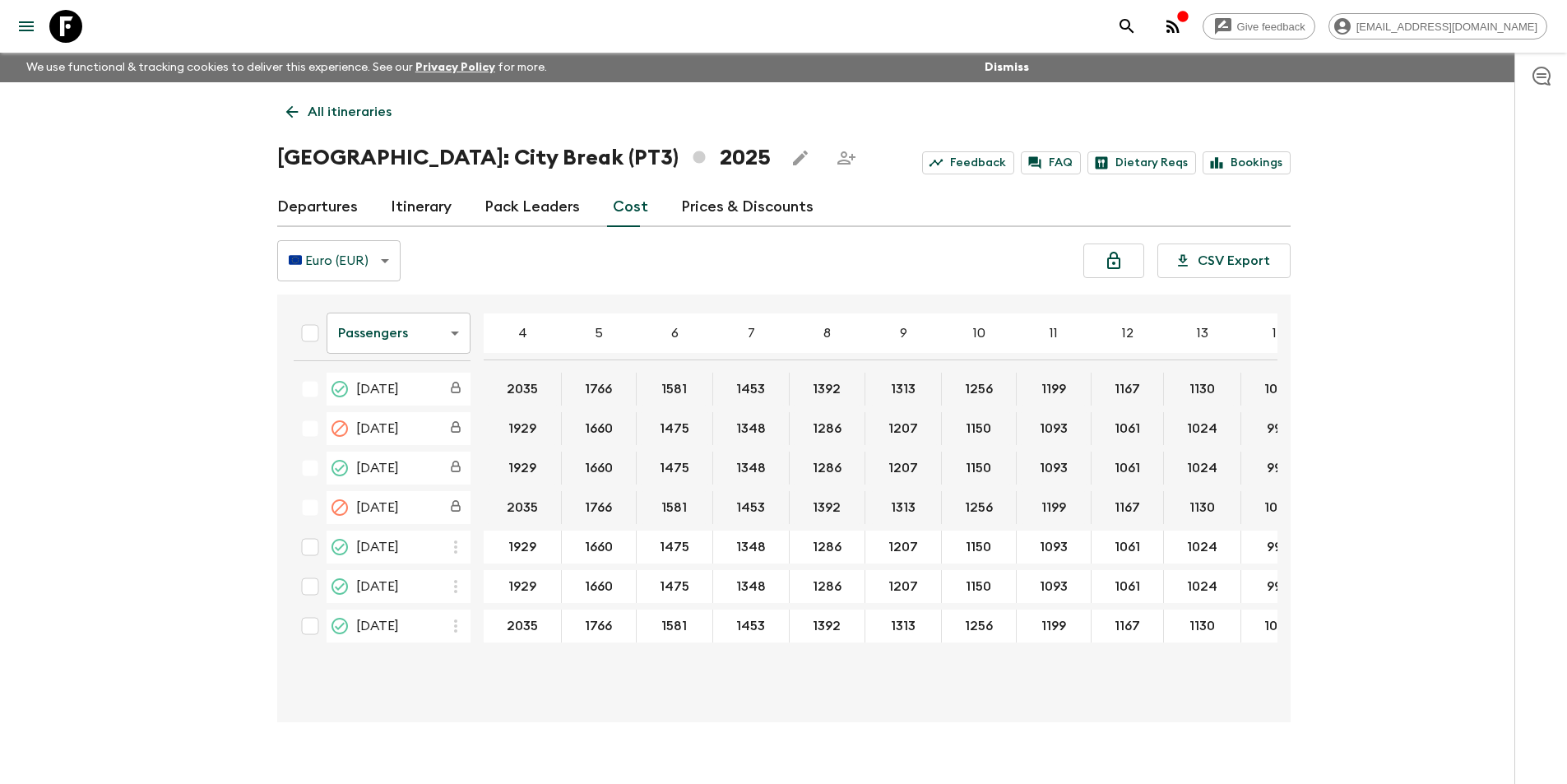
click at [77, 27] on icon at bounding box center [66, 27] width 33 height 33
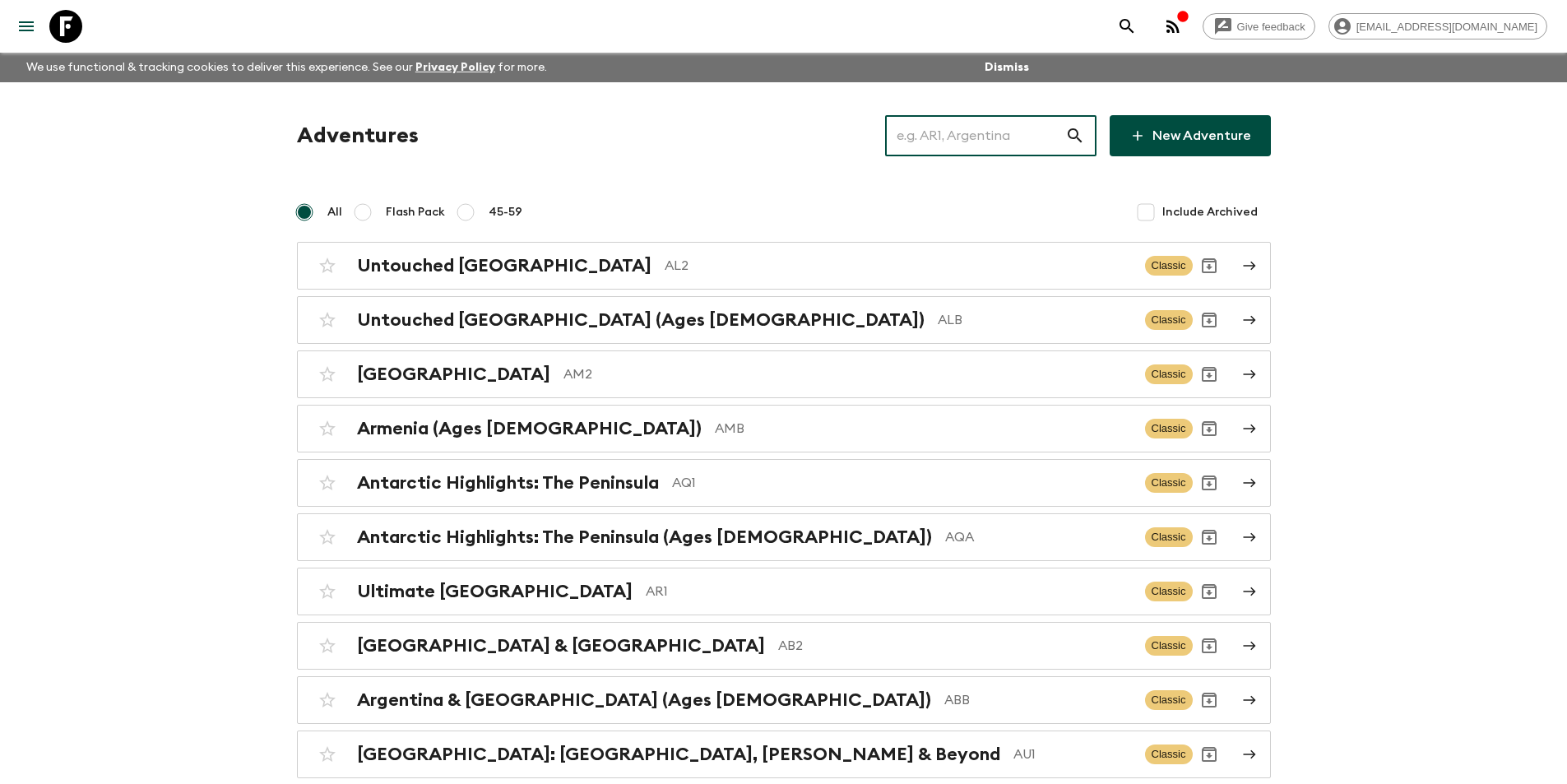
click at [998, 119] on input "text" at bounding box center [975, 135] width 180 height 46
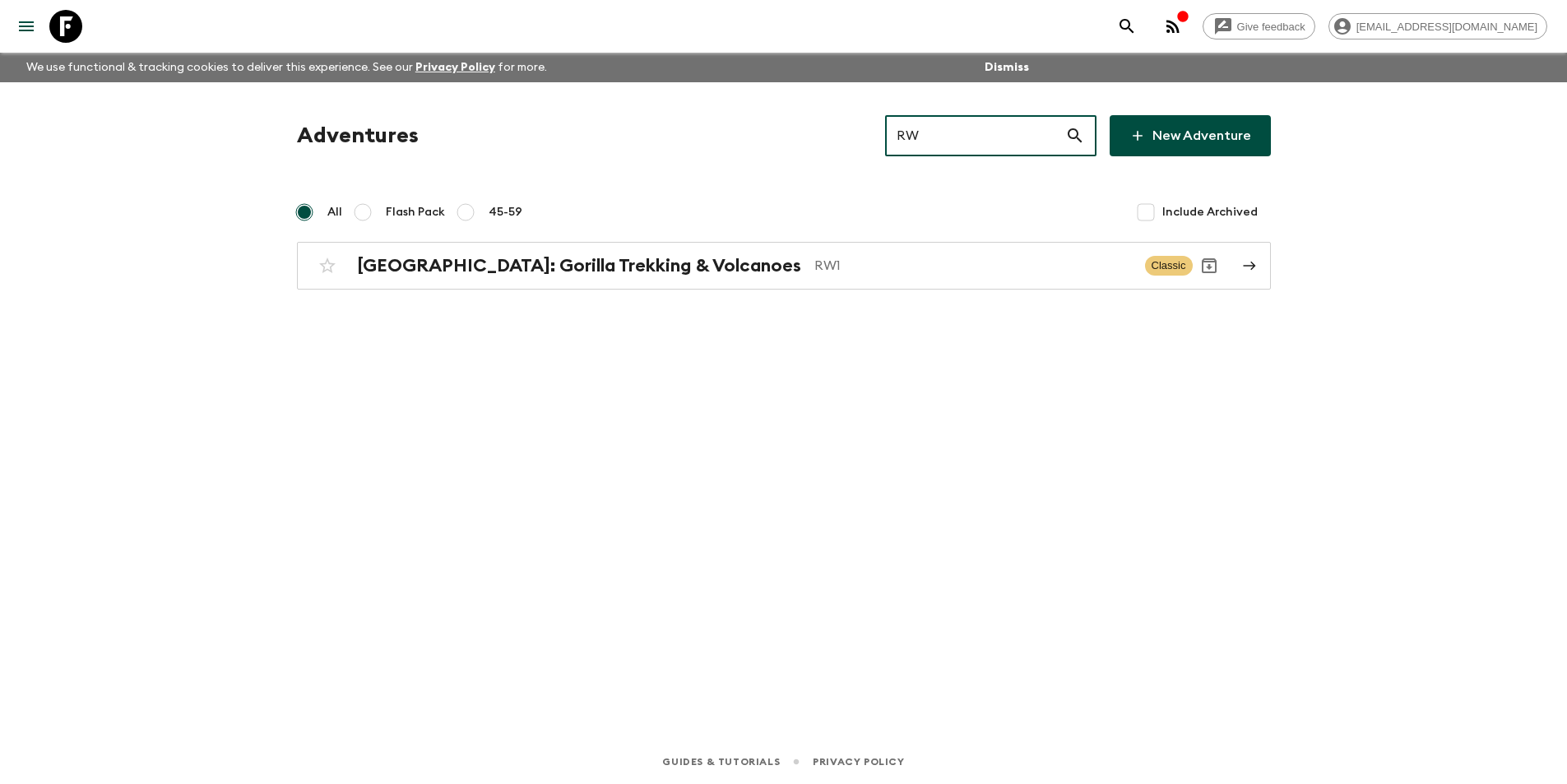
type input "RW1"
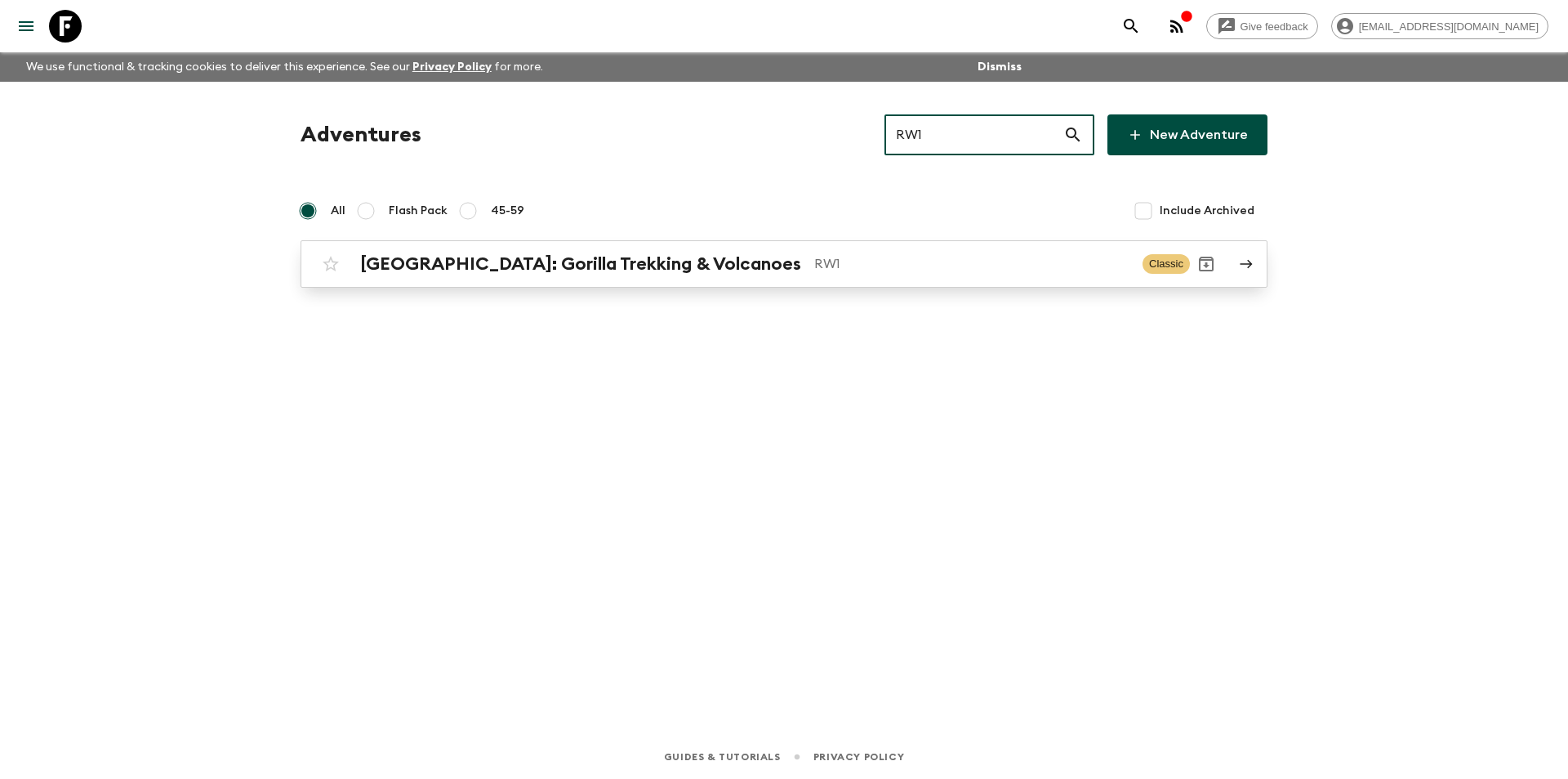
click at [1032, 261] on p "RW1" at bounding box center [971, 264] width 315 height 20
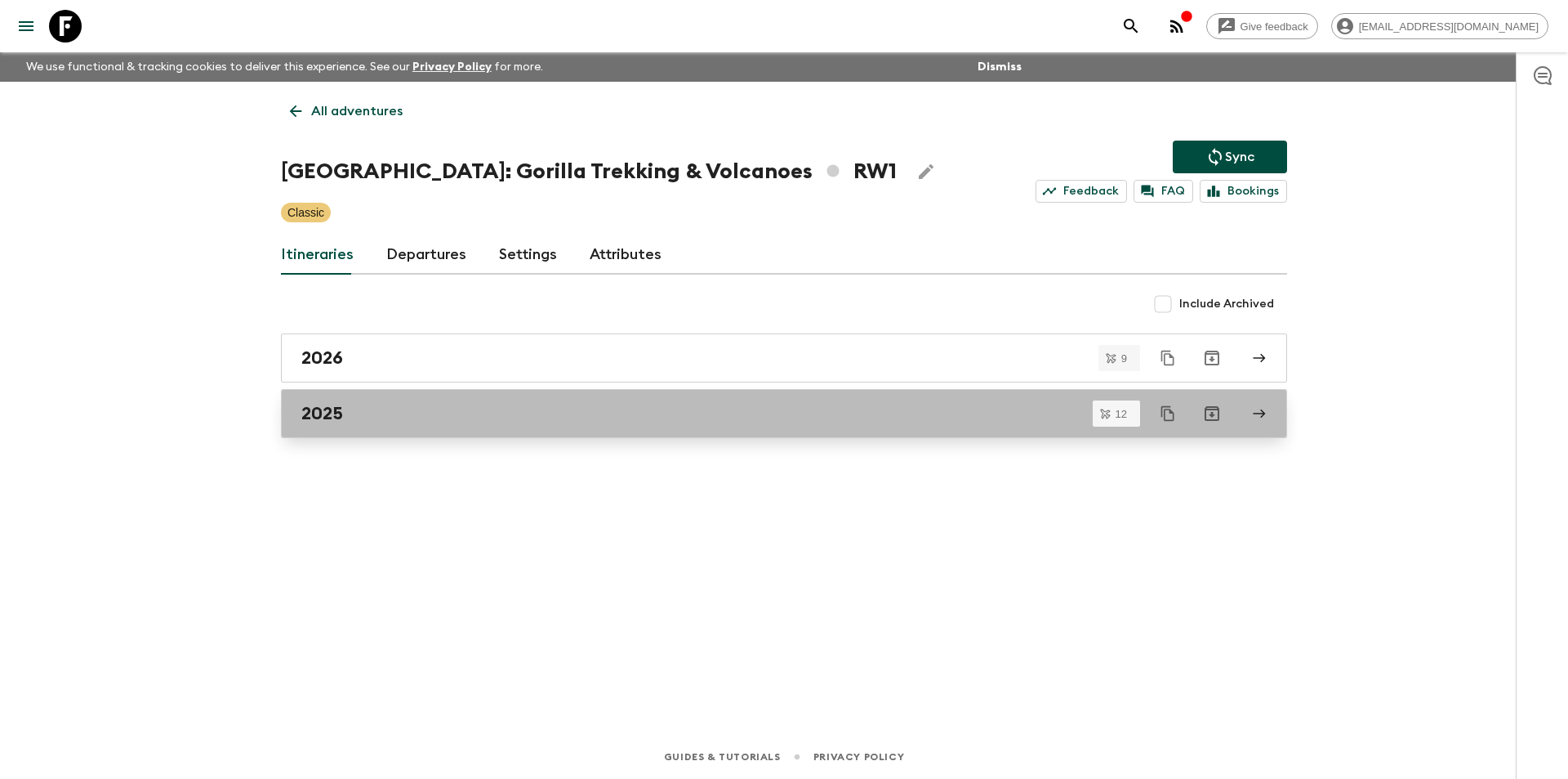
click at [448, 423] on div "2025" at bounding box center [769, 413] width 934 height 22
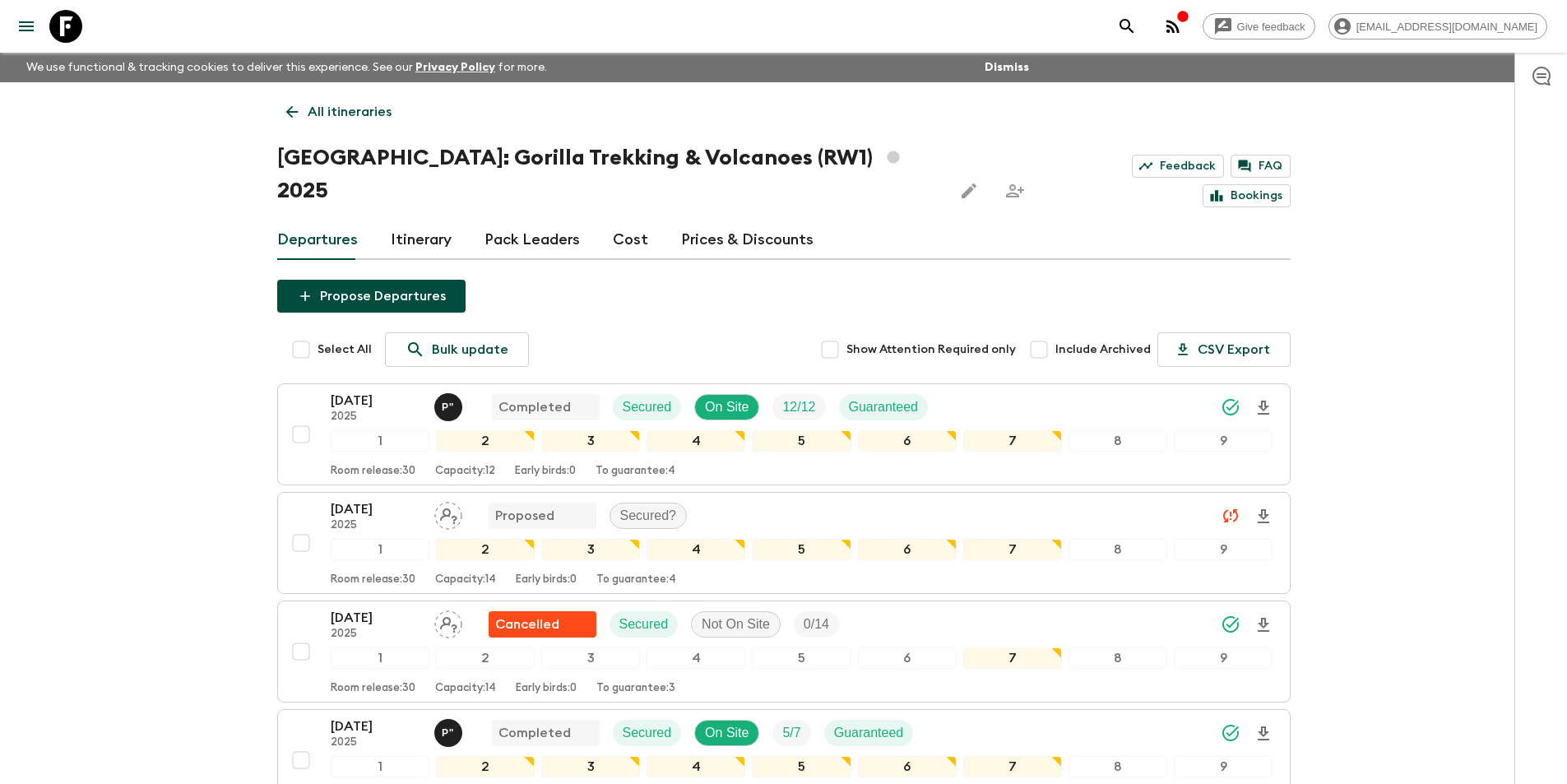
scroll to position [411, 0]
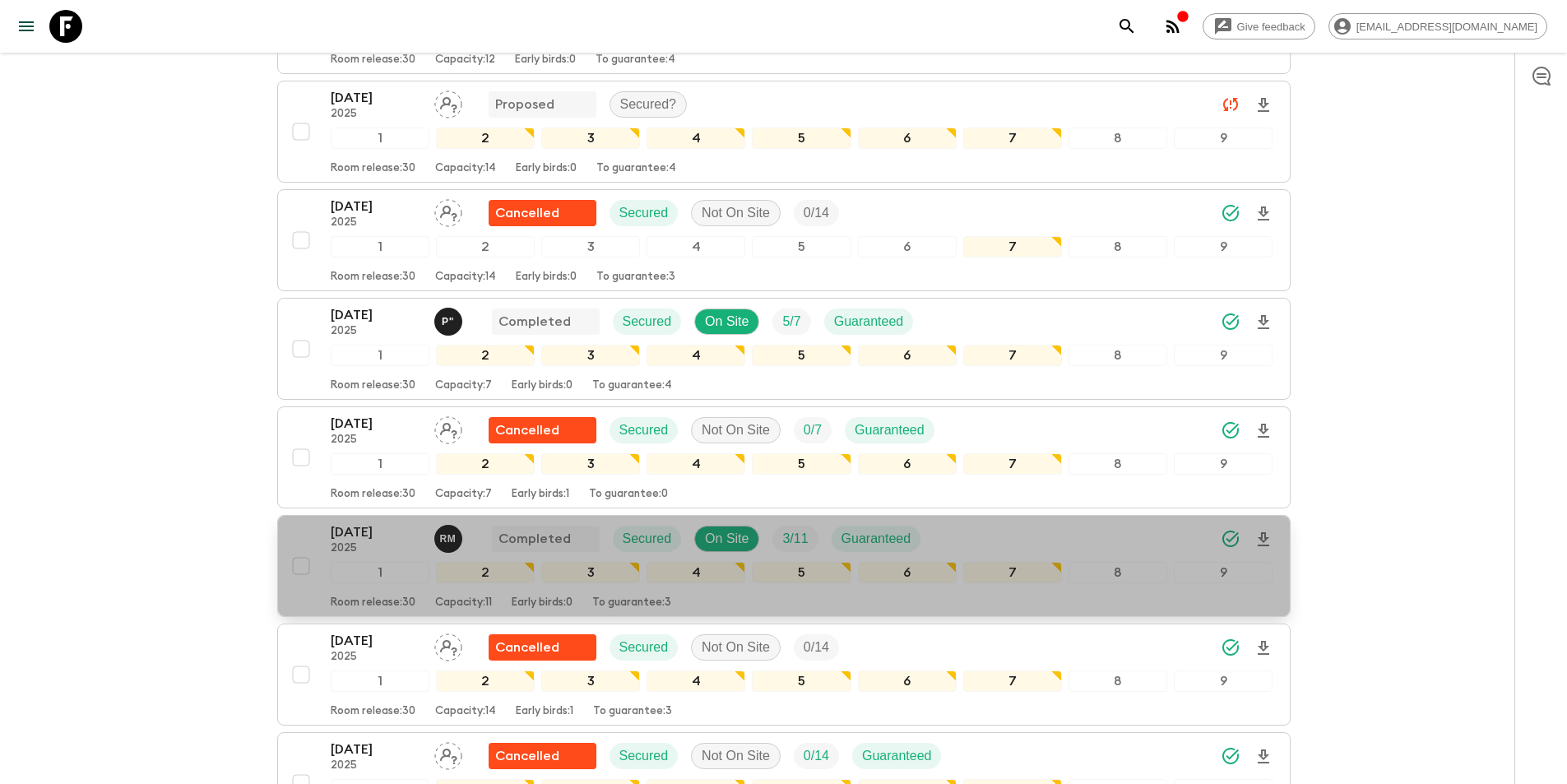
click at [365, 522] on p "[DATE]" at bounding box center [376, 532] width 91 height 20
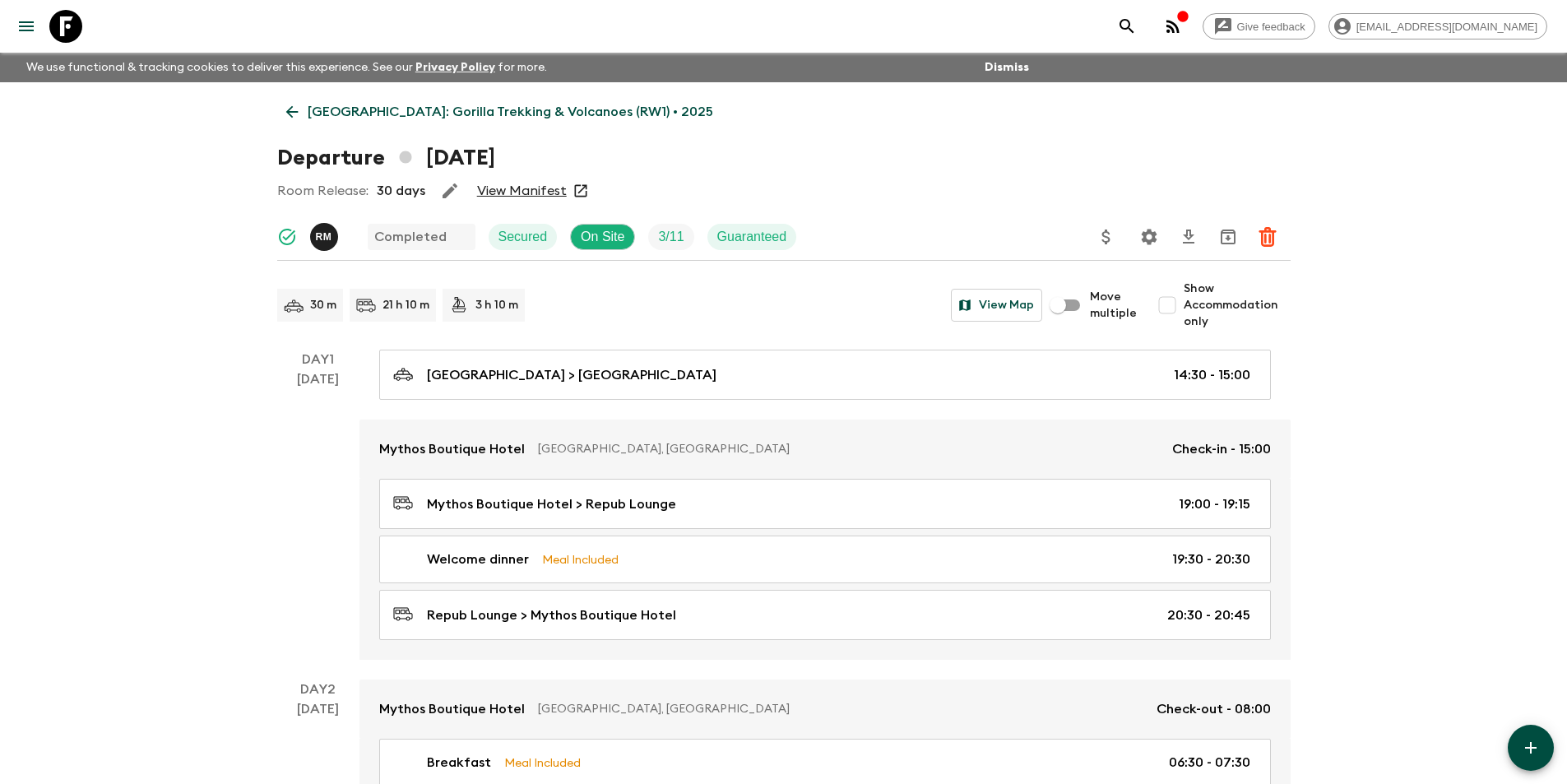
click at [308, 107] on p "[GEOGRAPHIC_DATA]: Gorilla Trekking & Volcanoes (RW1) • 2025" at bounding box center [510, 112] width 405 height 20
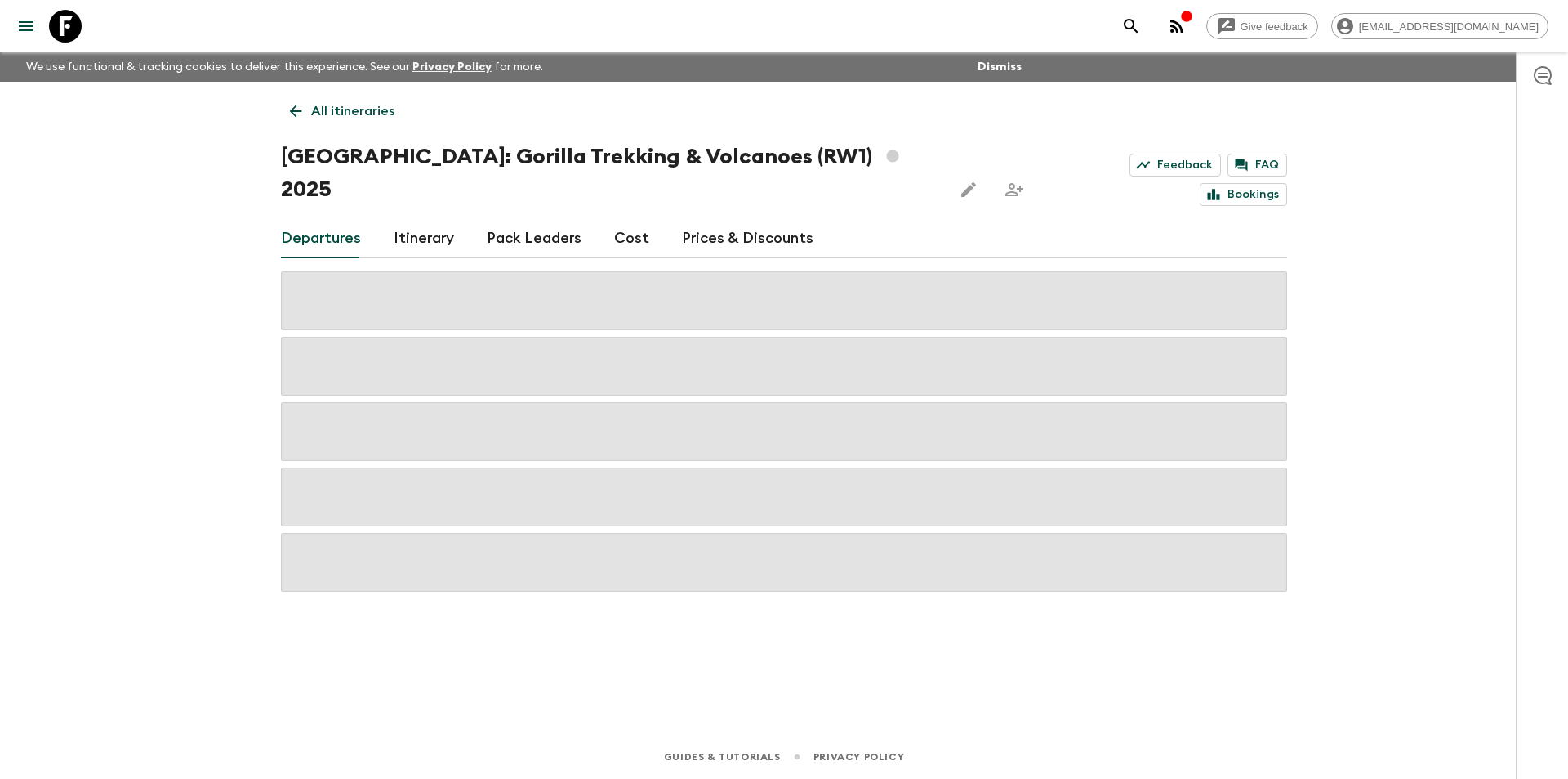
click at [637, 219] on link "Cost" at bounding box center [631, 238] width 35 height 39
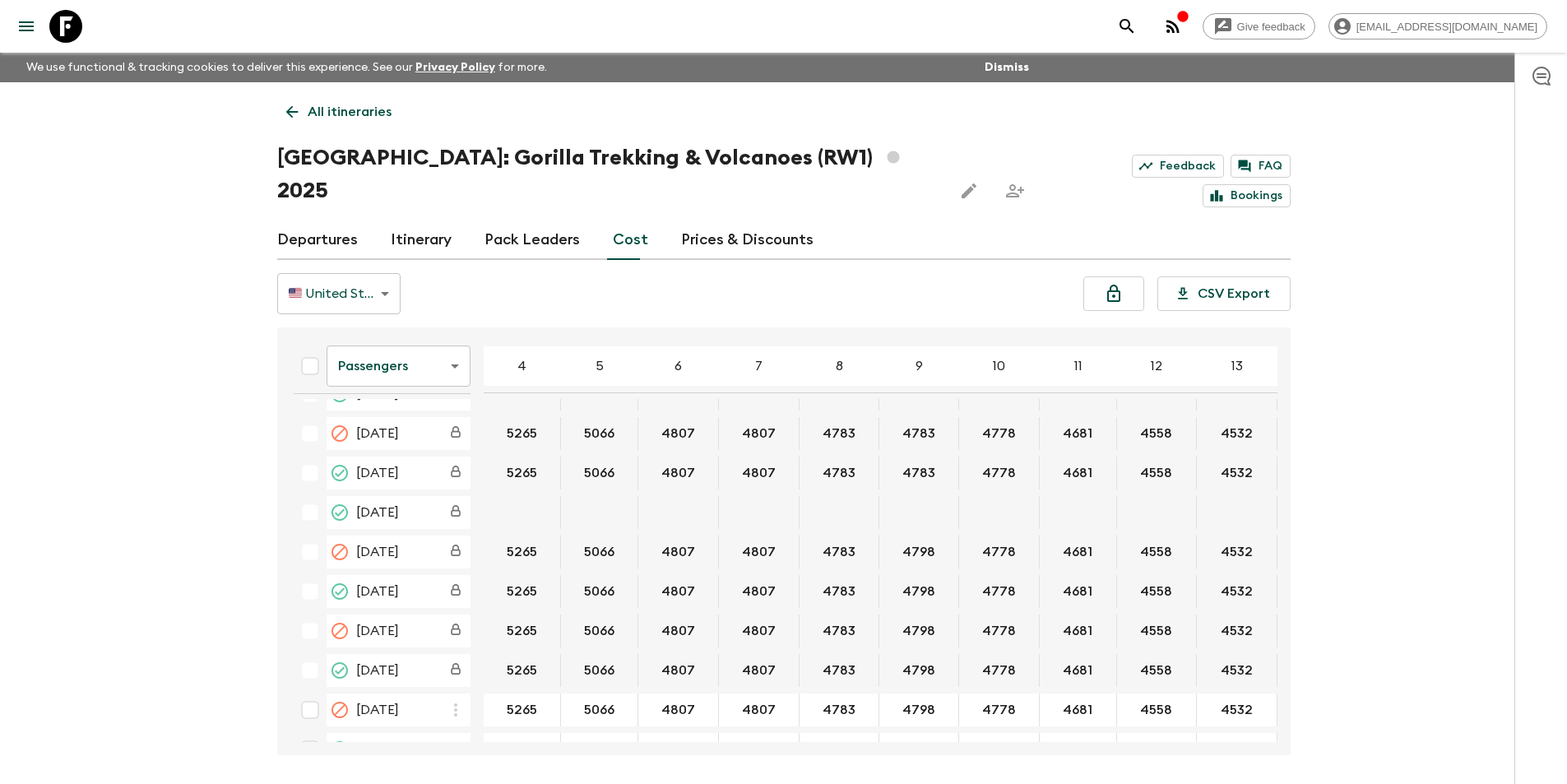
scroll to position [230, 0]
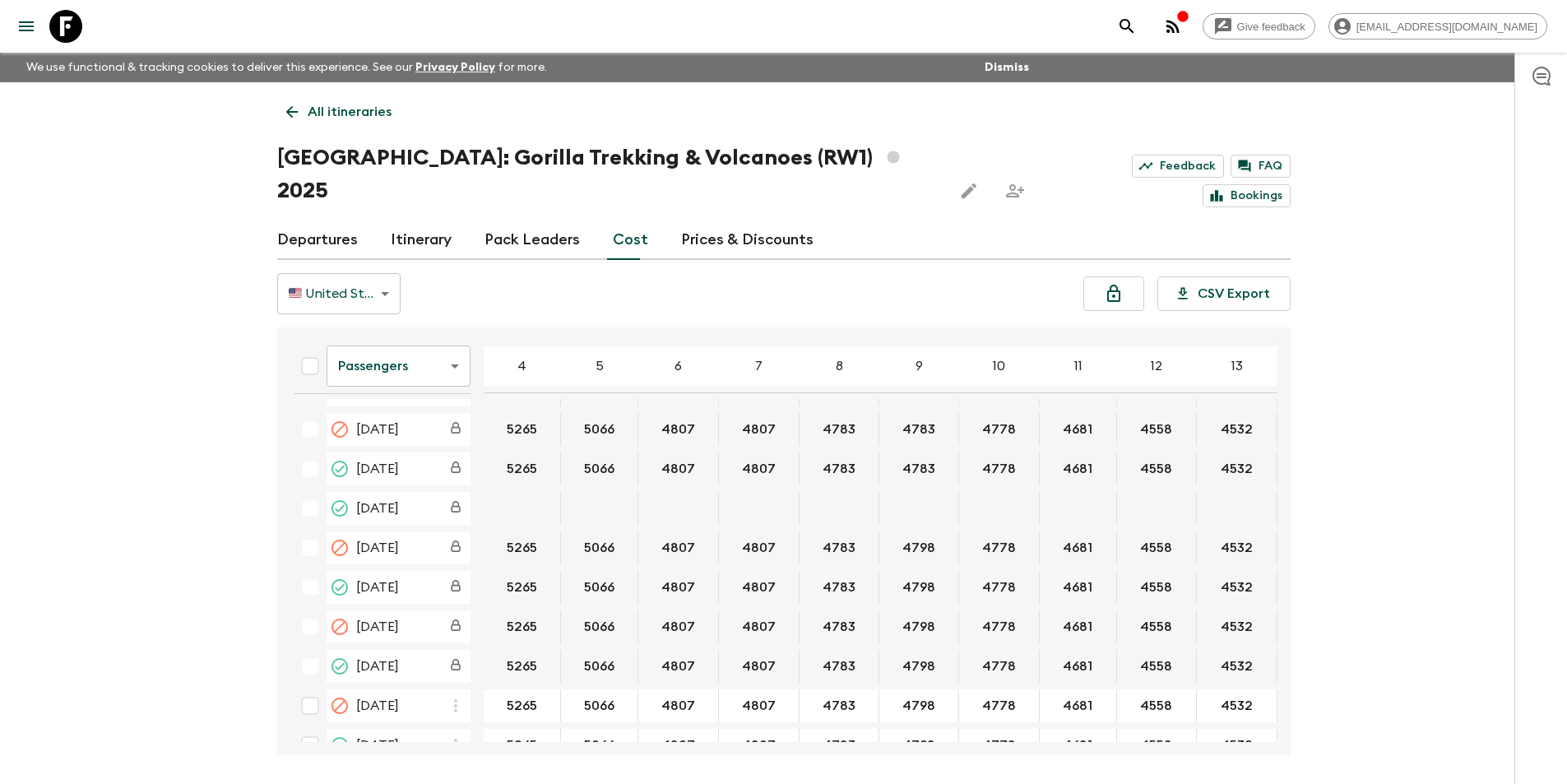
click at [377, 338] on body "Give feedback [EMAIL_ADDRESS][DOMAIN_NAME] We use functional & tracking cookies…" at bounding box center [784, 423] width 1567 height 846
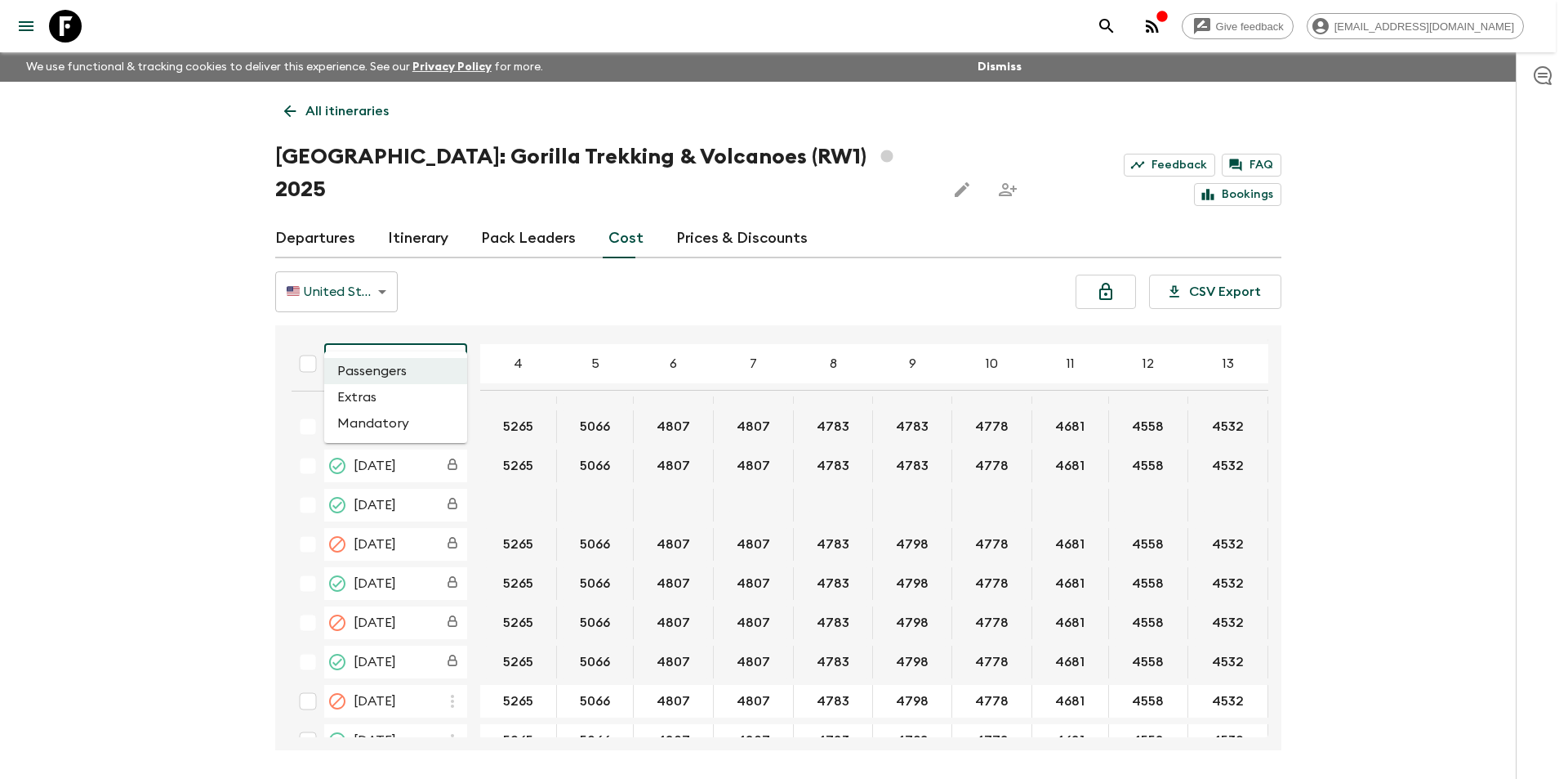
click at [378, 393] on li "Extras" at bounding box center [395, 397] width 143 height 26
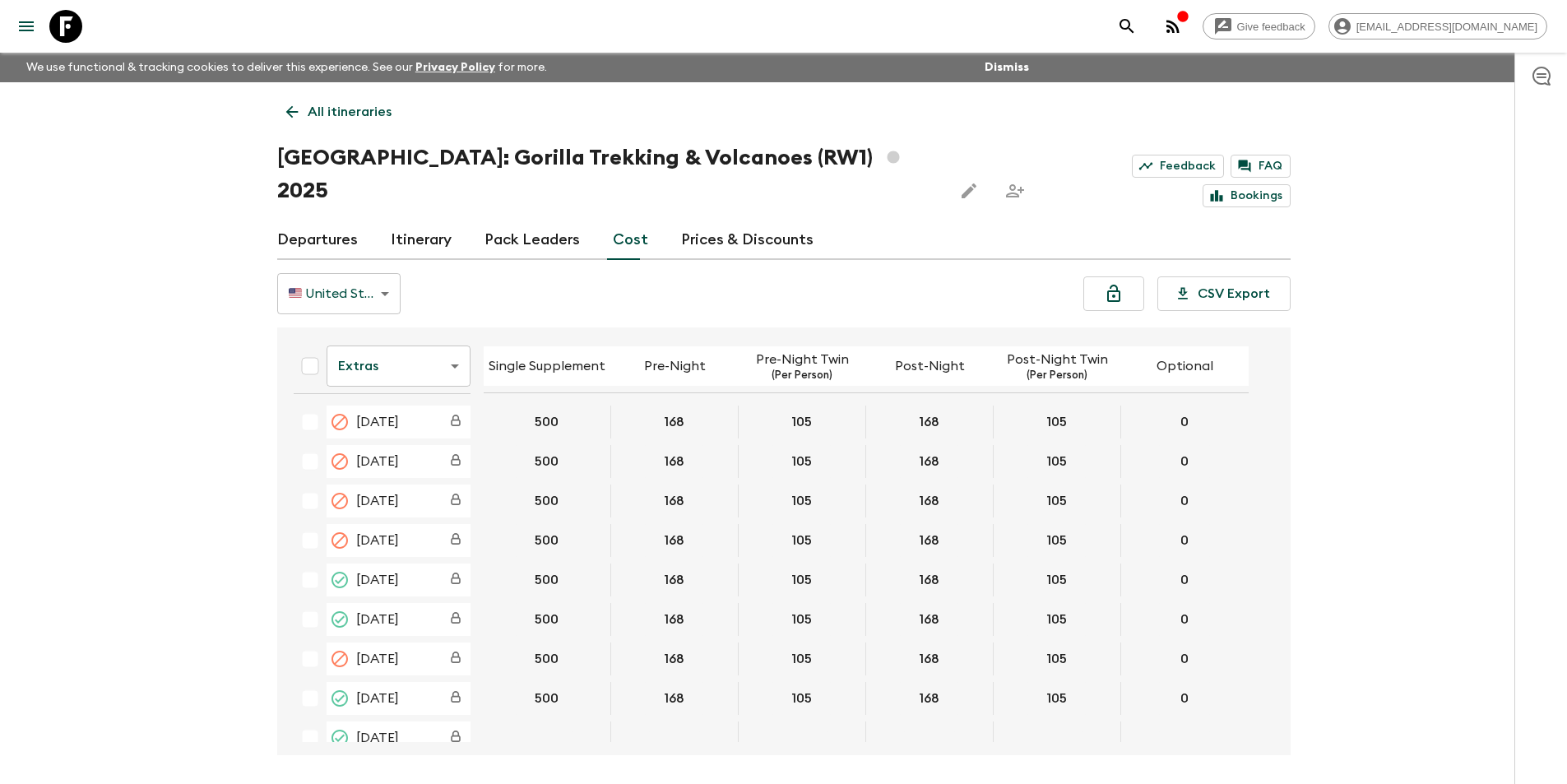
scroll to position [411, 0]
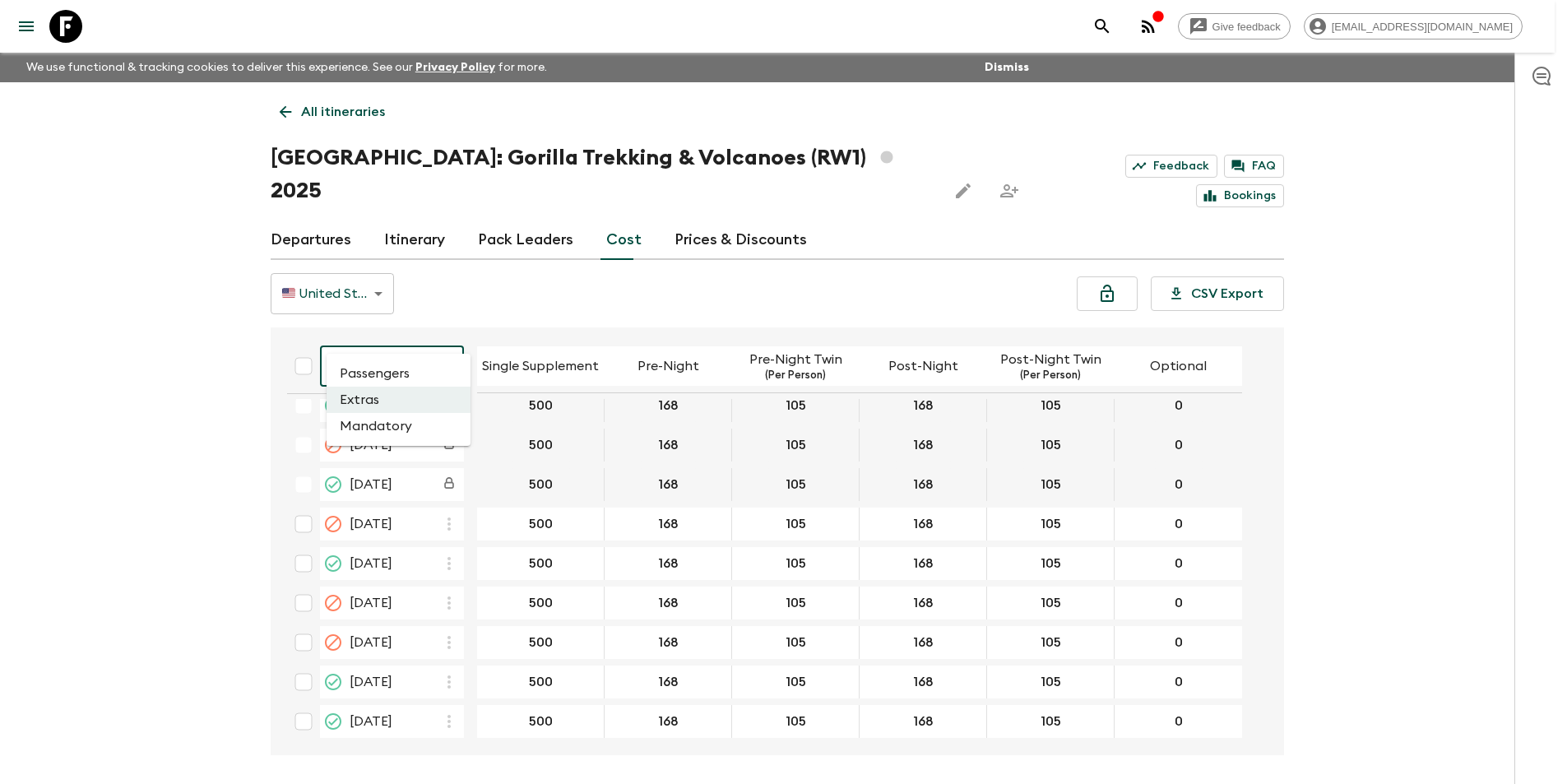
click at [414, 344] on body "Give feedback [EMAIL_ADDRESS][DOMAIN_NAME] We use functional & tracking cookies…" at bounding box center [784, 423] width 1567 height 846
click at [407, 384] on li "Passengers" at bounding box center [398, 374] width 144 height 27
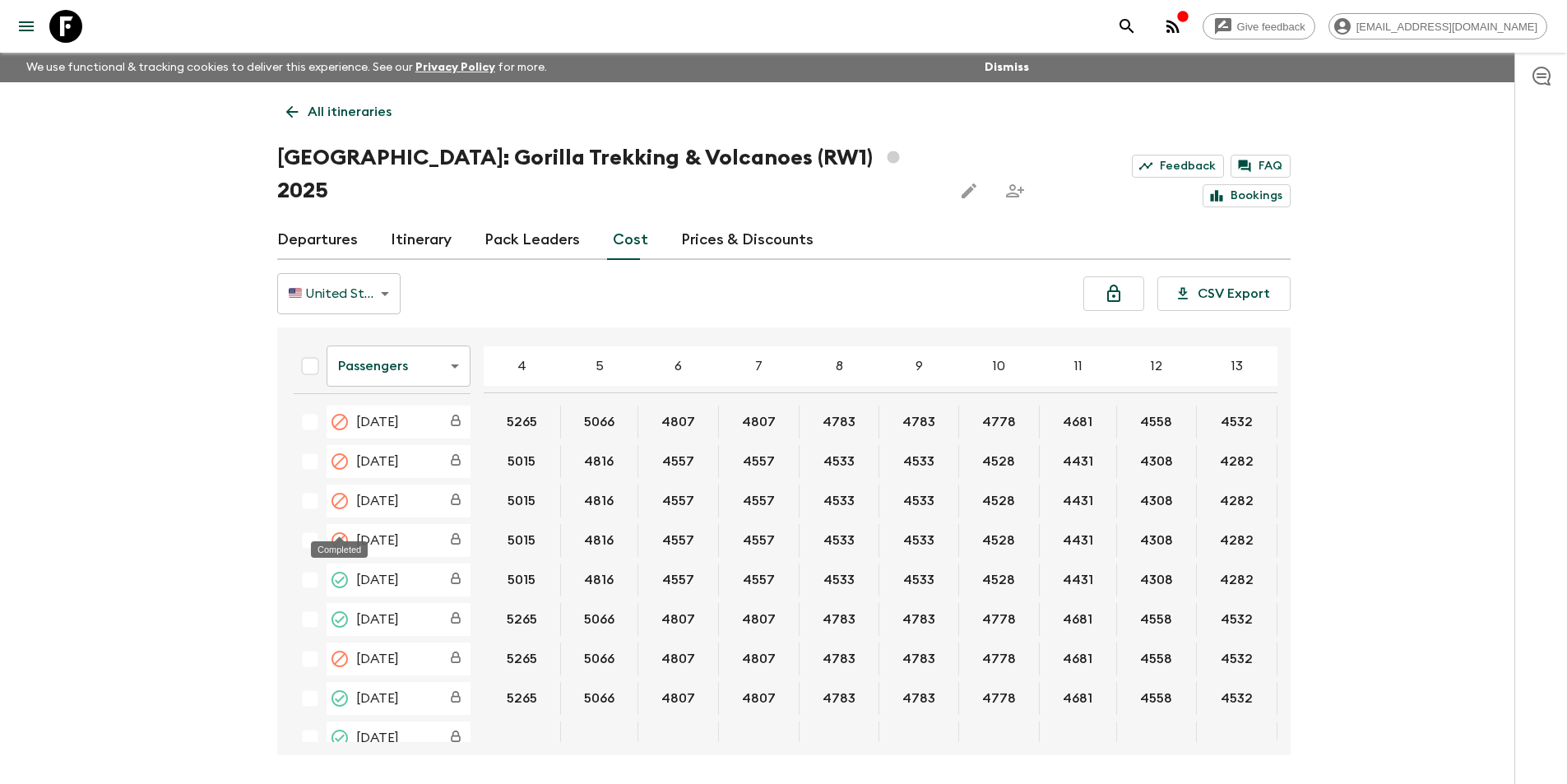
scroll to position [411, 0]
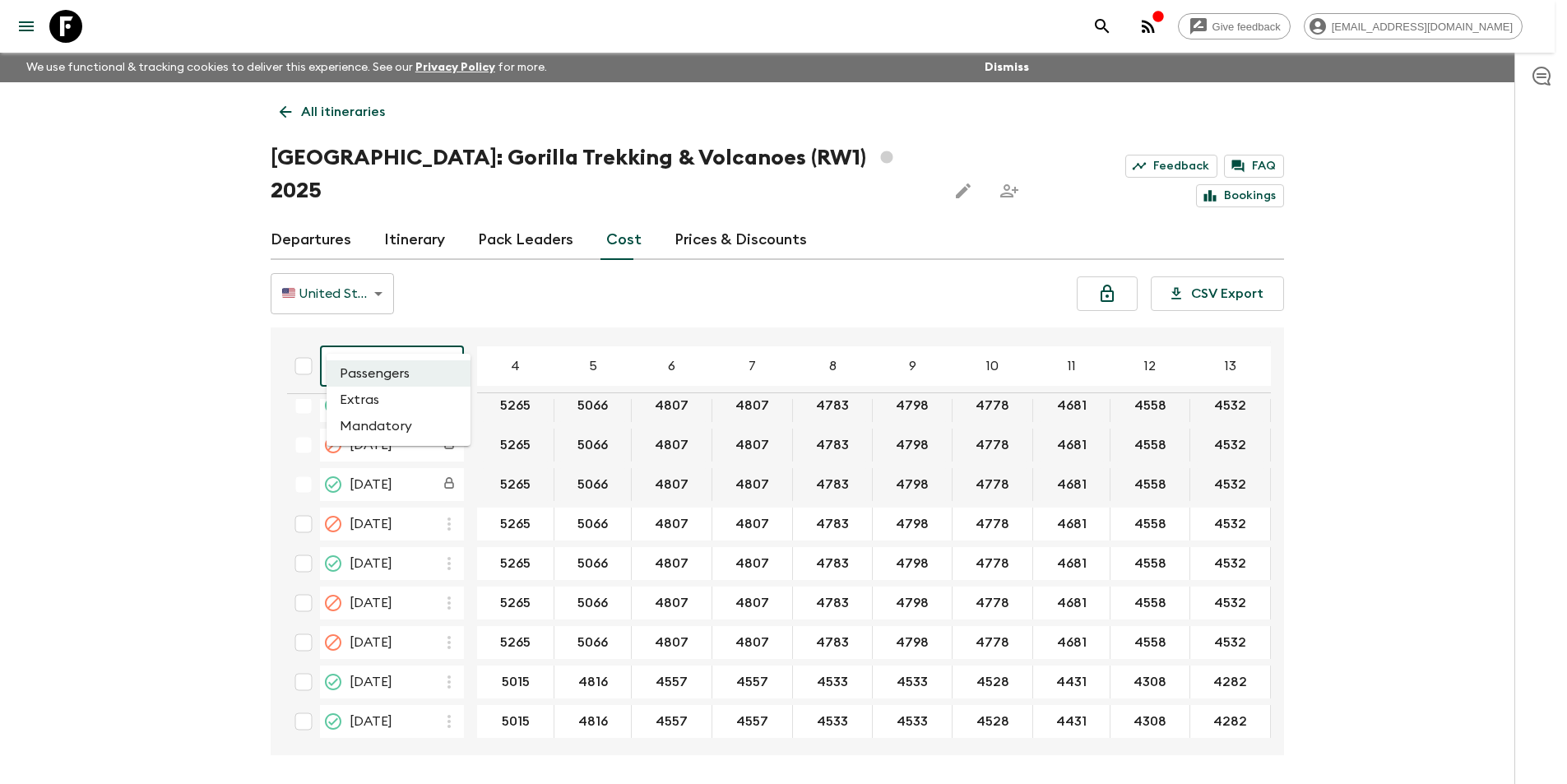
click at [427, 315] on body "Give feedback [EMAIL_ADDRESS][DOMAIN_NAME] We use functional & tracking cookies…" at bounding box center [784, 423] width 1567 height 846
click at [455, 405] on li "Extras" at bounding box center [398, 399] width 144 height 27
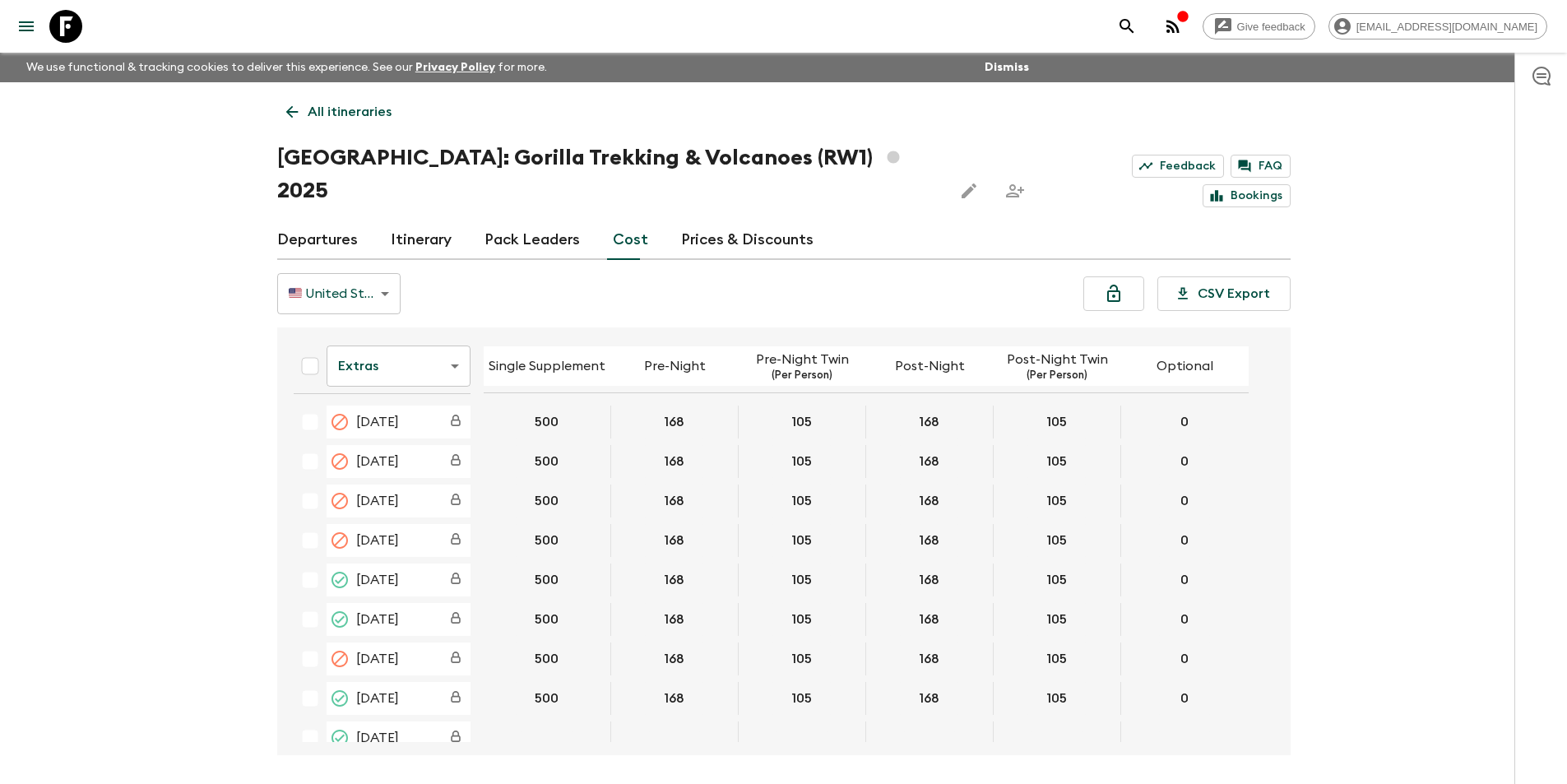
scroll to position [411, 0]
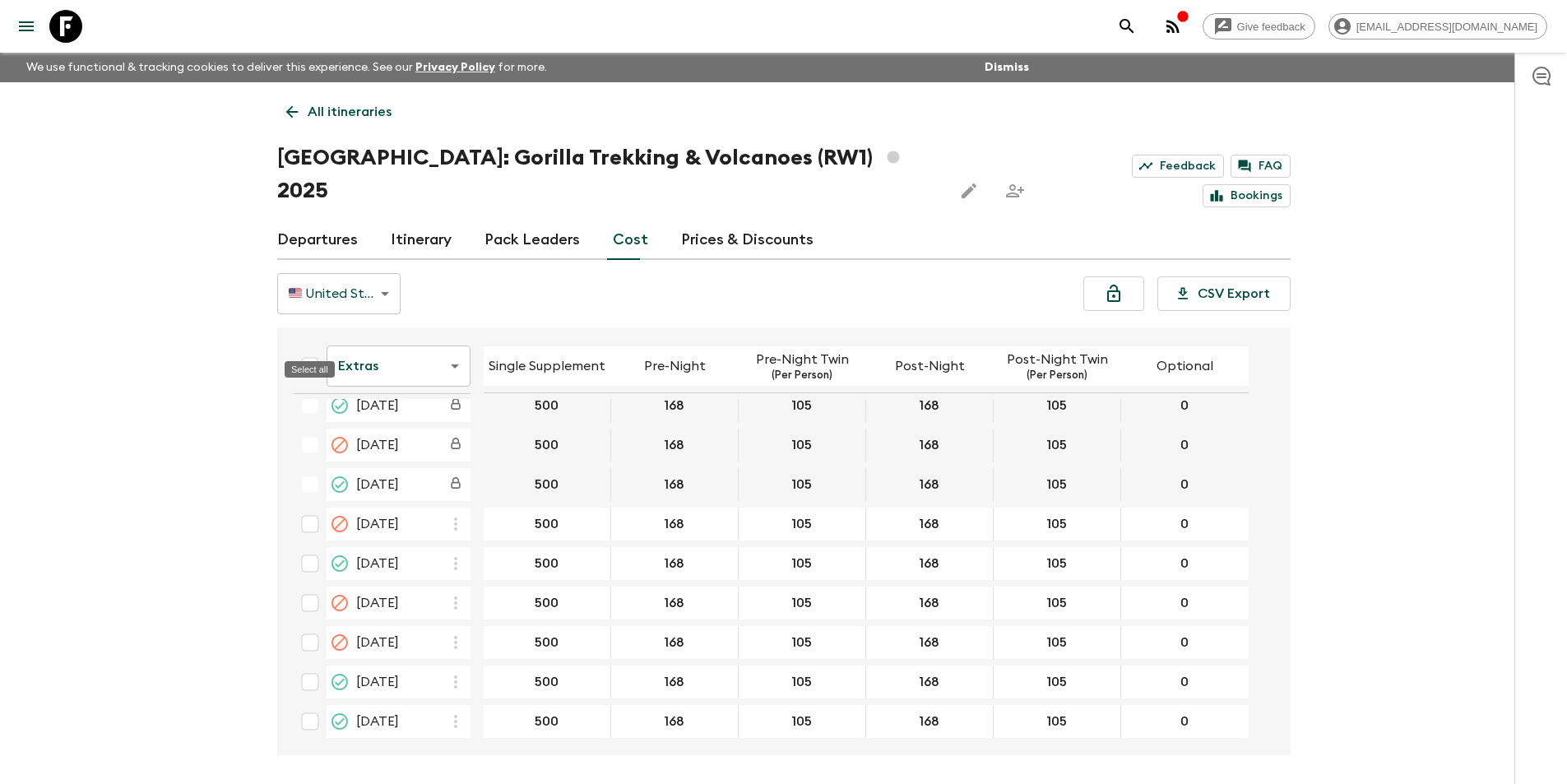
click at [321, 350] on input "Select all" at bounding box center [311, 366] width 33 height 33
checkbox input "true"
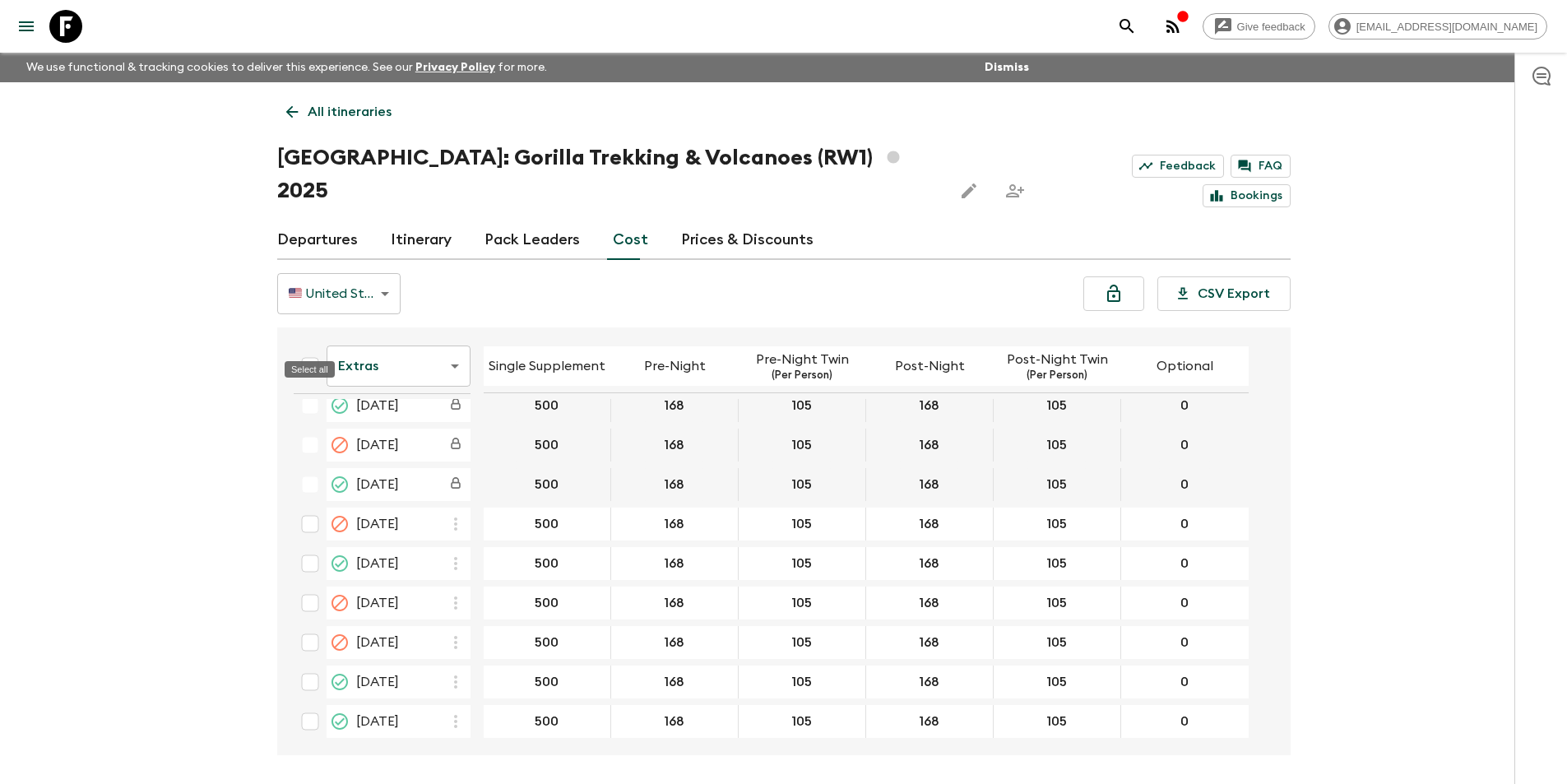
checkbox input "true"
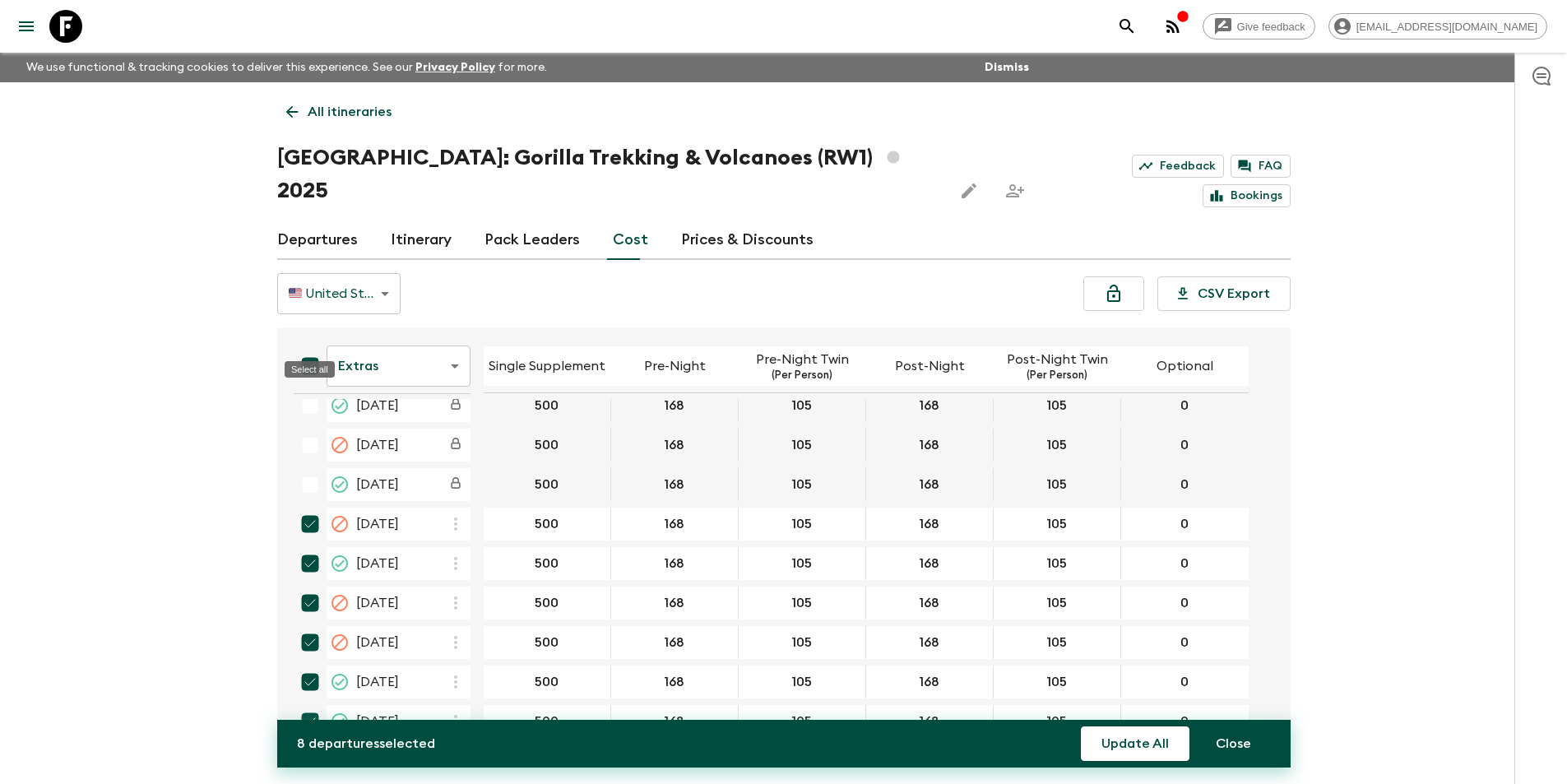
click at [352, 332] on body "Give feedback [EMAIL_ADDRESS][DOMAIN_NAME] We use functional & tracking cookies…" at bounding box center [784, 423] width 1567 height 846
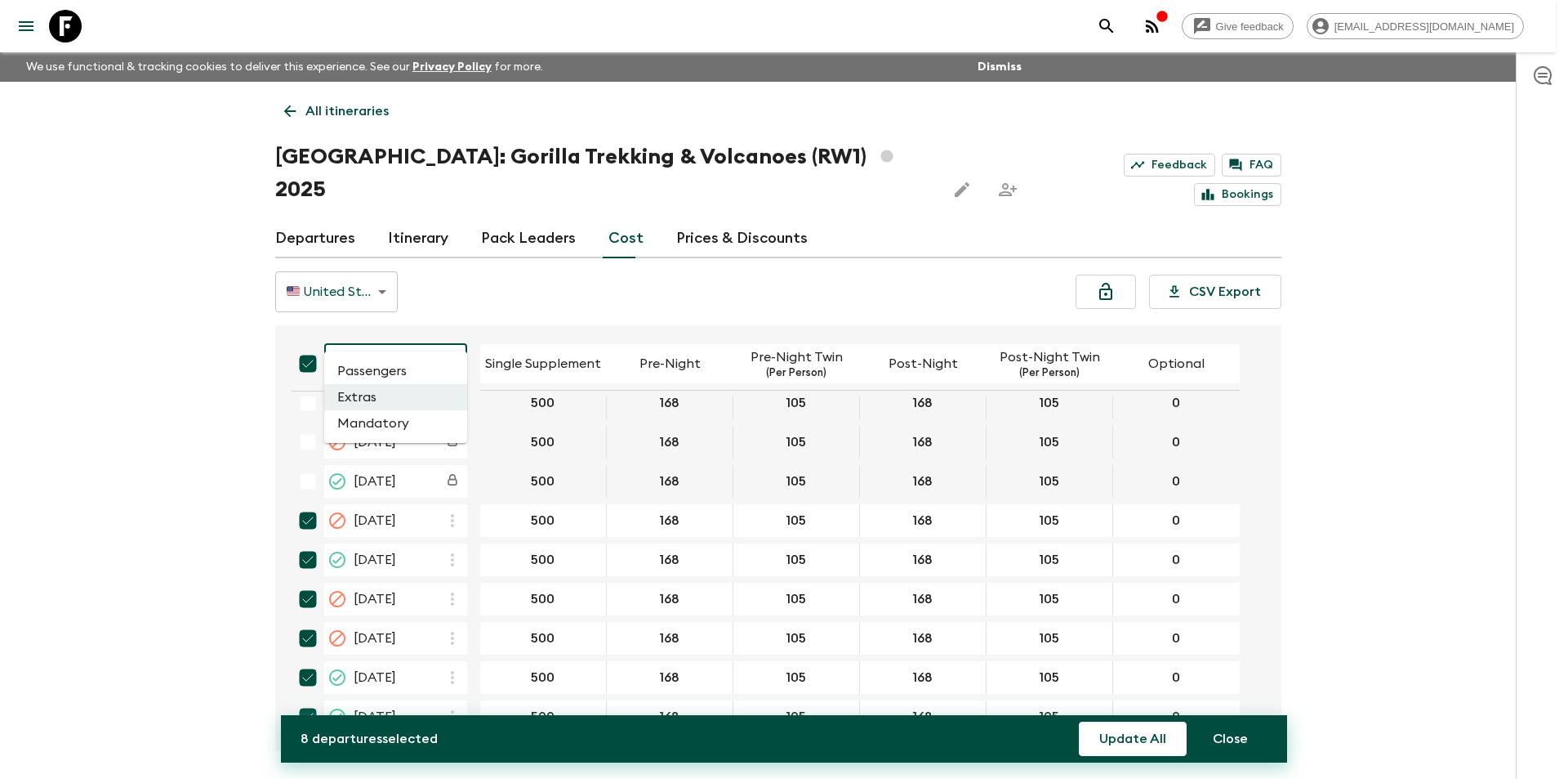
click at [307, 334] on div at bounding box center [784, 390] width 1568 height 779
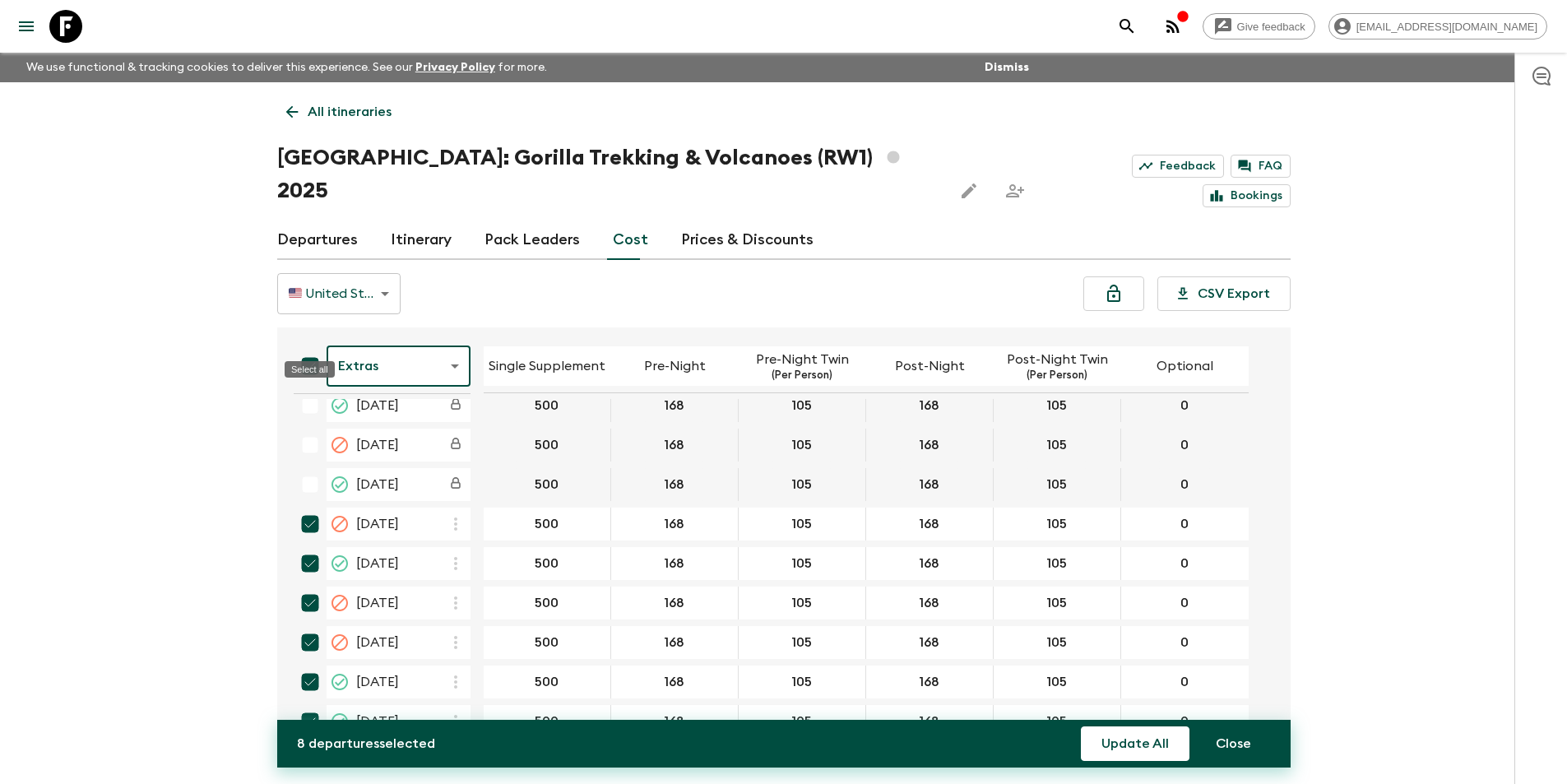
click at [315, 350] on input "Select all" at bounding box center [311, 366] width 33 height 33
checkbox input "false"
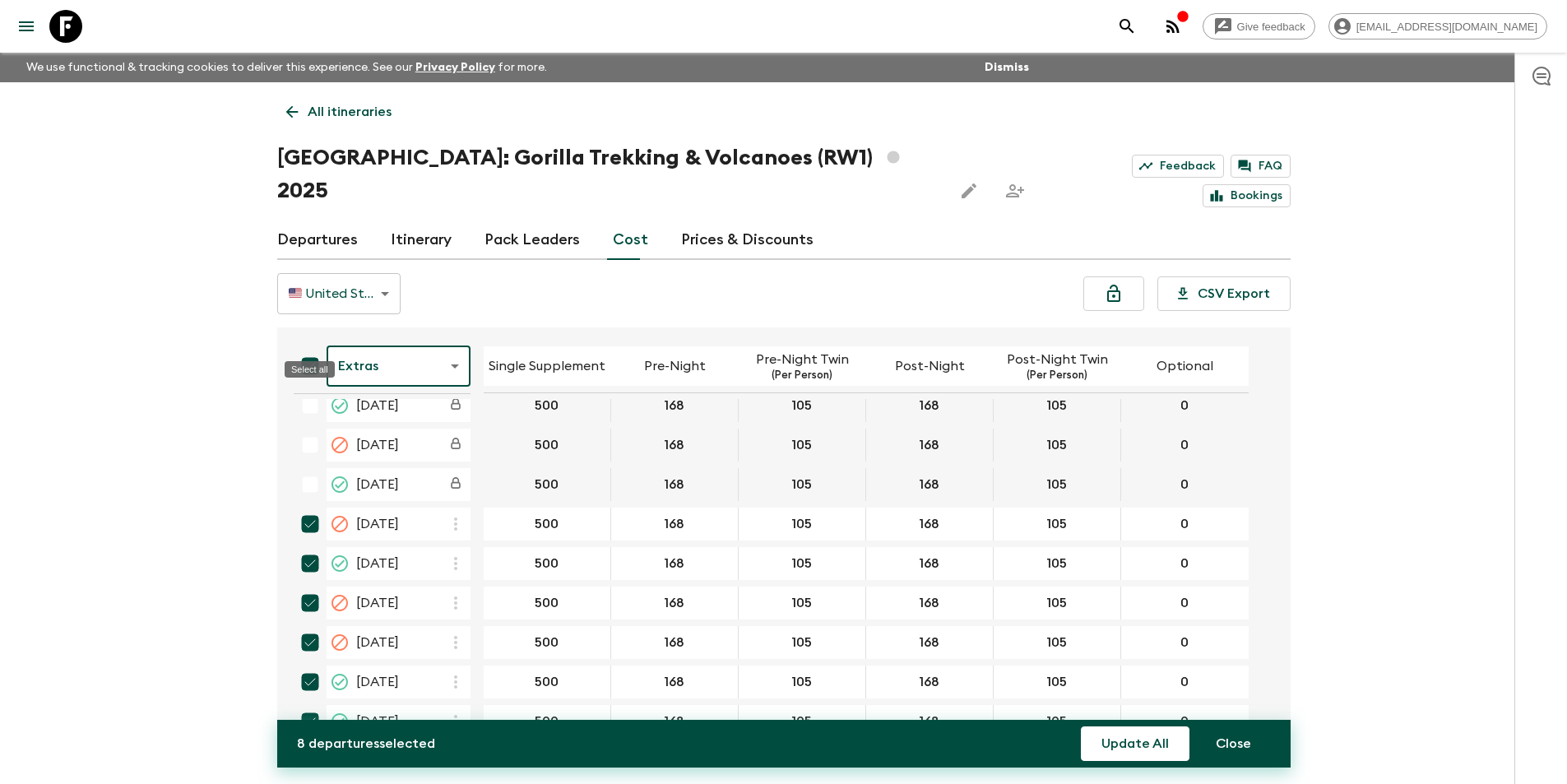
checkbox input "false"
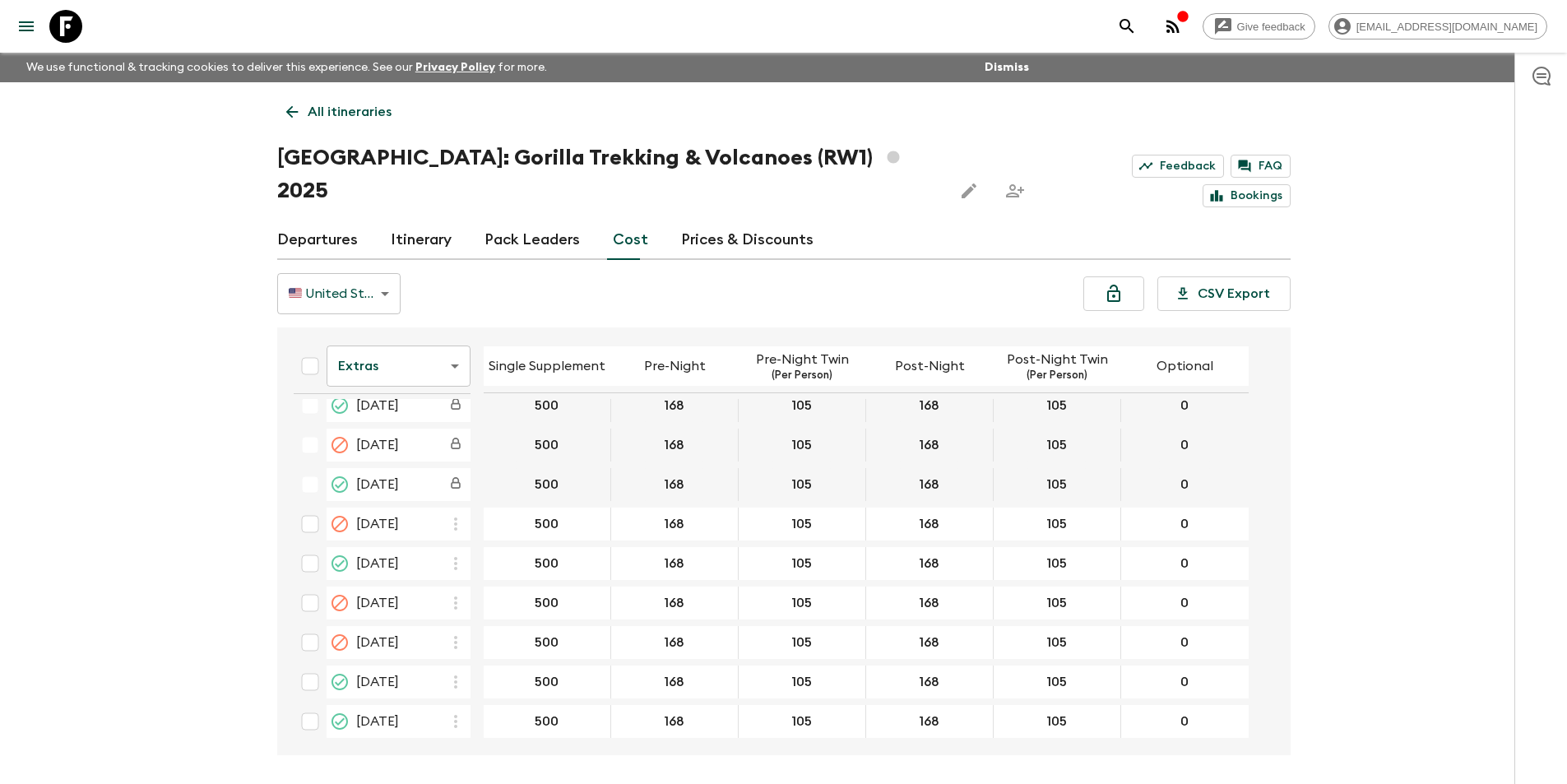
click at [391, 340] on body "Give feedback [EMAIL_ADDRESS][DOMAIN_NAME] We use functional & tracking cookies…" at bounding box center [784, 423] width 1567 height 846
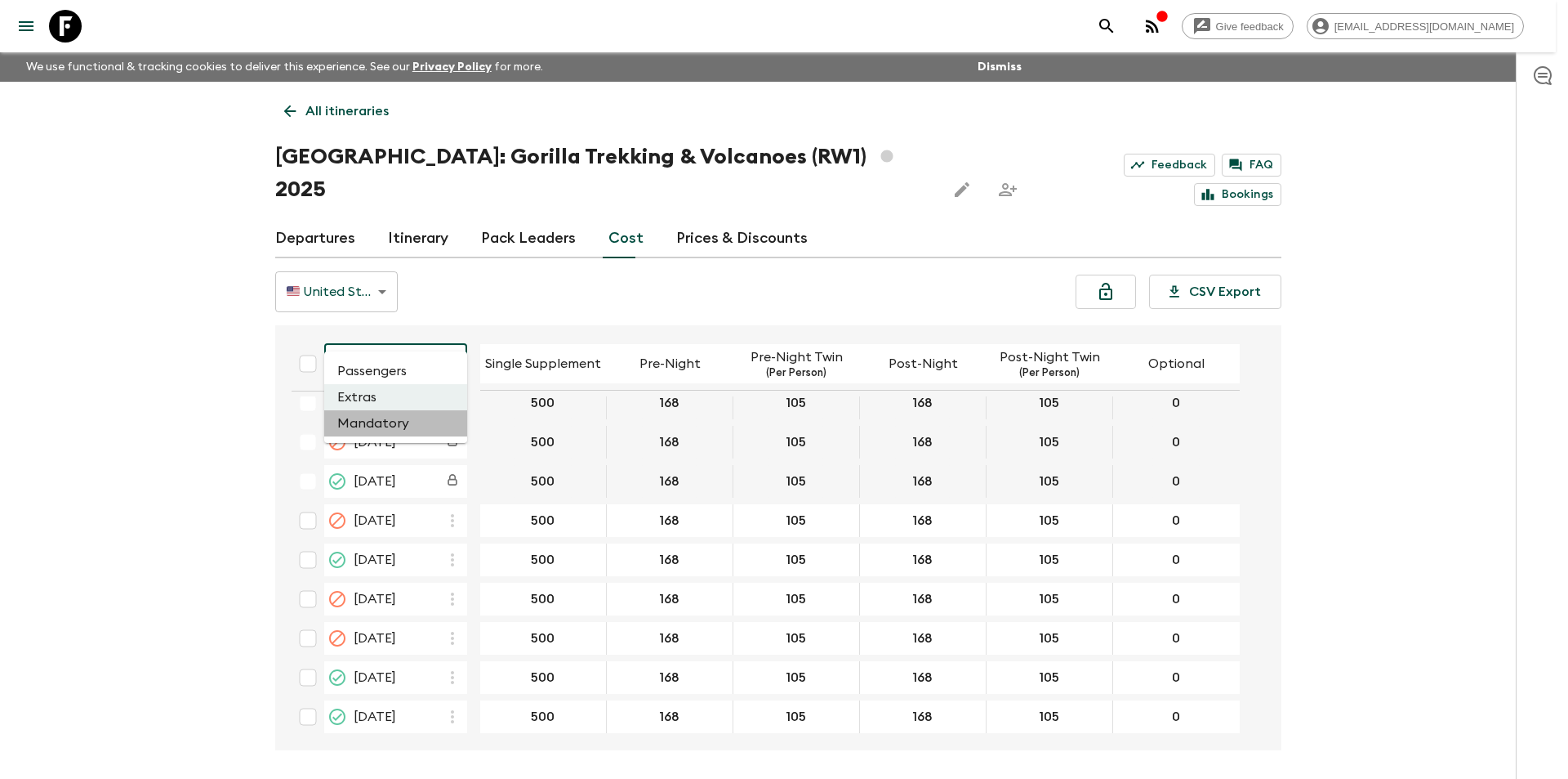
click at [396, 424] on li "Mandatory" at bounding box center [395, 423] width 143 height 26
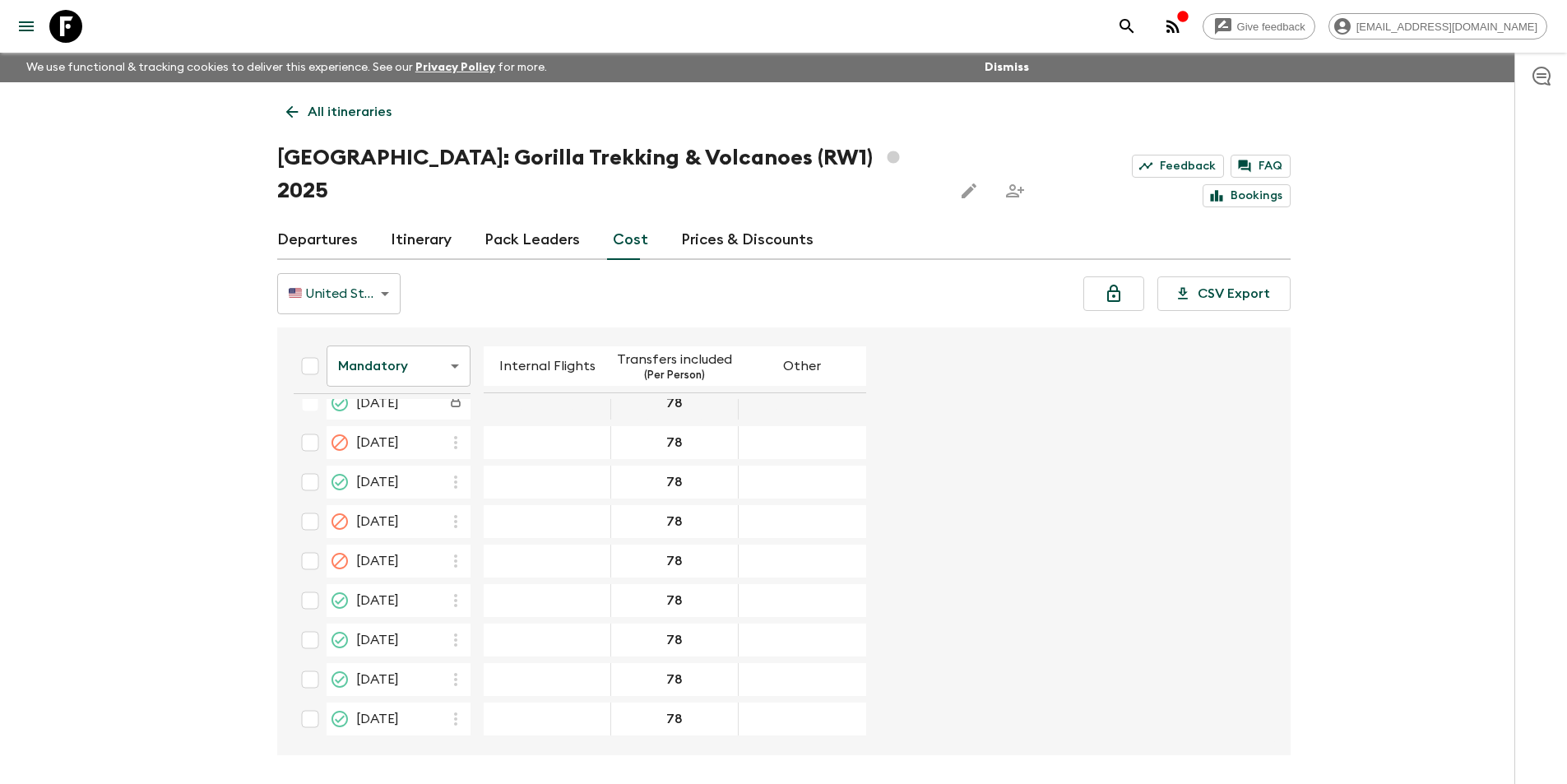
scroll to position [82, 0]
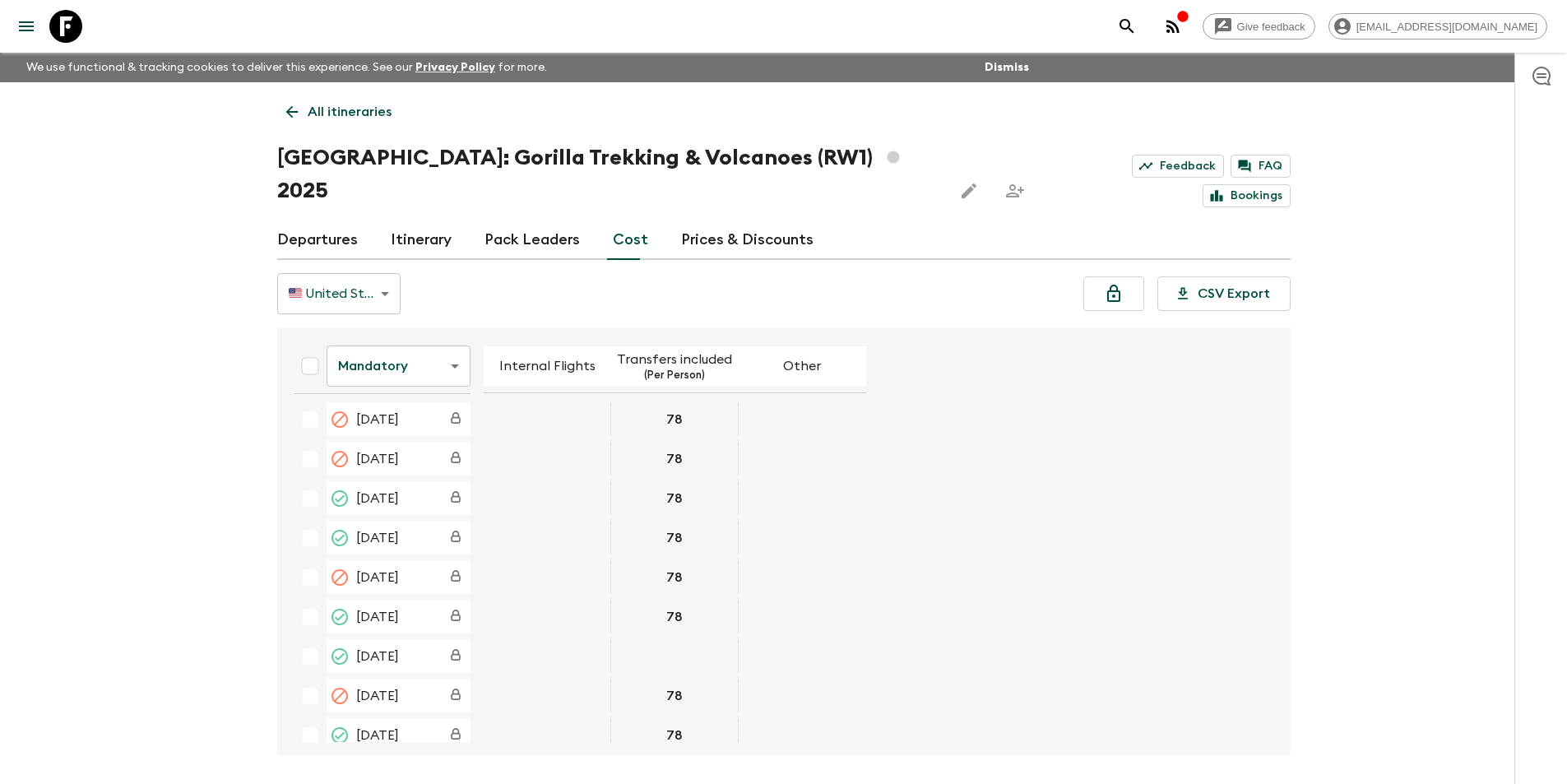
click at [64, 31] on icon at bounding box center [66, 27] width 33 height 33
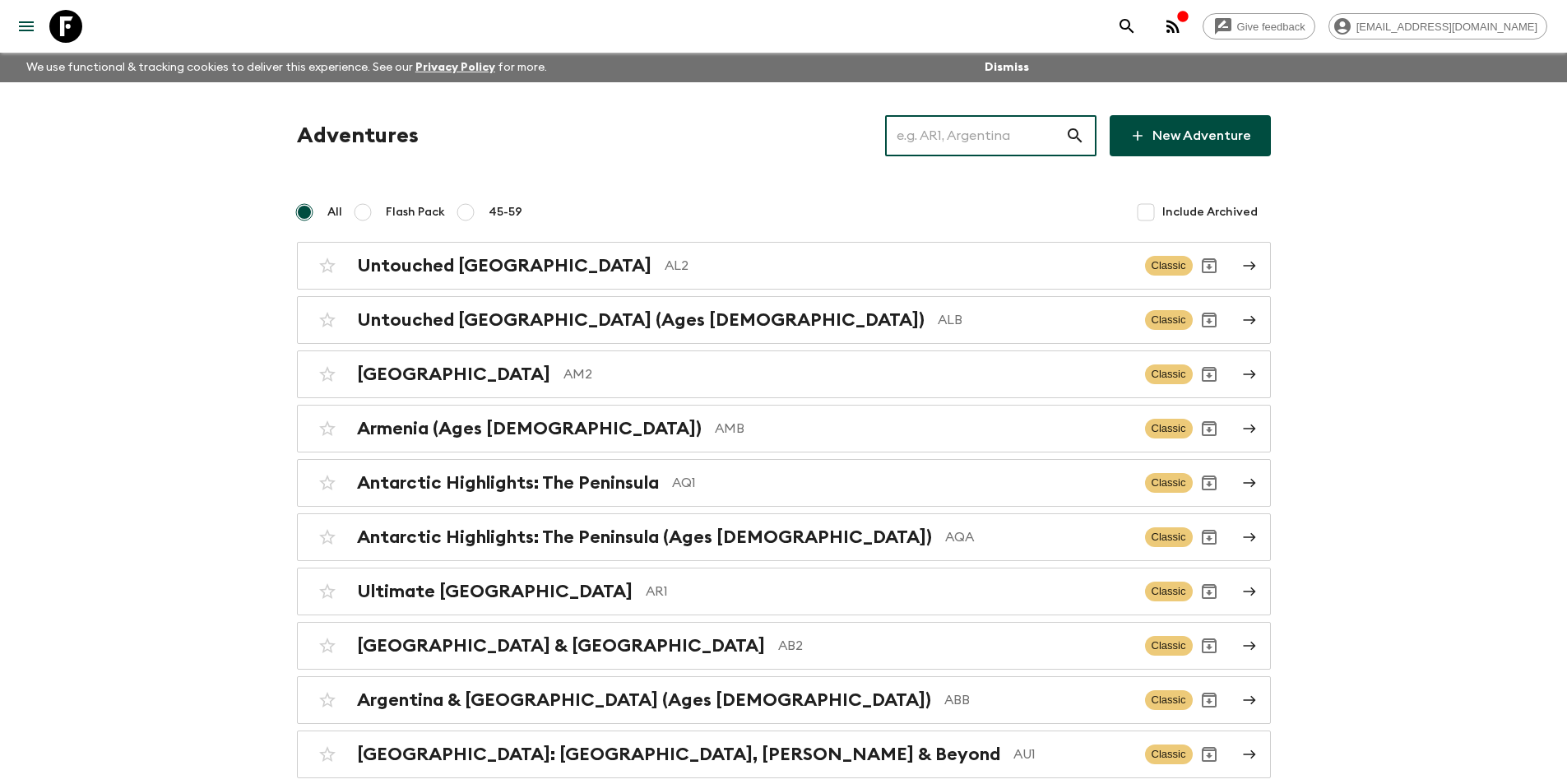
click at [987, 144] on input "text" at bounding box center [975, 135] width 180 height 46
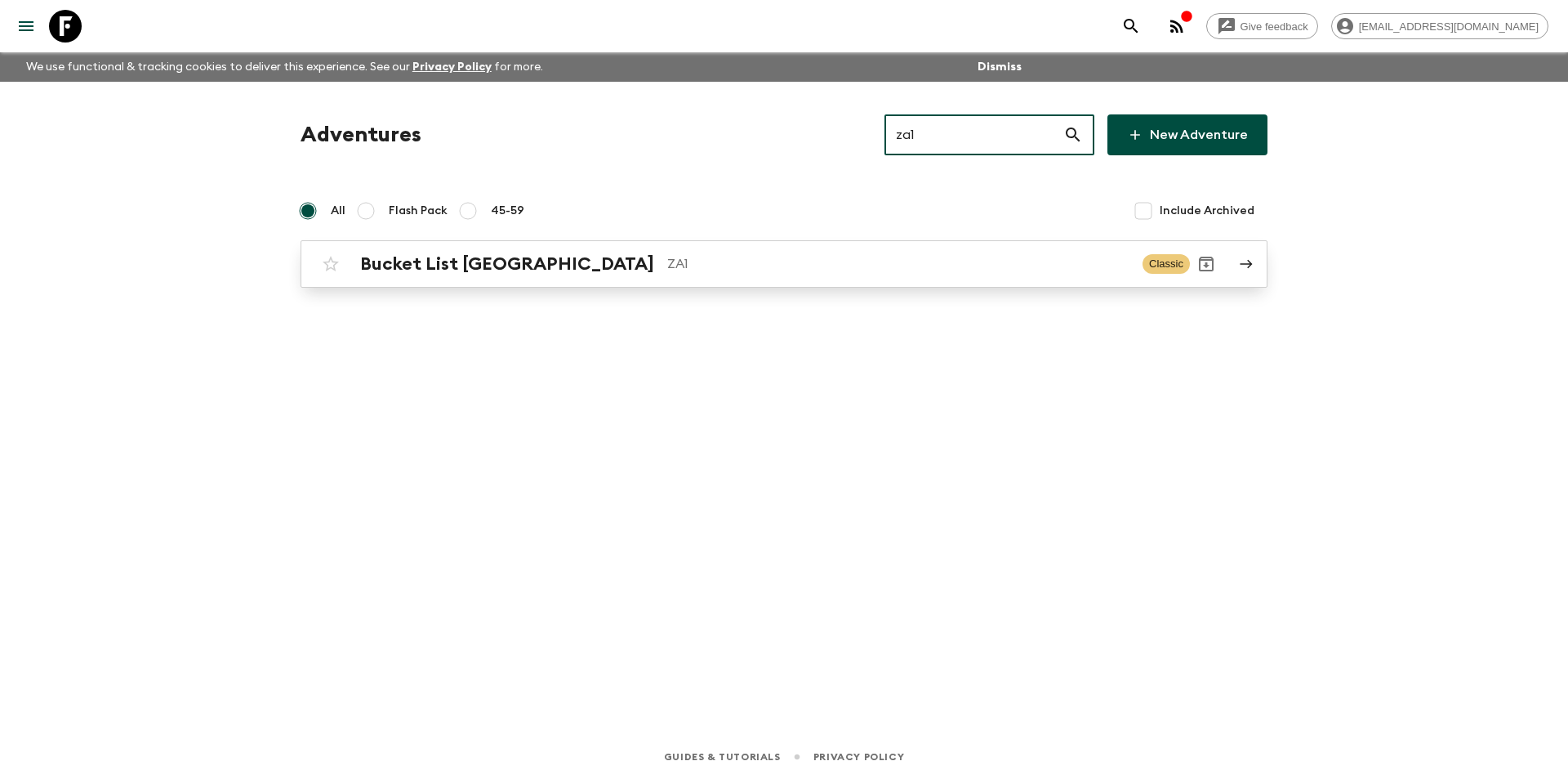
type input "za1"
click at [723, 253] on div "Bucket List [GEOGRAPHIC_DATA] ZA1" at bounding box center [745, 264] width 770 height 22
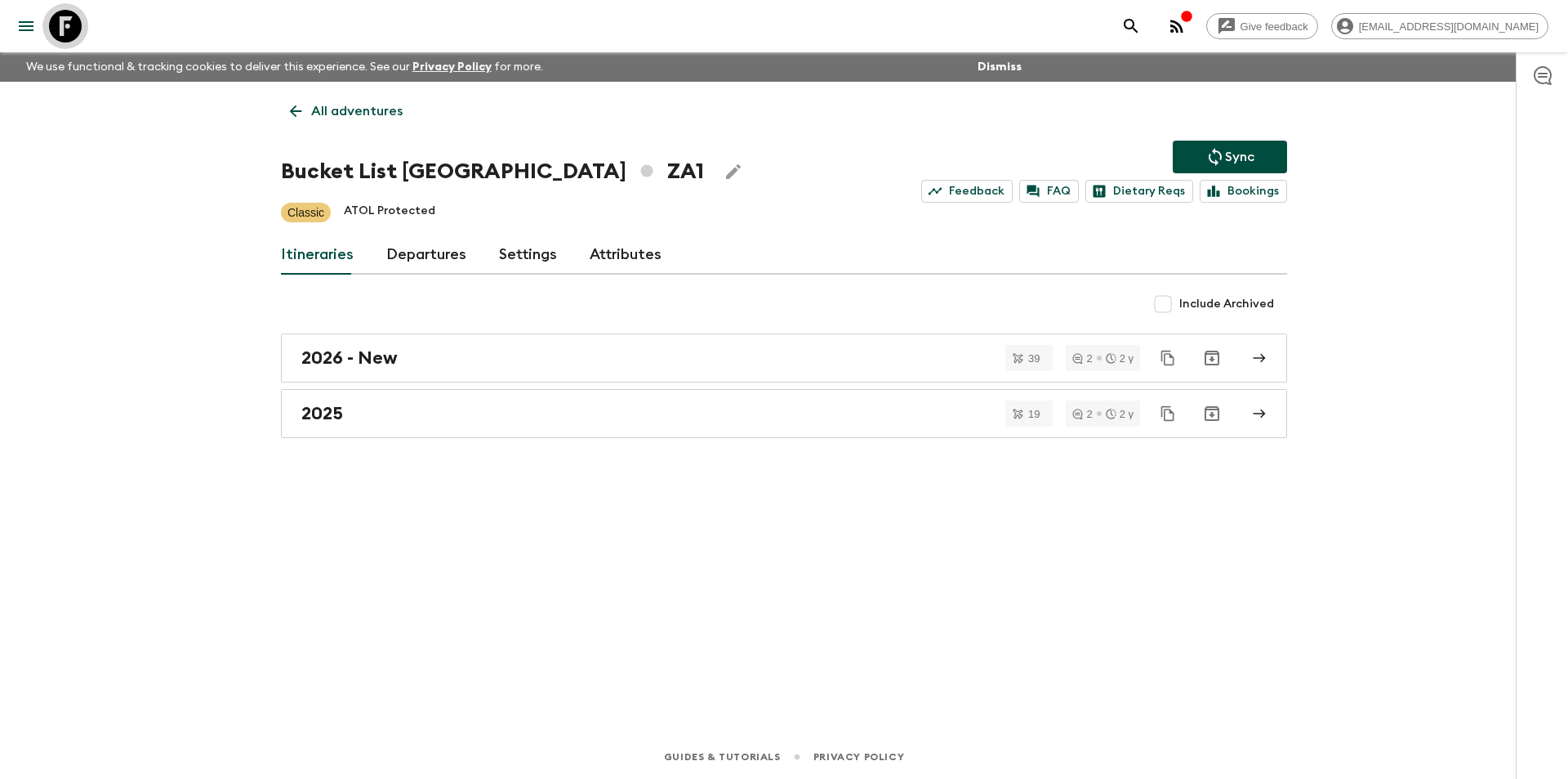
click at [67, 30] on icon at bounding box center [65, 26] width 33 height 33
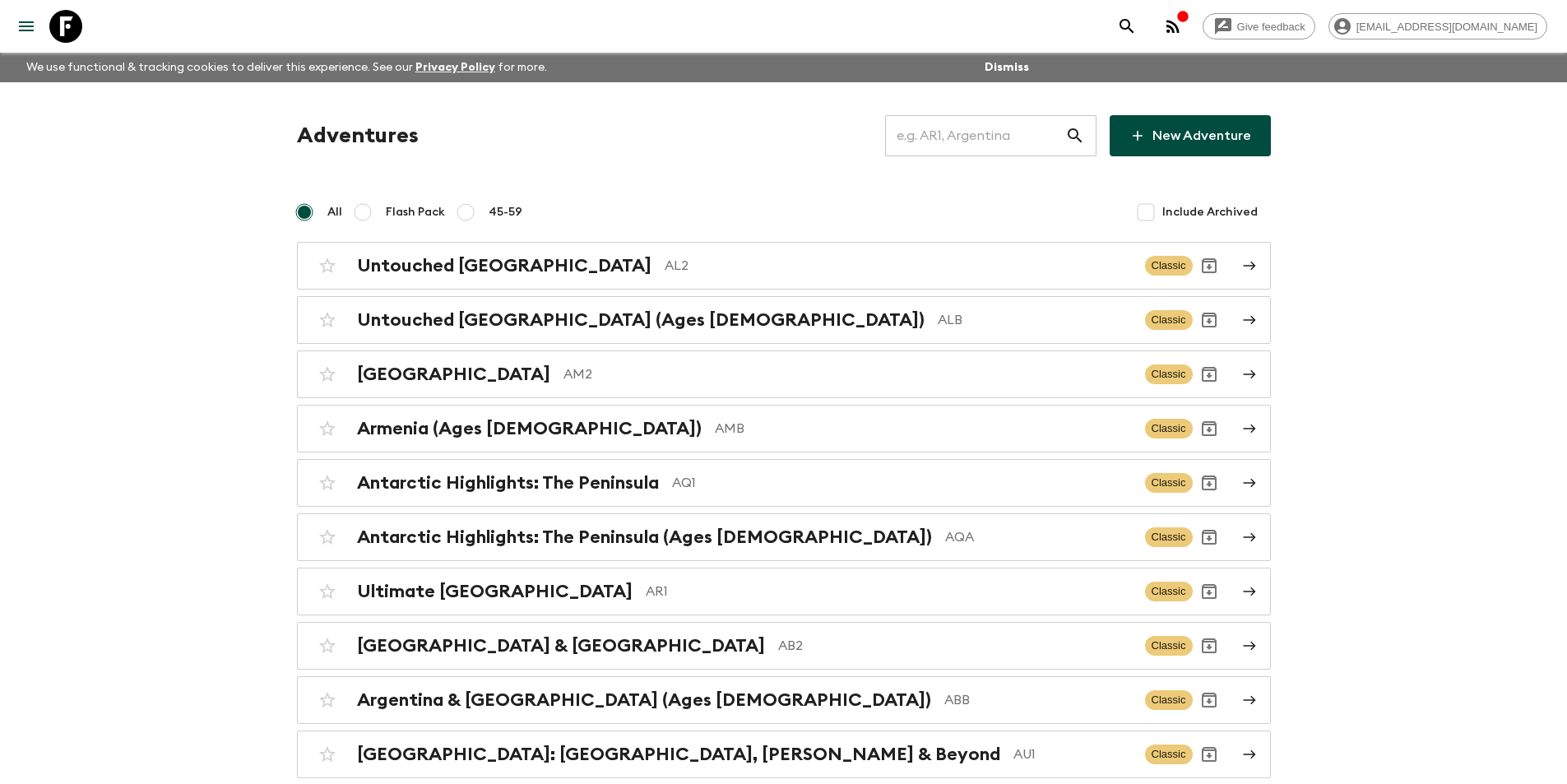
click at [932, 130] on input "text" at bounding box center [975, 135] width 180 height 46
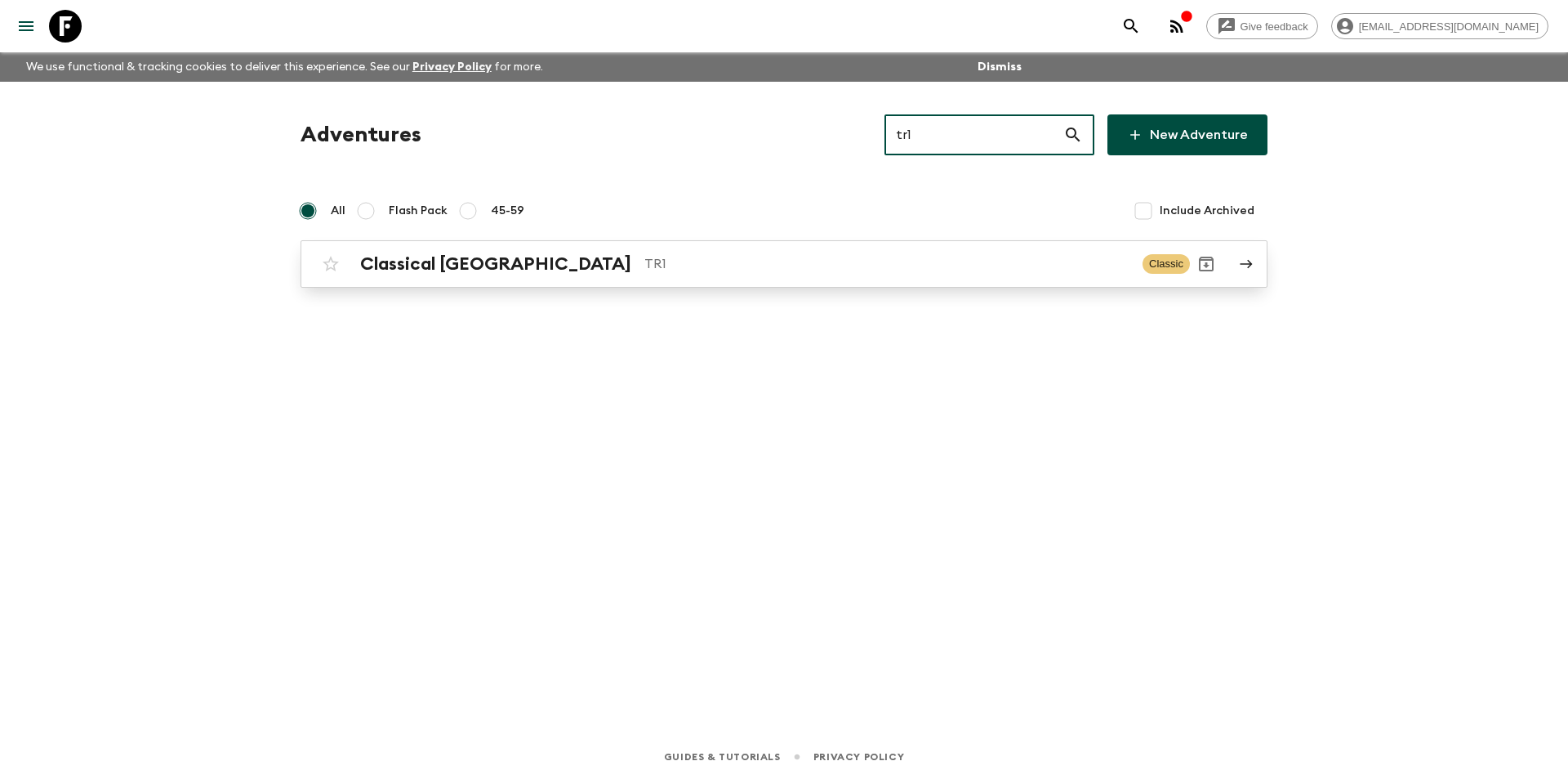
type input "tr1"
click at [751, 253] on div "Classical Türkiye TR1" at bounding box center [745, 264] width 770 height 22
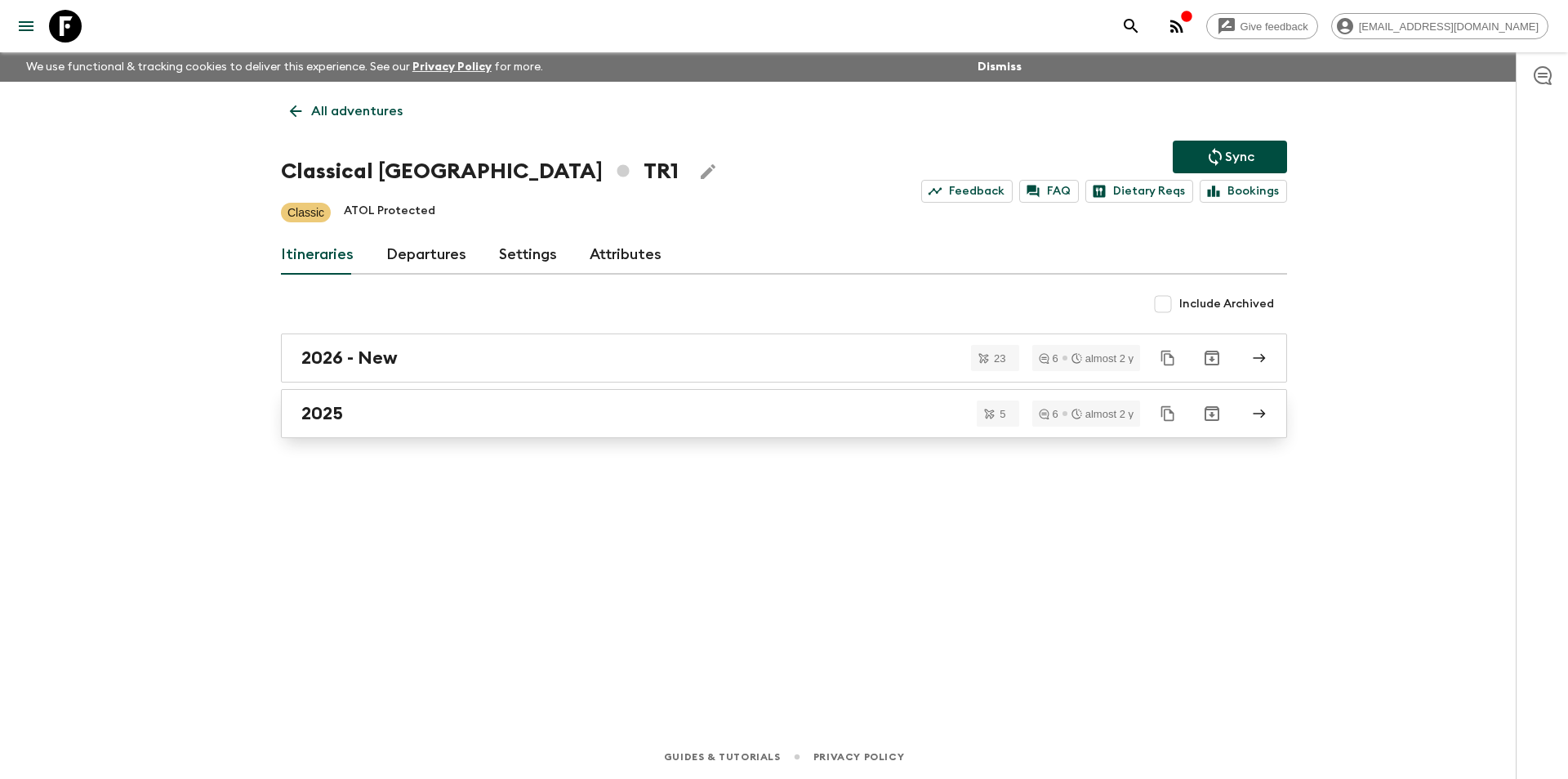
click at [445, 402] on link "2025" at bounding box center [784, 413] width 1006 height 49
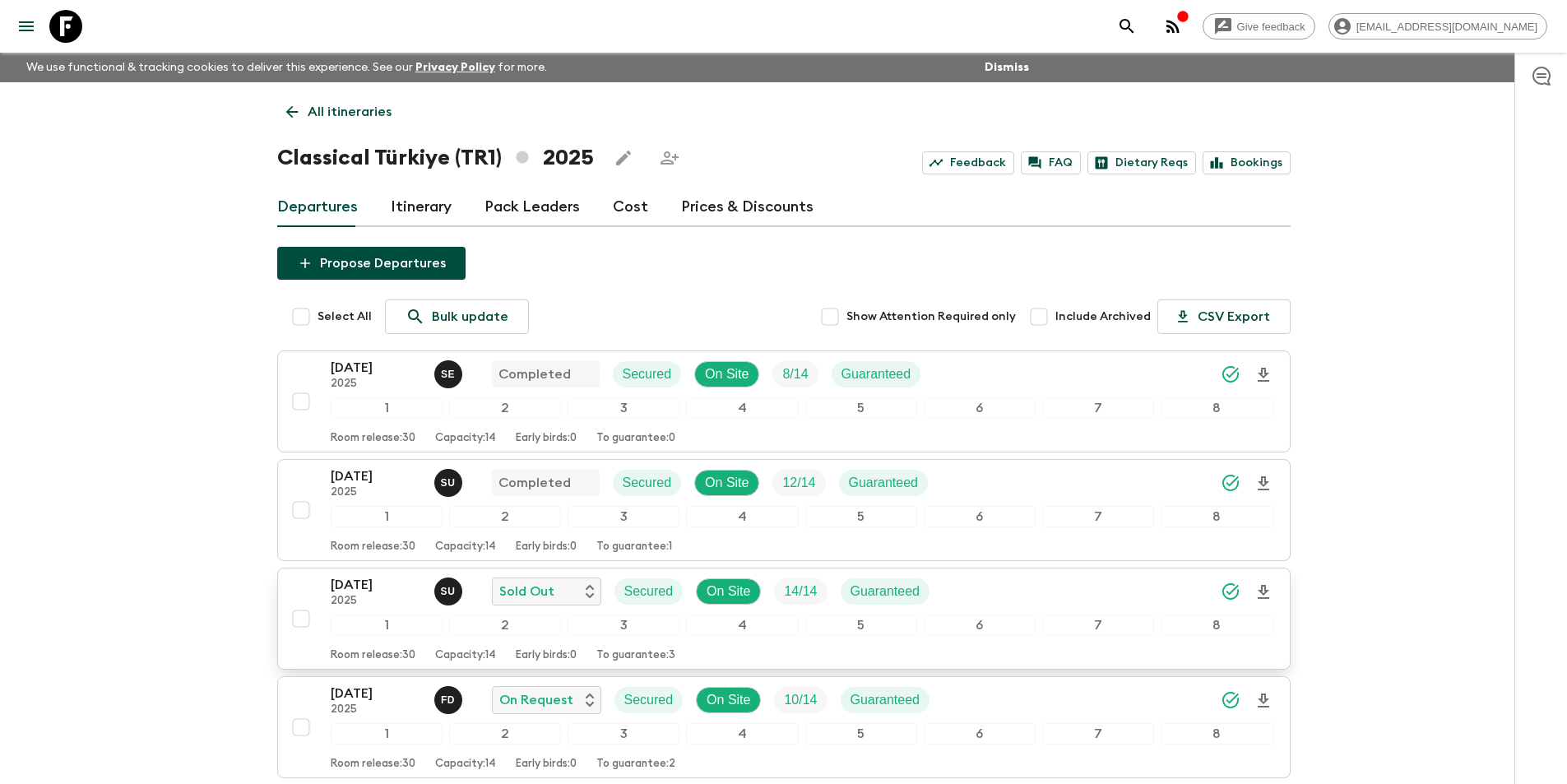
click at [361, 590] on p "[DATE]" at bounding box center [376, 585] width 91 height 20
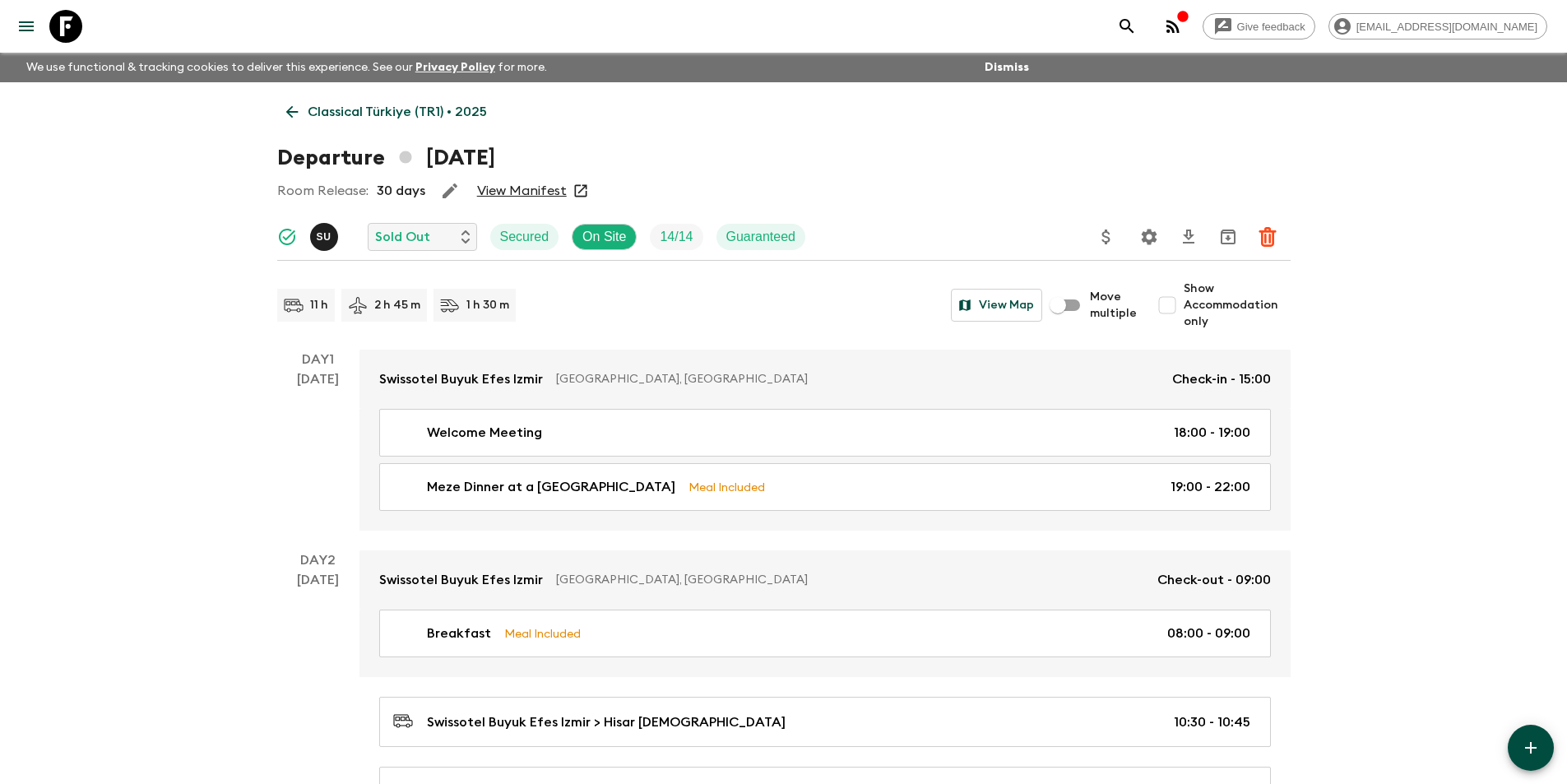
click at [296, 120] on icon at bounding box center [292, 112] width 18 height 18
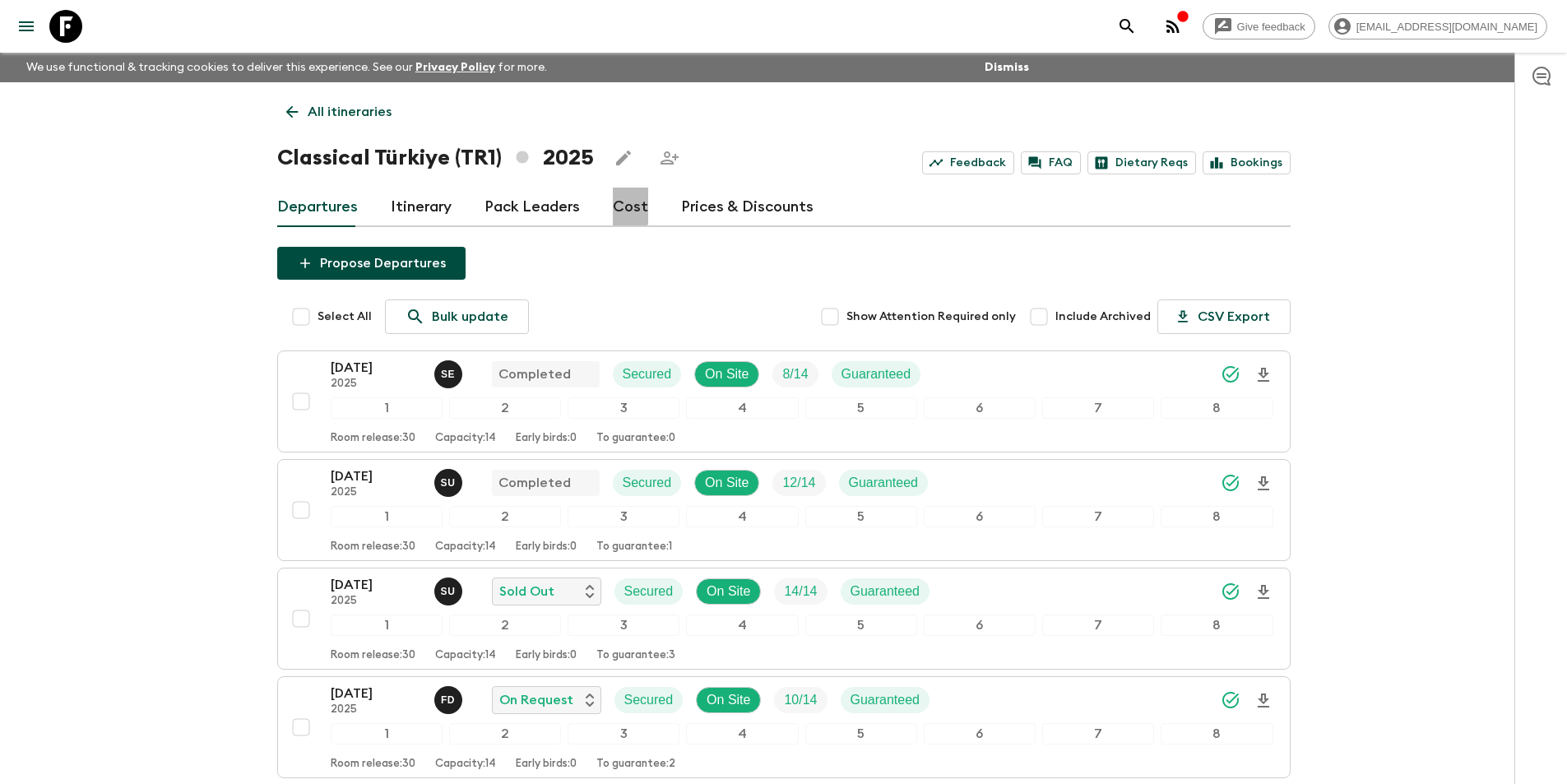
click at [613, 202] on link "Cost" at bounding box center [630, 206] width 35 height 39
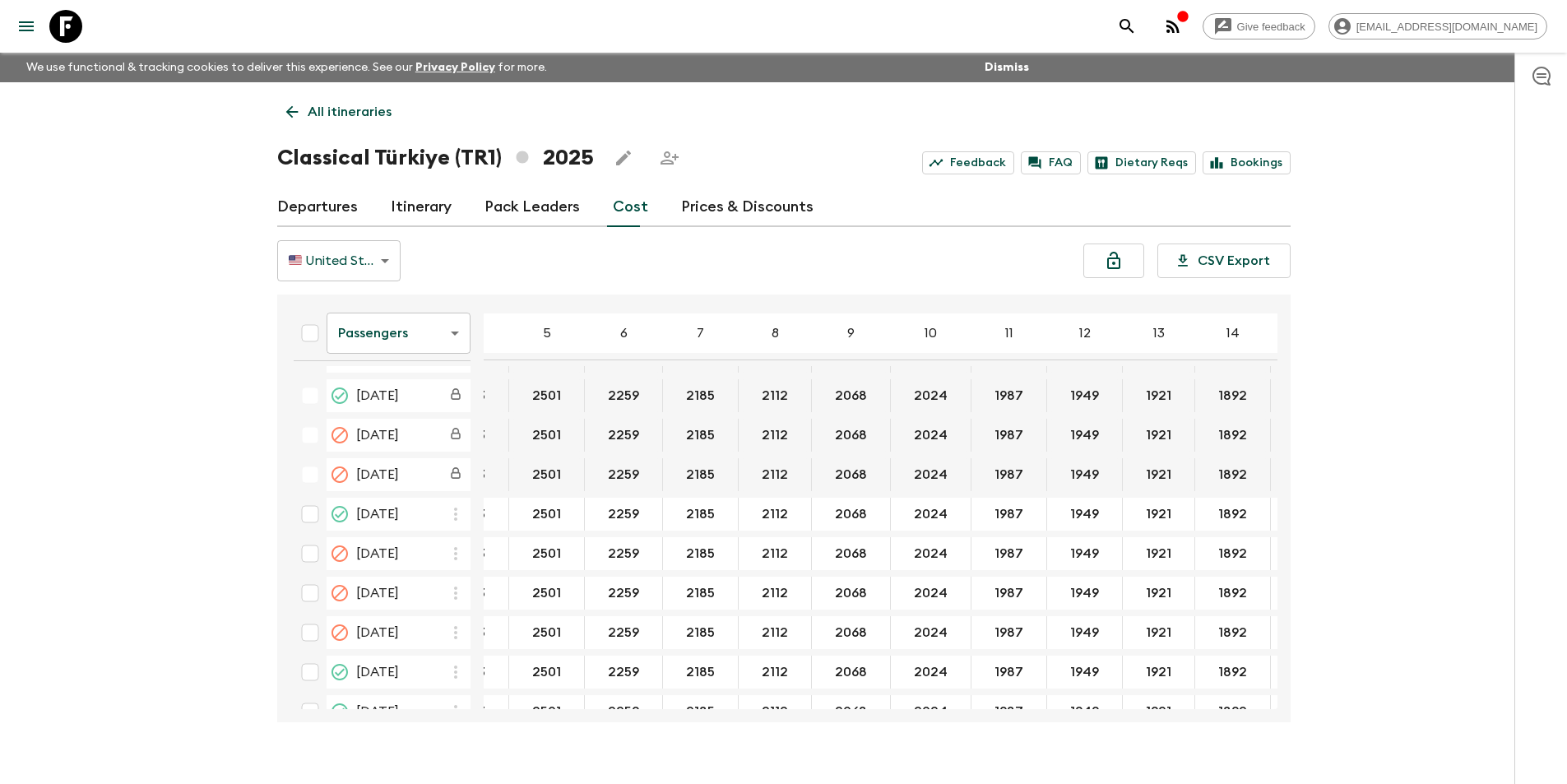
scroll to position [822, 79]
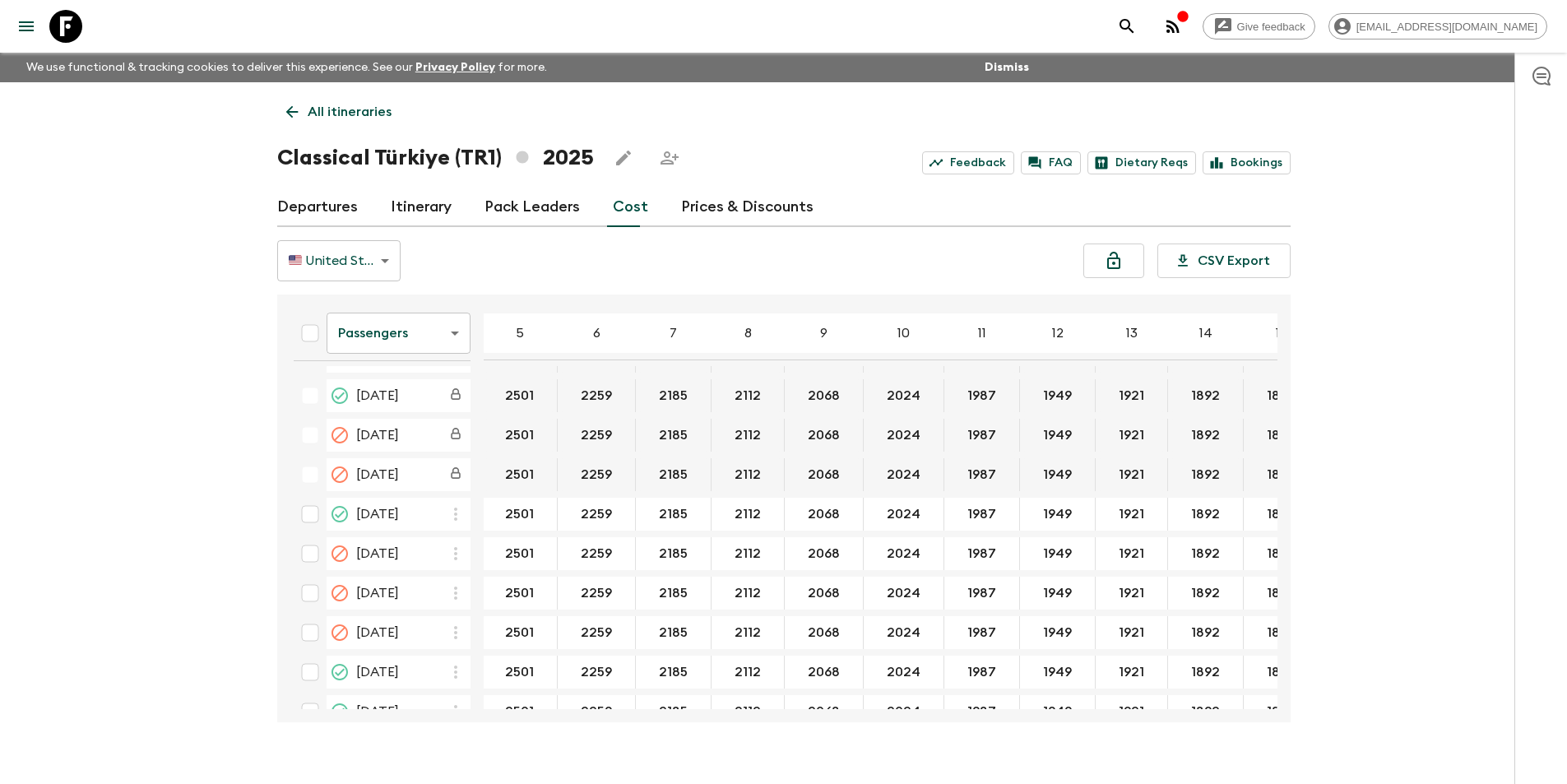
click at [397, 340] on body "Give feedback [EMAIL_ADDRESS][DOMAIN_NAME] We use functional & tracking cookies…" at bounding box center [784, 406] width 1567 height 812
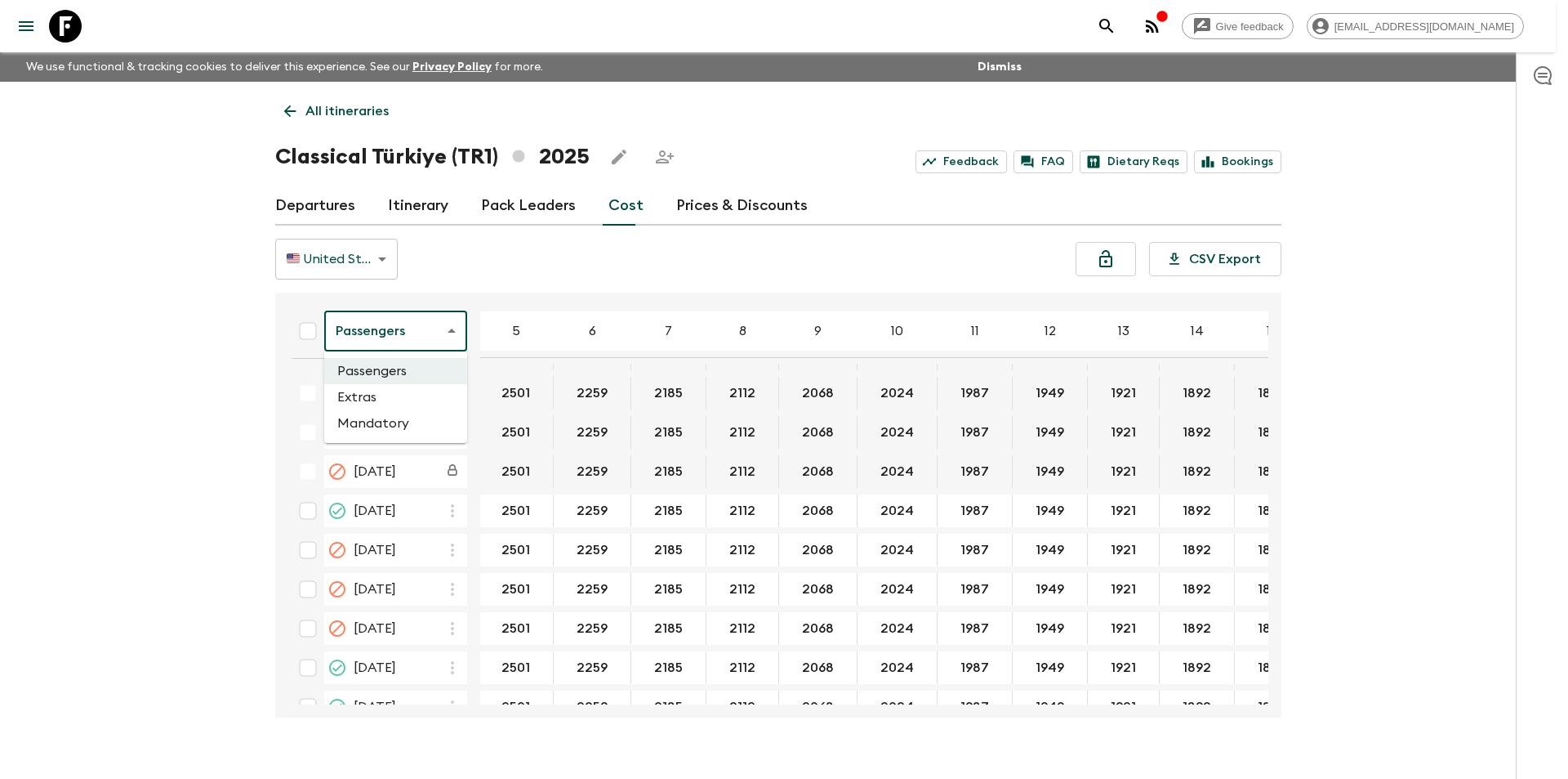
click at [374, 404] on li "Extras" at bounding box center [395, 397] width 143 height 26
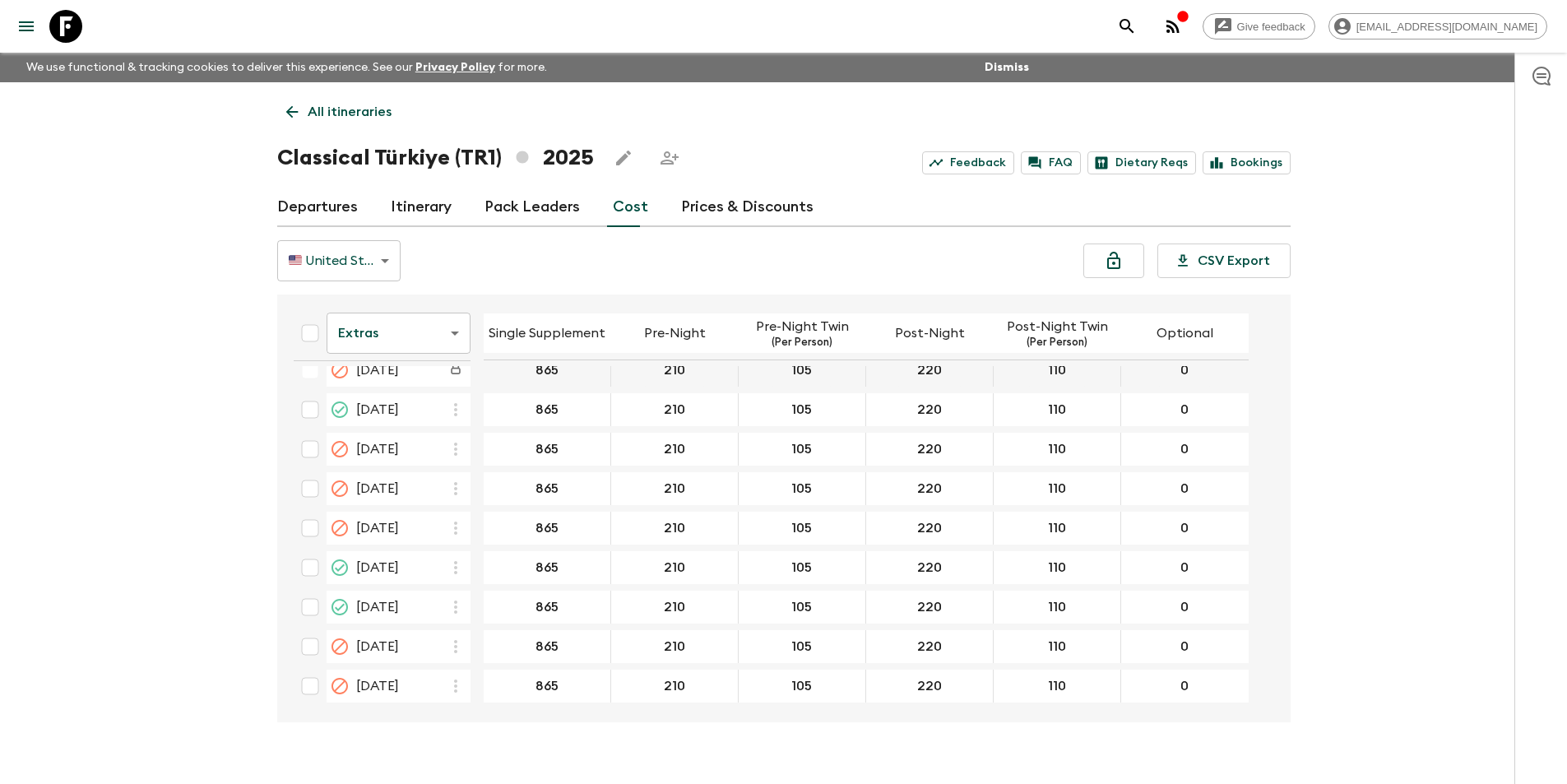
scroll to position [29, 0]
